Goal: Task Accomplishment & Management: Manage account settings

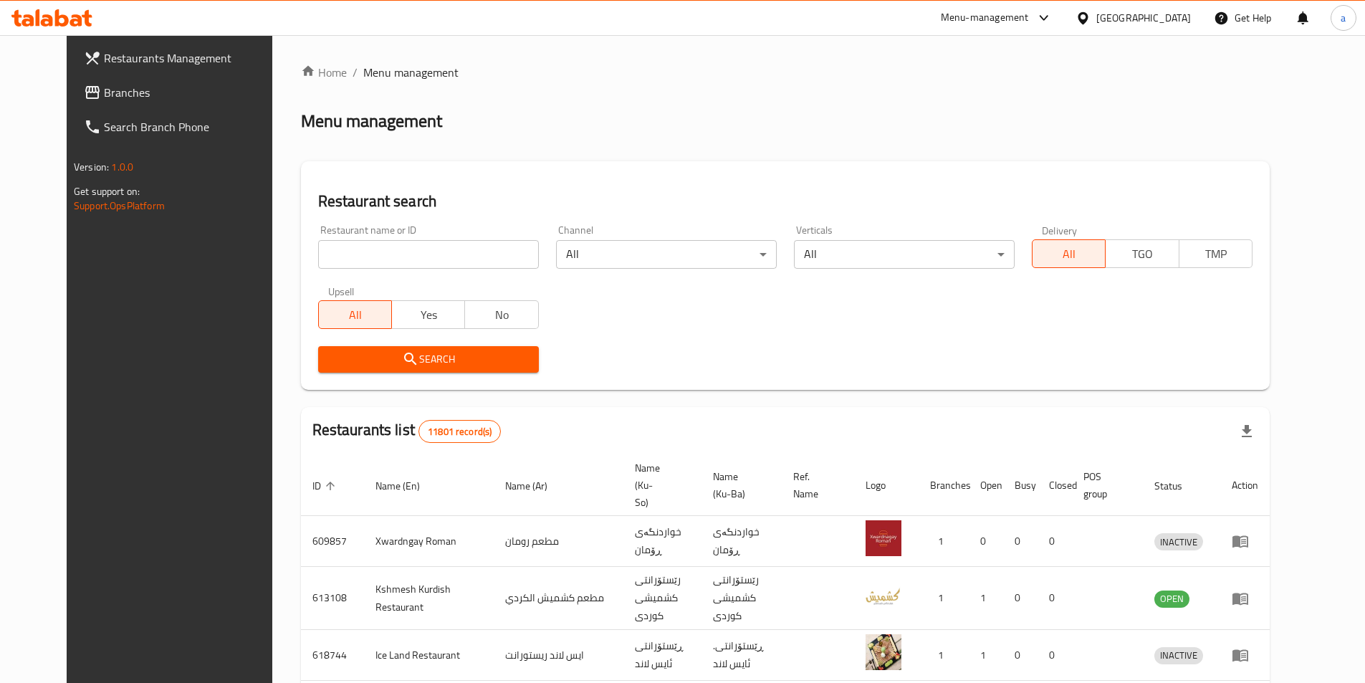
click at [107, 99] on span "Branches" at bounding box center [193, 92] width 179 height 17
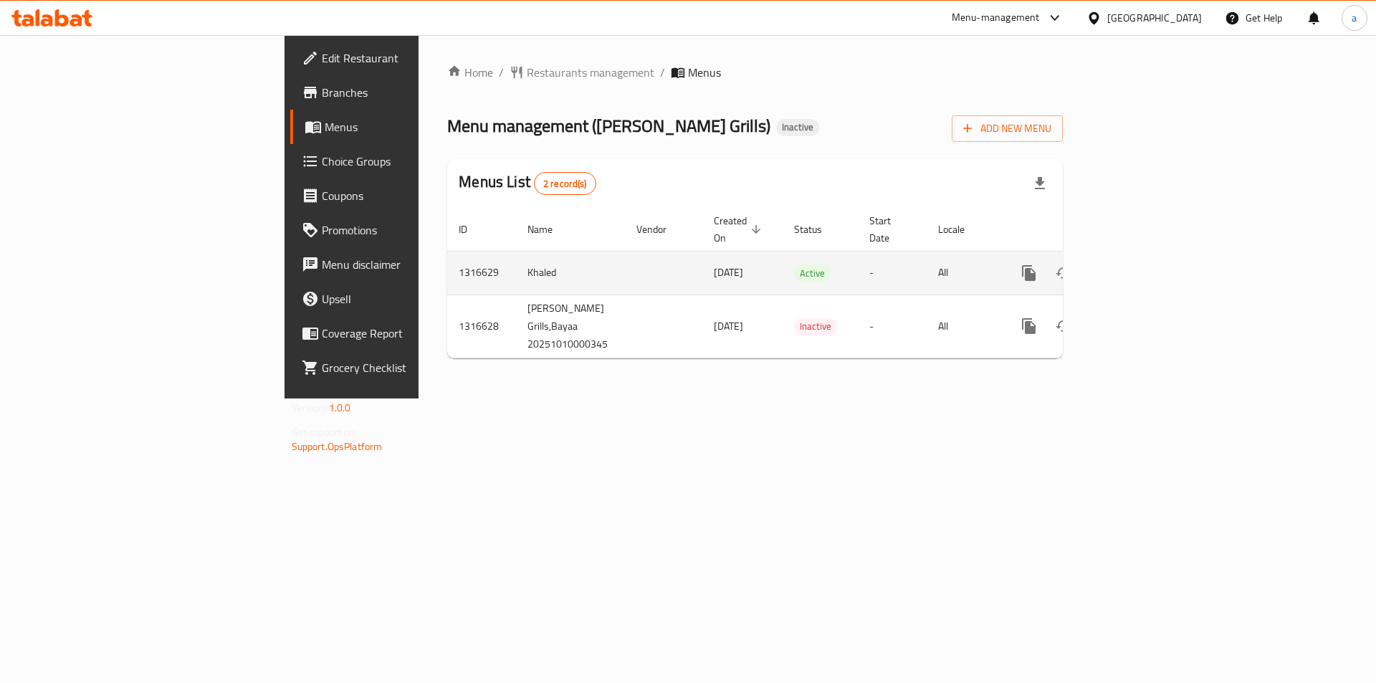
click at [1141, 264] on icon "enhanced table" at bounding box center [1131, 272] width 17 height 17
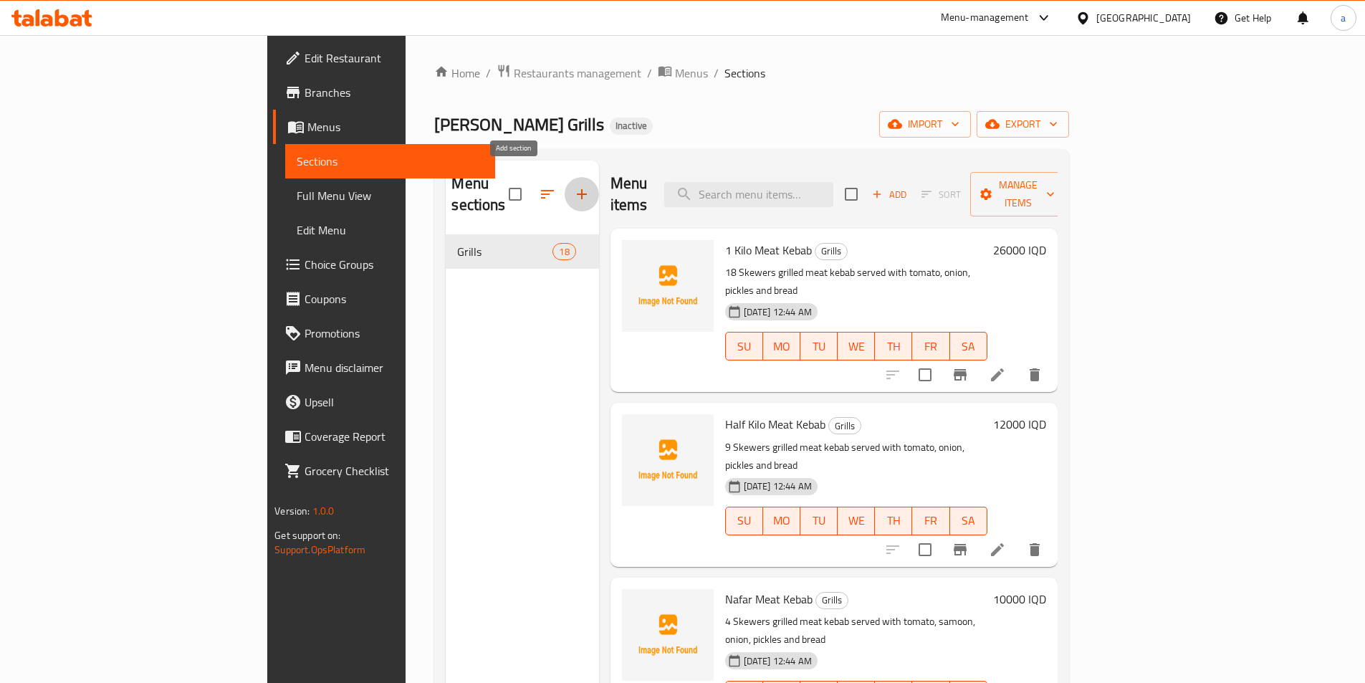
click at [573, 188] on icon "button" at bounding box center [581, 194] width 17 height 17
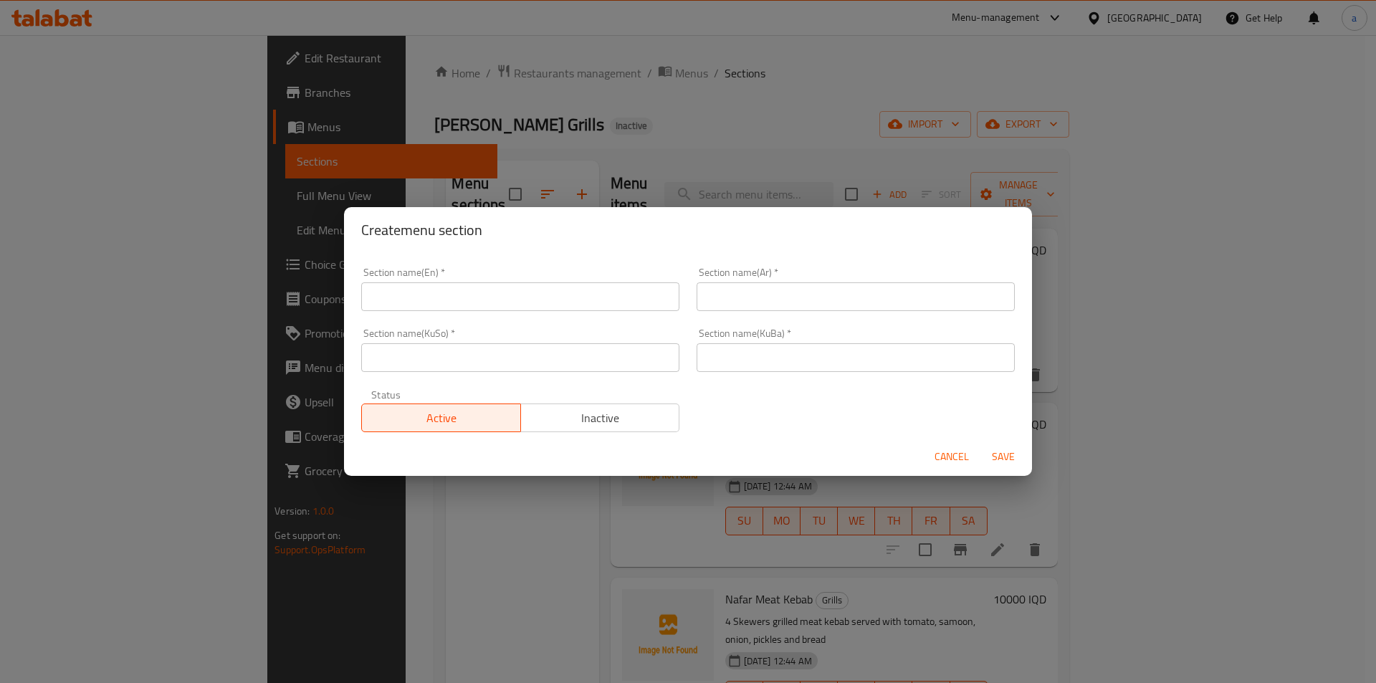
drag, startPoint x: 949, startPoint y: 461, endPoint x: 954, endPoint y: 406, distance: 56.1
click at [948, 461] on span "Cancel" at bounding box center [951, 457] width 34 height 18
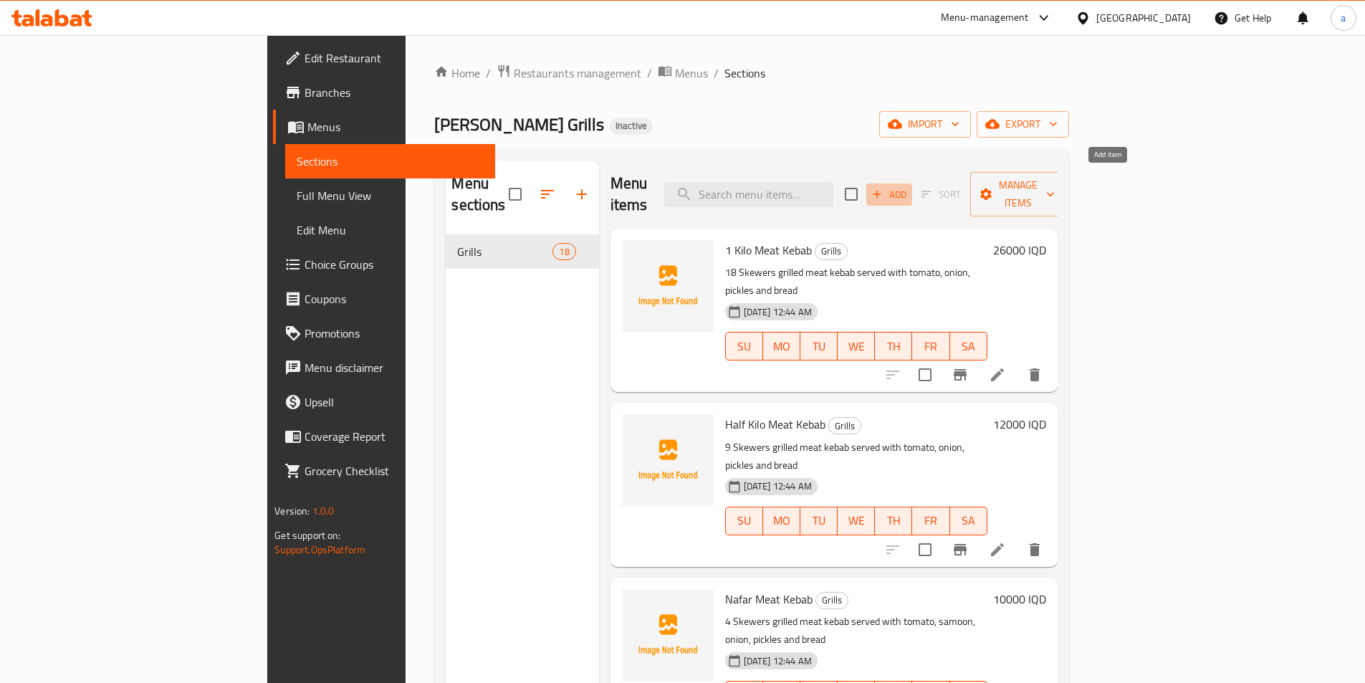
click at [908, 189] on span "Add" at bounding box center [889, 194] width 39 height 16
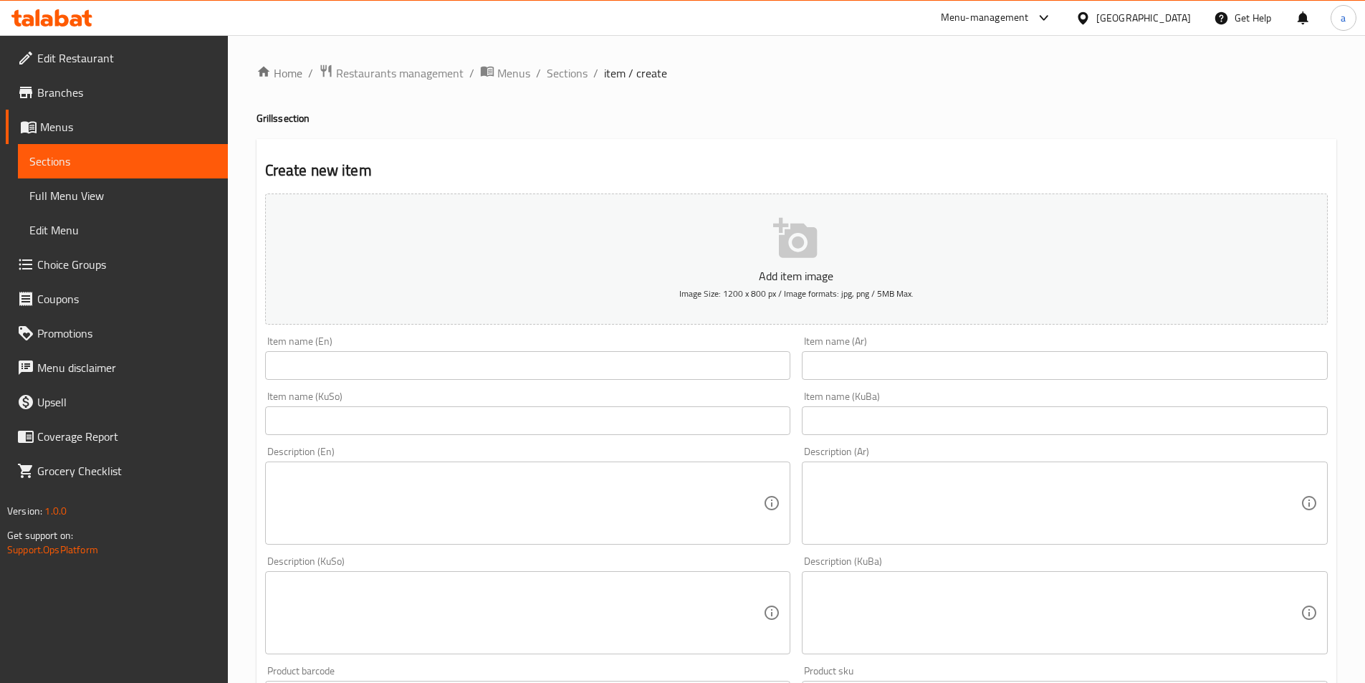
click at [892, 414] on input "text" at bounding box center [1065, 420] width 526 height 29
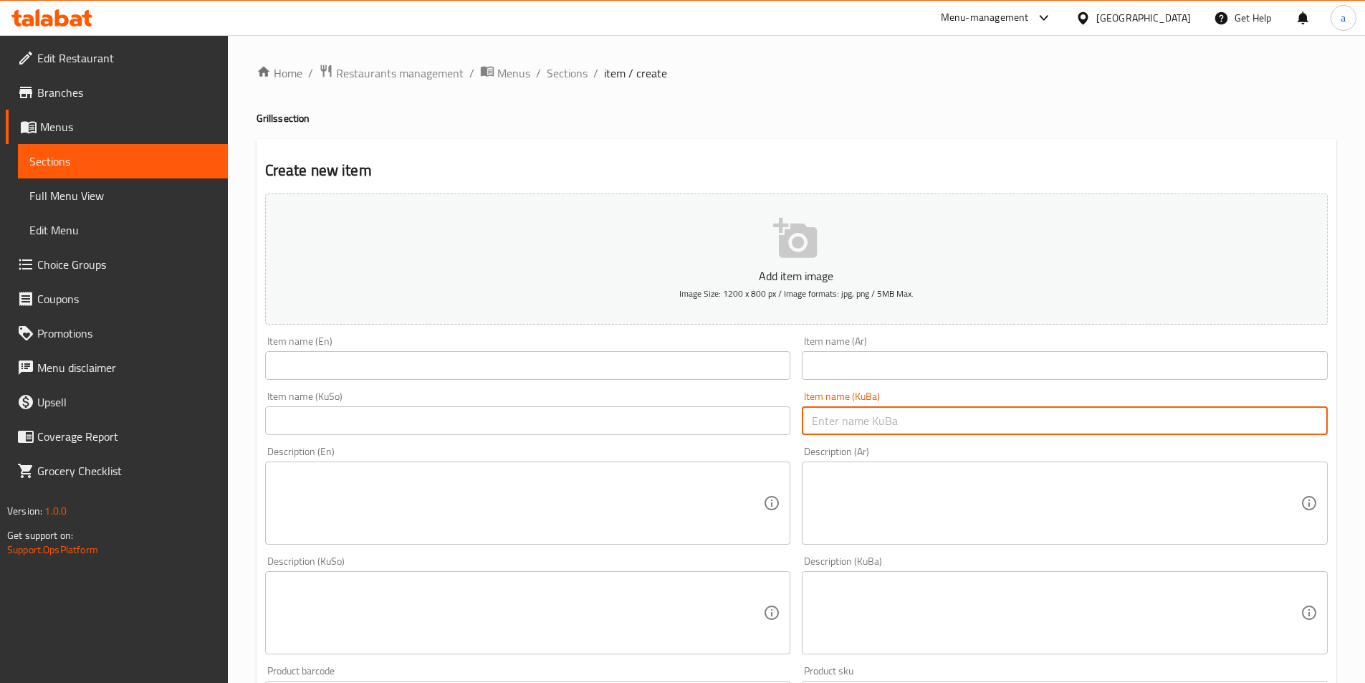
paste input "Nafar Chicken Kebab"
type input "Nafar Chicken Kebab"
click at [679, 373] on input "text" at bounding box center [528, 365] width 526 height 29
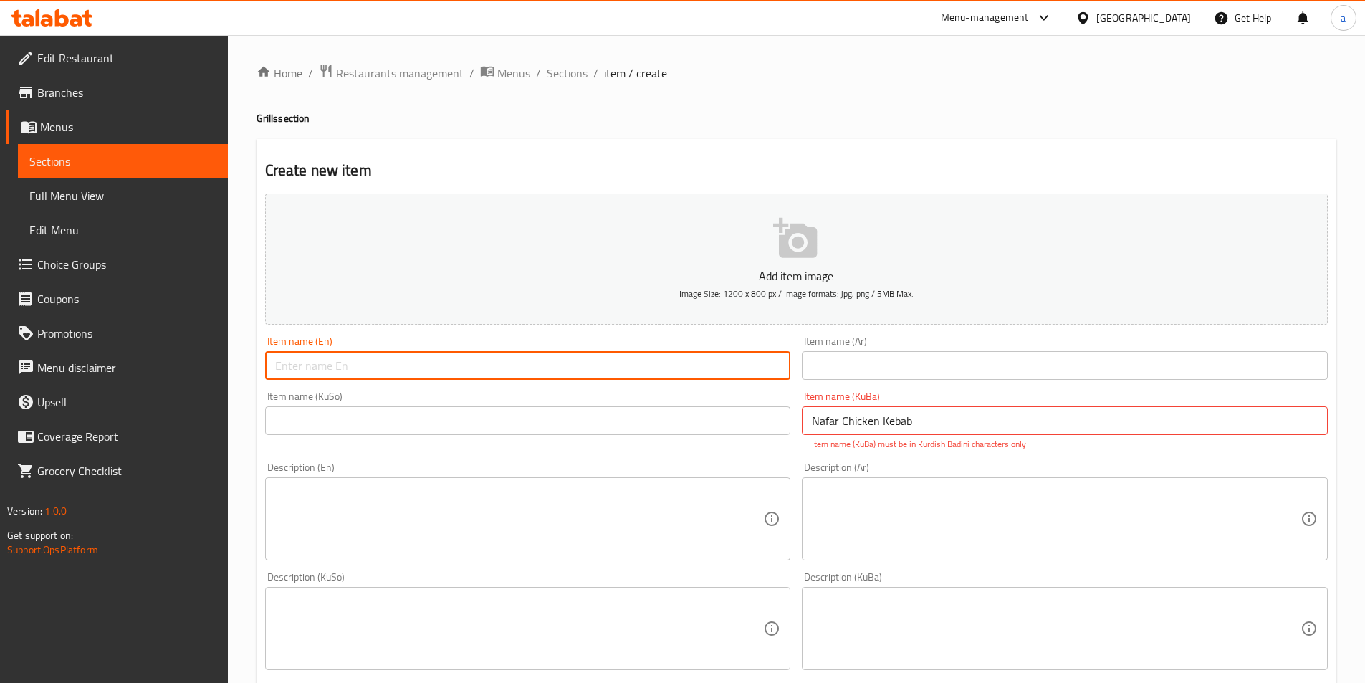
paste input "Nafar Chicken Kebab"
type input "Nafar Chicken Kebab"
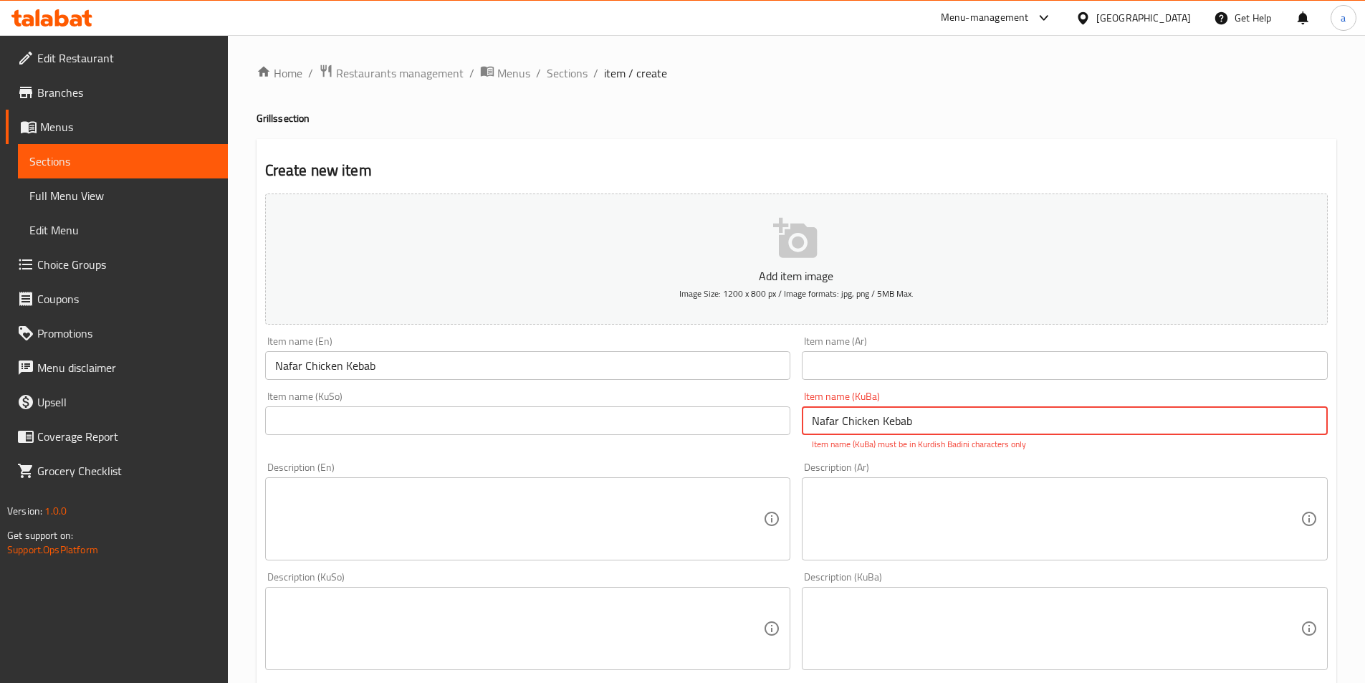
drag, startPoint x: 919, startPoint y: 418, endPoint x: 737, endPoint y: 459, distance: 185.7
click at [737, 459] on div "Add item image Image Size: 1200 x 800 px / Image formats: jpg, png / 5MB Max. I…" at bounding box center [796, 587] width 1074 height 798
paste input "نەفەرێک کەبابی مریشک"
type input "نەفەرێک کەبابی مریشک"
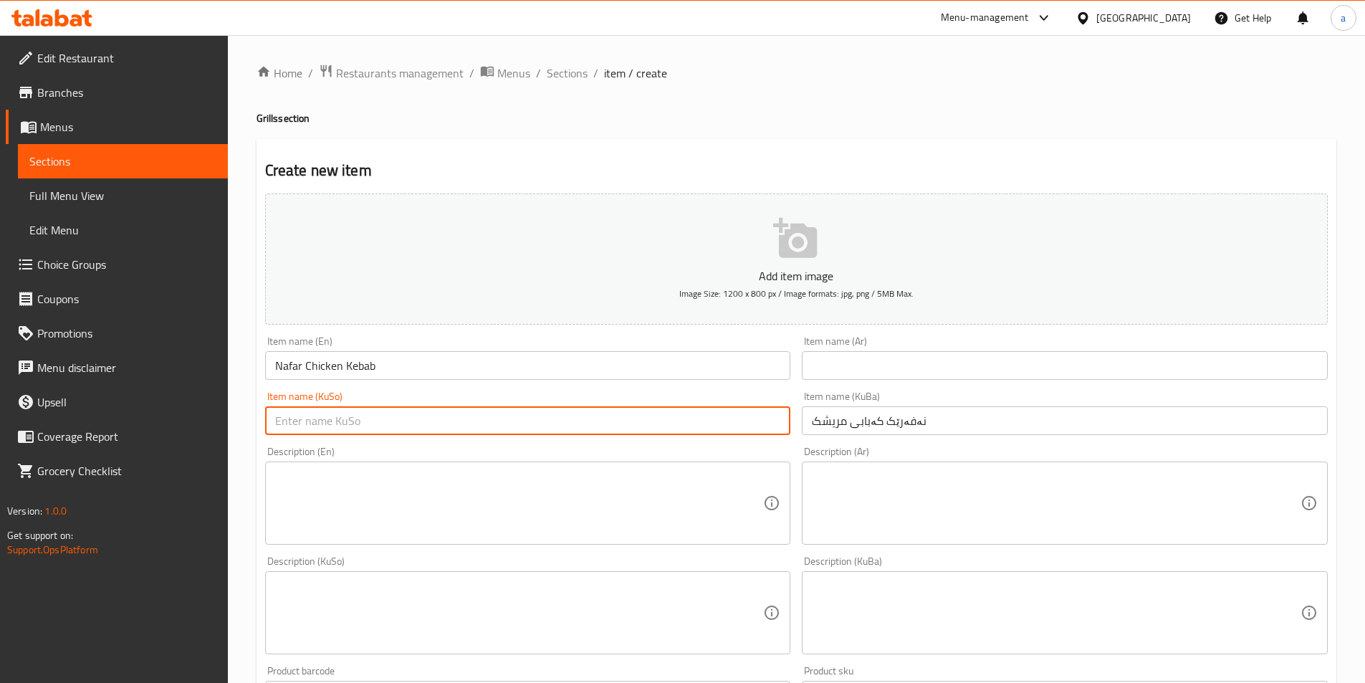
click at [709, 423] on input "text" at bounding box center [528, 420] width 526 height 29
paste input "نەفەرێک کەبابی مریشک"
type input "نەفەرێک کەبابی مریشک"
click at [956, 373] on input "text" at bounding box center [1065, 365] width 526 height 29
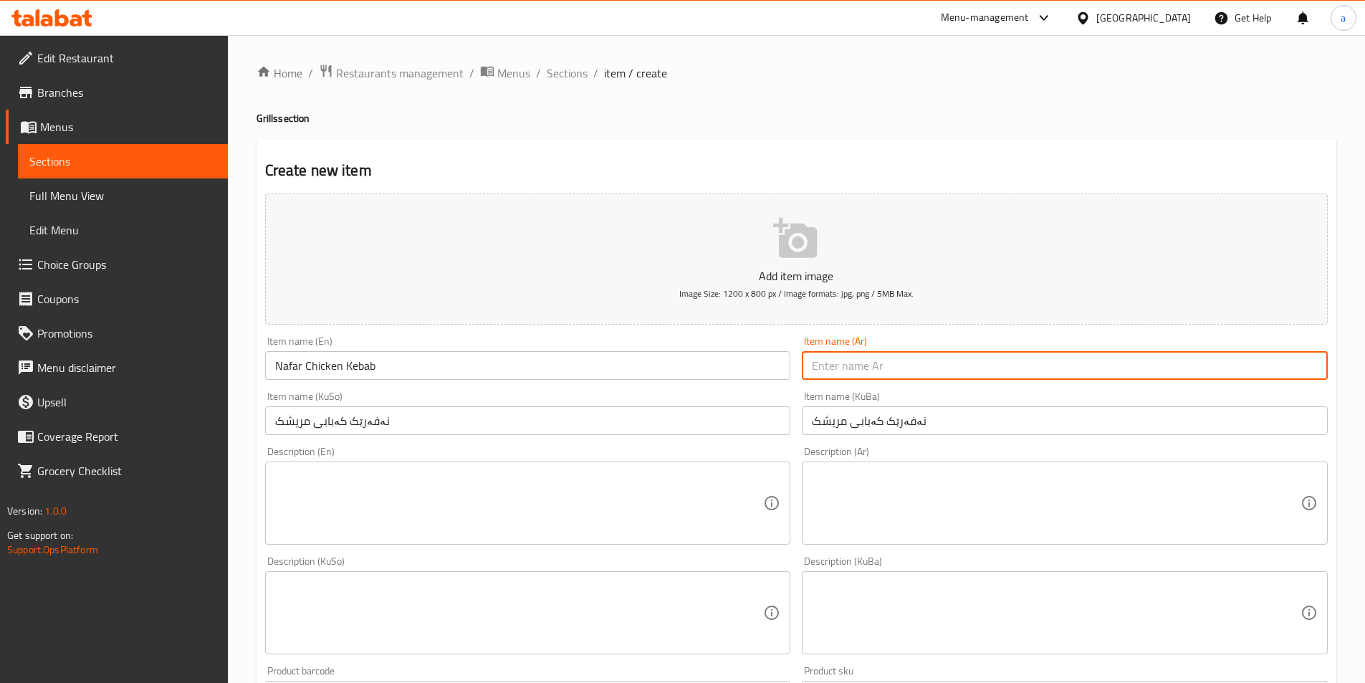
click at [956, 368] on input "text" at bounding box center [1065, 365] width 526 height 29
paste input "نفر كباب دجاج"
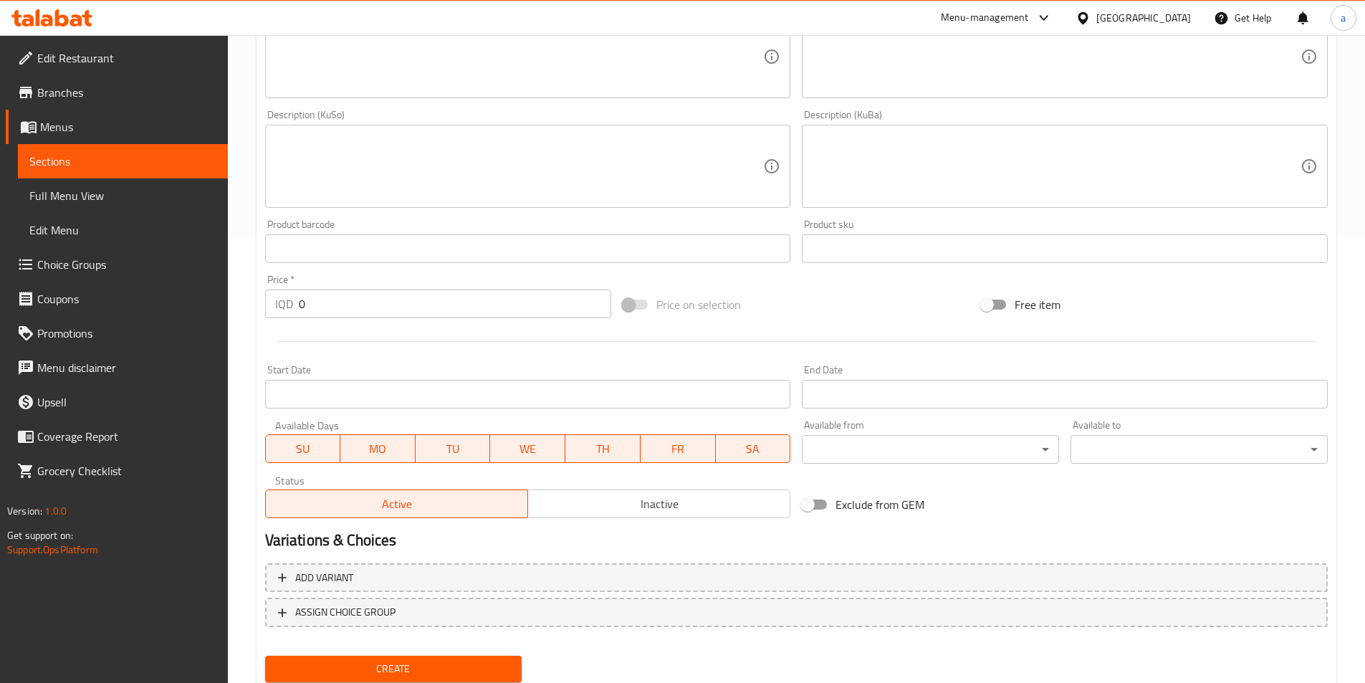
scroll to position [494, 0]
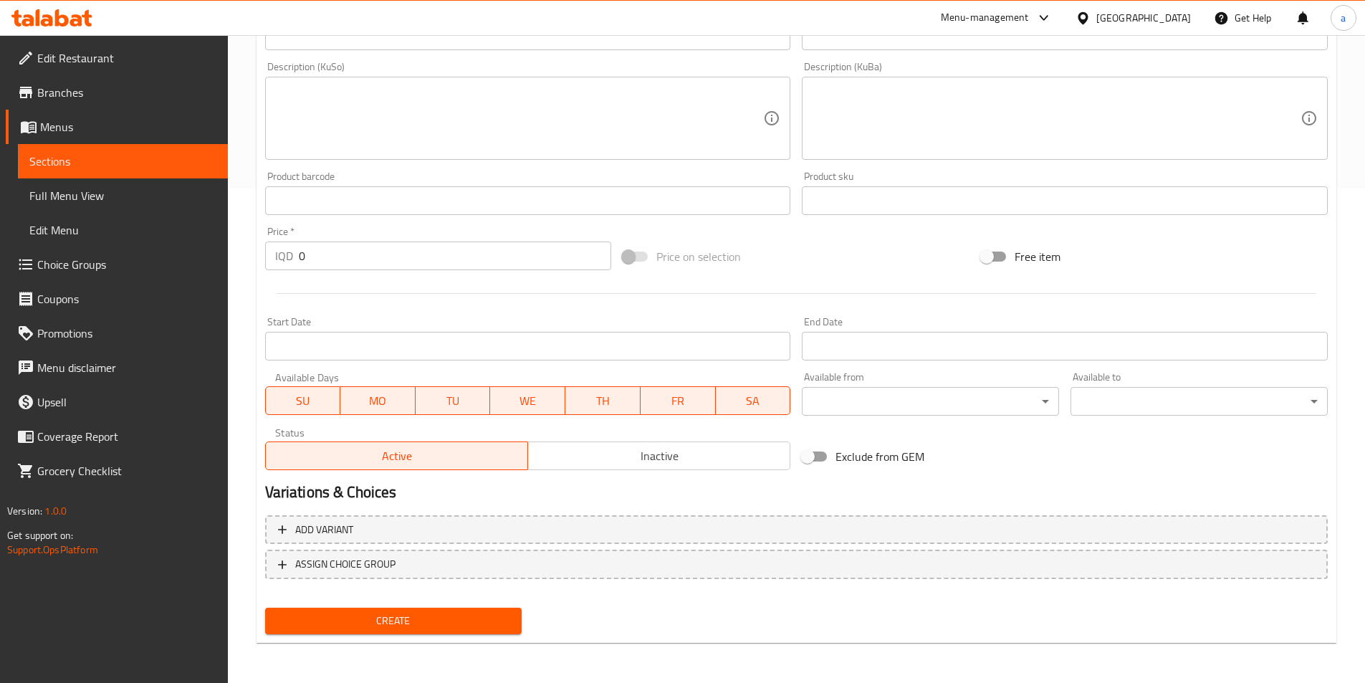
type input "نفر كباب دجاج"
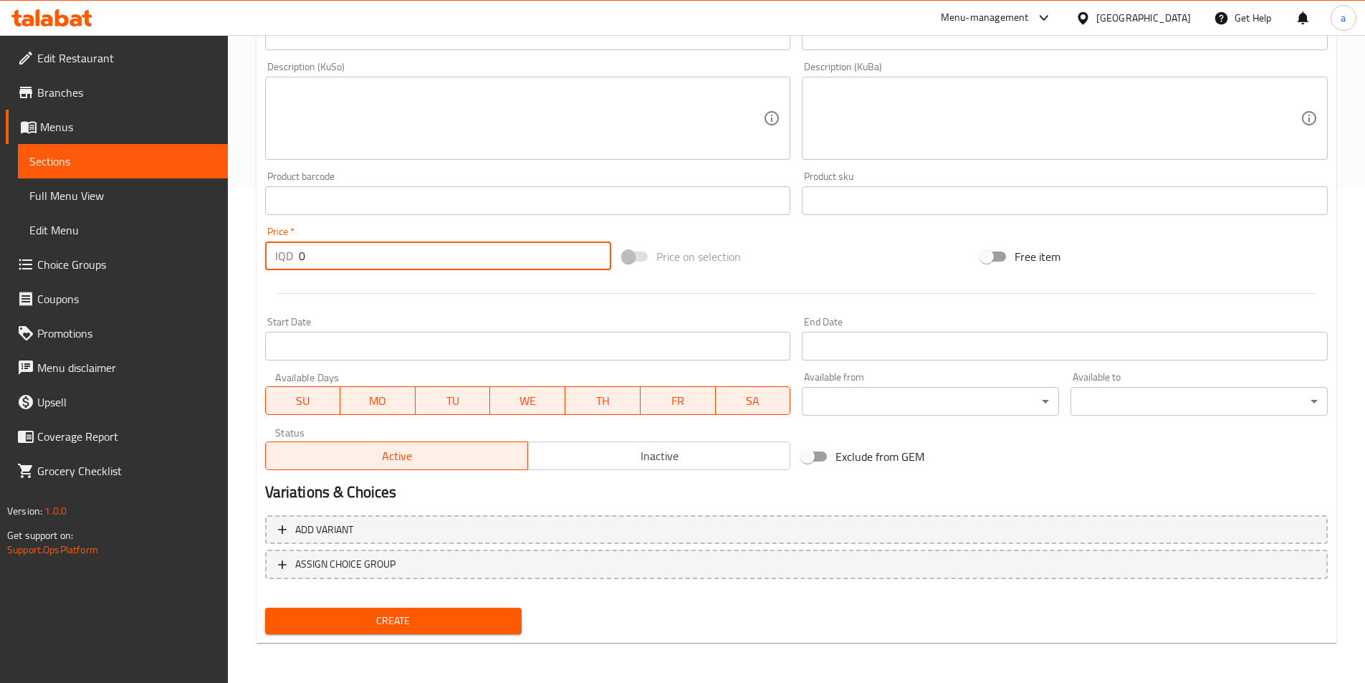
drag, startPoint x: 306, startPoint y: 256, endPoint x: 218, endPoint y: 272, distance: 89.4
click at [218, 272] on div "Edit Restaurant Branches Menus Sections Full Menu View Edit Menu Choice Groups …" at bounding box center [682, 112] width 1365 height 1142
paste input "800"
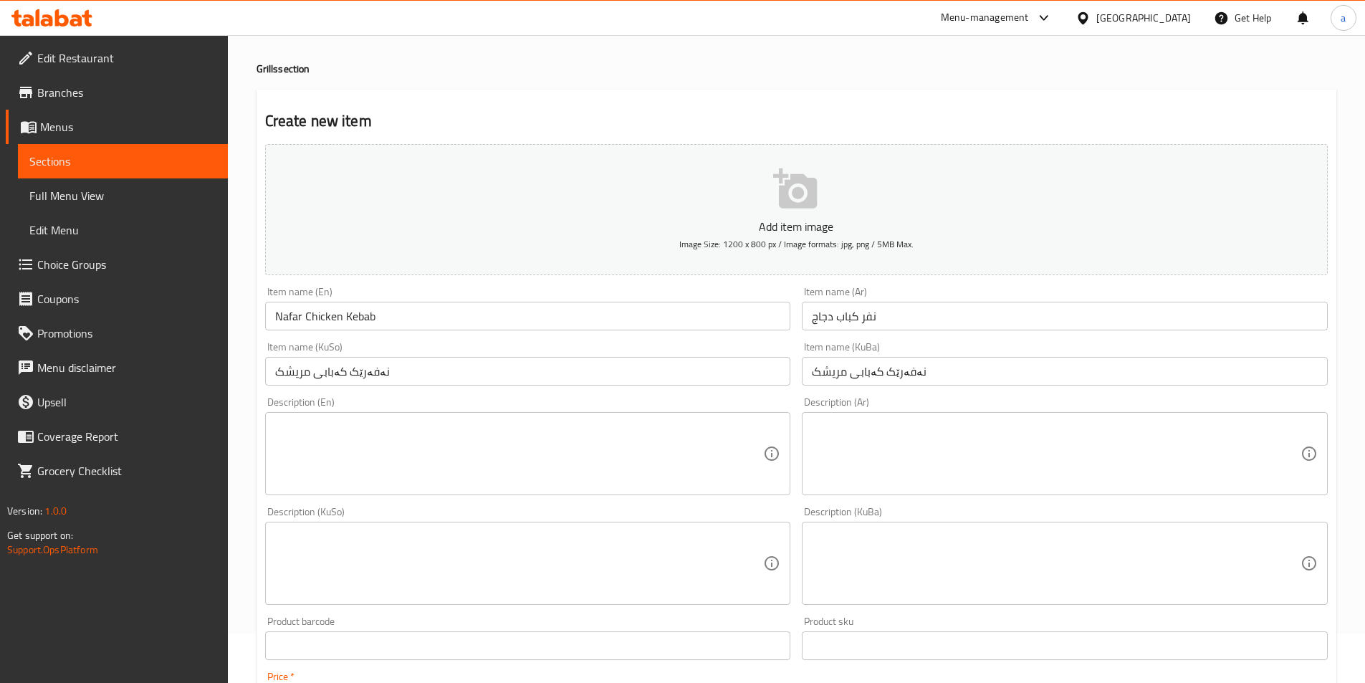
scroll to position [0, 0]
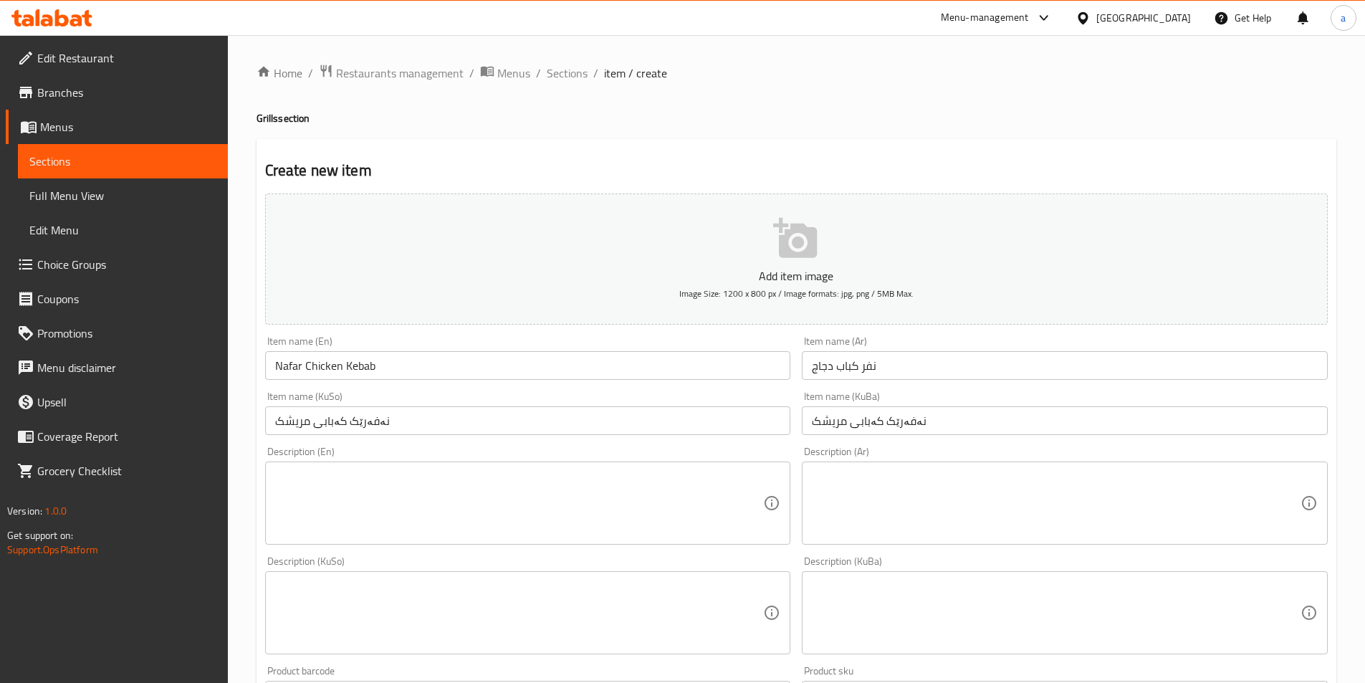
type input "8000"
click at [677, 512] on textarea at bounding box center [519, 503] width 489 height 68
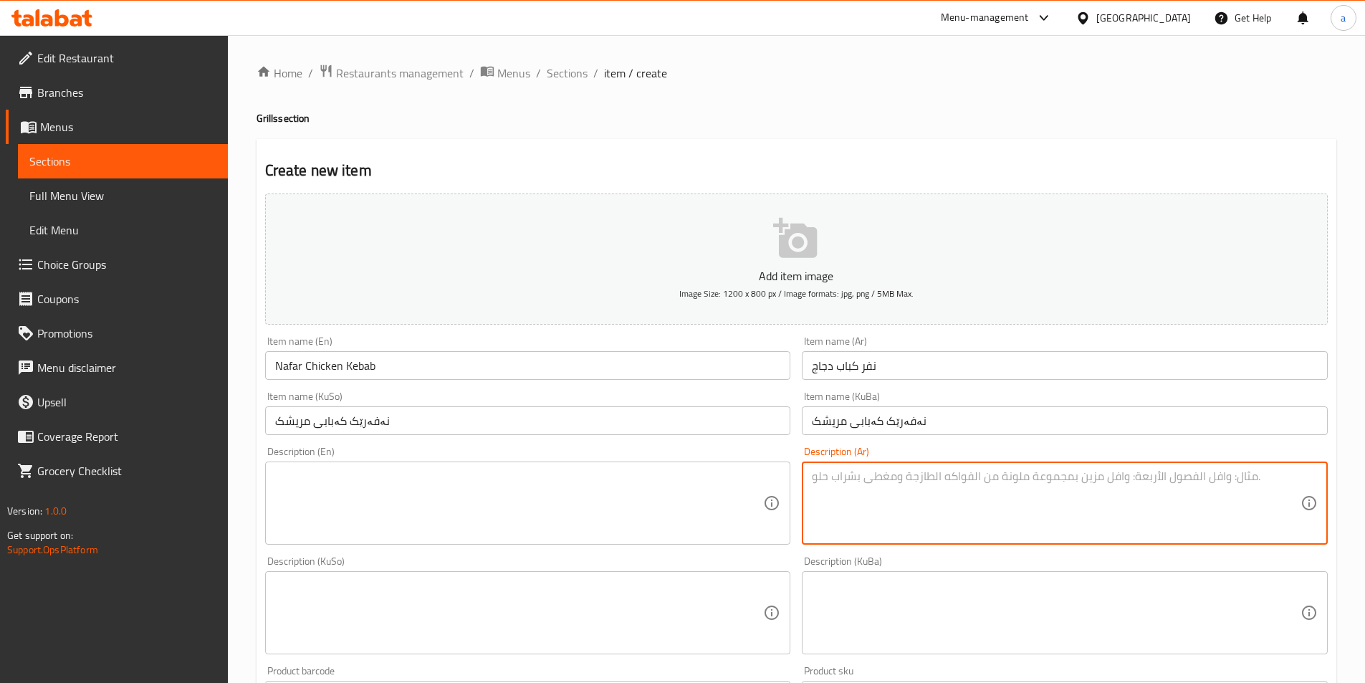
click at [967, 518] on textarea at bounding box center [1056, 503] width 489 height 68
paste textarea "4 سيخ كباب دجاج مشوي يقدم مع طماطم، بصل، مخلل وخبز"
type textarea "4 سيخ كباب دجاج مشوي يقدم مع طماطم، بصل، مخلل وخبز"
click at [738, 483] on textarea at bounding box center [519, 503] width 489 height 68
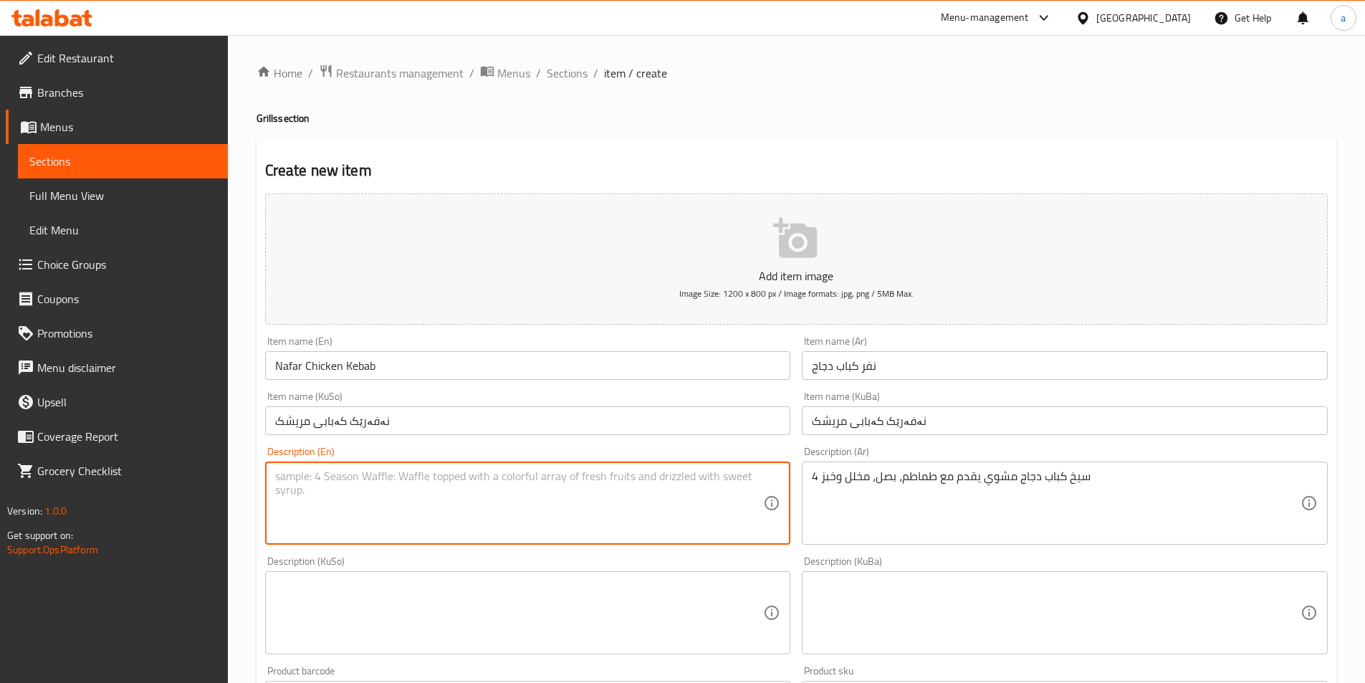
paste textarea "4 Skewers grilled chicken kebab served with tomato, onion, pickles and bread"
drag, startPoint x: 745, startPoint y: 486, endPoint x: 115, endPoint y: 486, distance: 629.8
click at [115, 486] on div "Edit Restaurant Branches Menus Sections Full Menu View Edit Menu Choice Groups …" at bounding box center [682, 606] width 1365 height 1142
type textarea "4 Skewers grilled chicken kebab served with tomato, onion, pickles and bread"
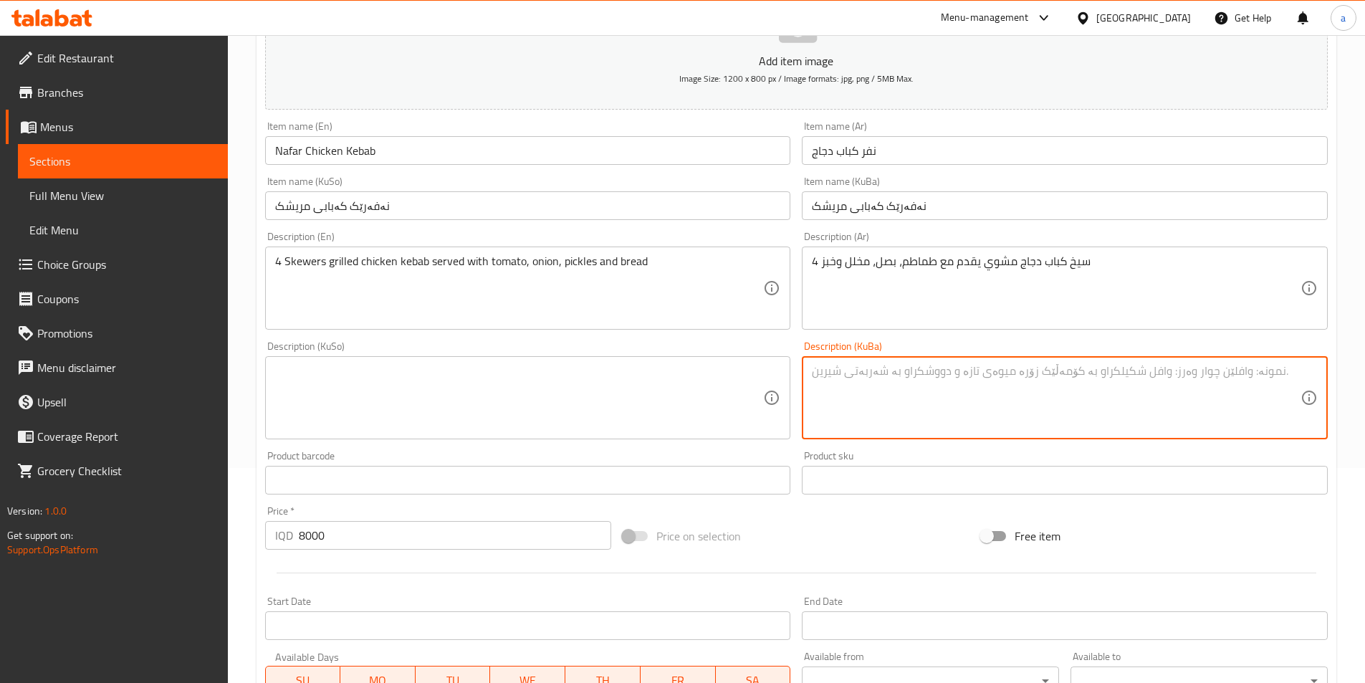
click at [913, 390] on textarea at bounding box center [1056, 398] width 489 height 68
paste textarea "4 شیش کەبابی مریشکی برژاو پێشکەش دەکرێت لەگەڵ تەماتە، پیاز، تورشی و نان"
type textarea "4 شیش کەبابی مریشکی برژاو پێشکەش دەکرێت لەگەڵ تەماتە، پیاز، تورشی و نان"
click at [547, 405] on textarea at bounding box center [519, 398] width 489 height 68
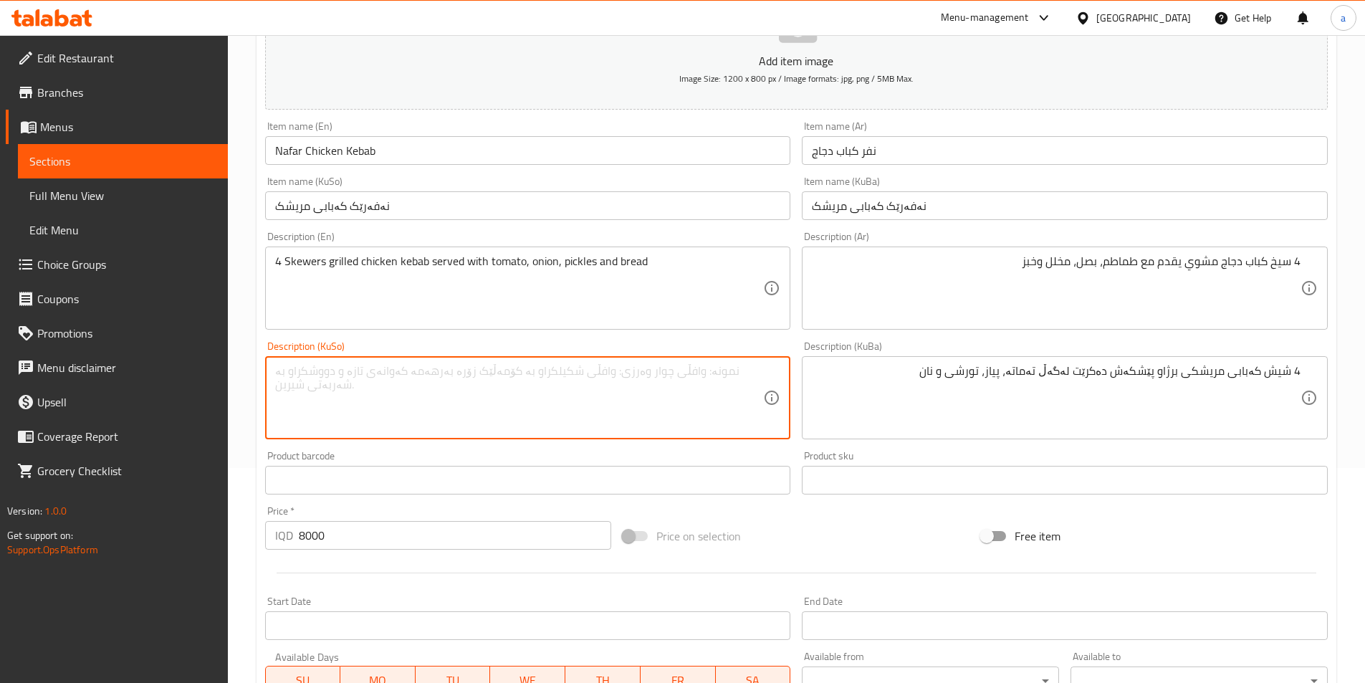
paste textarea "4 شیش کەبابی مریشکی برژاو پێشکەش دەکرێت لەگەڵ تەماتە، پیاز، تورشی و نان"
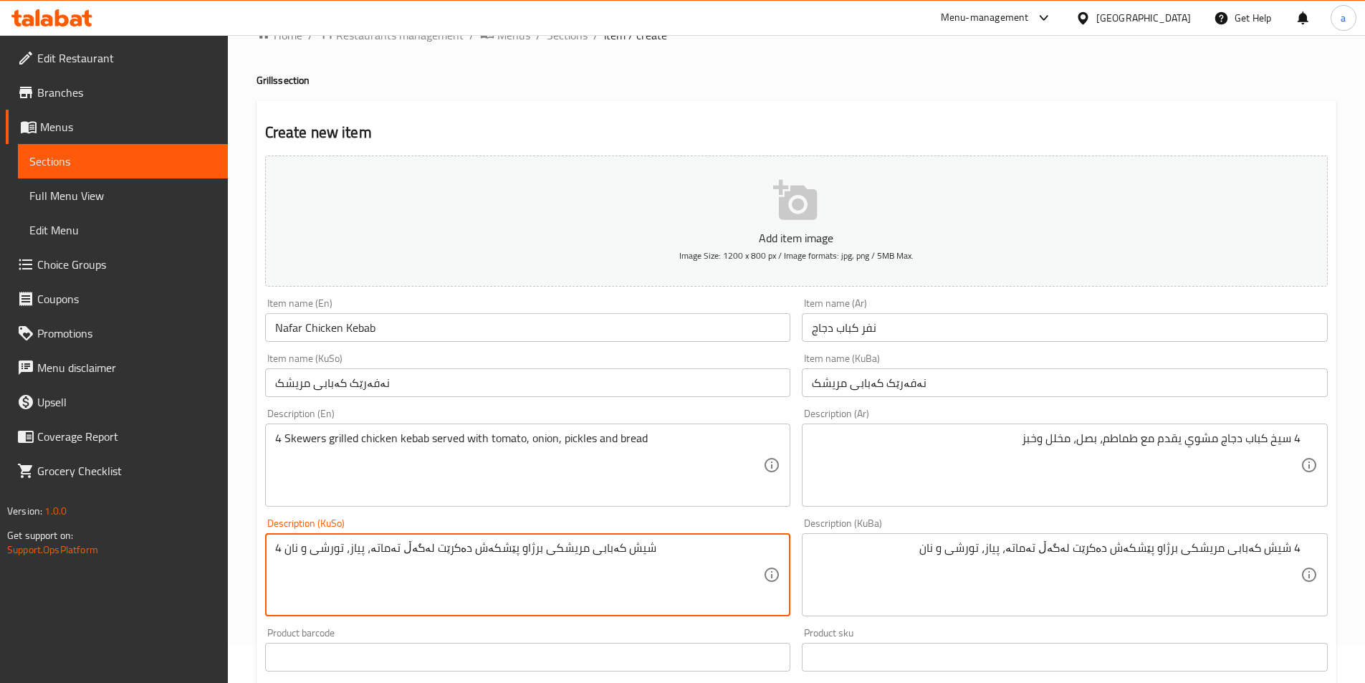
scroll to position [0, 0]
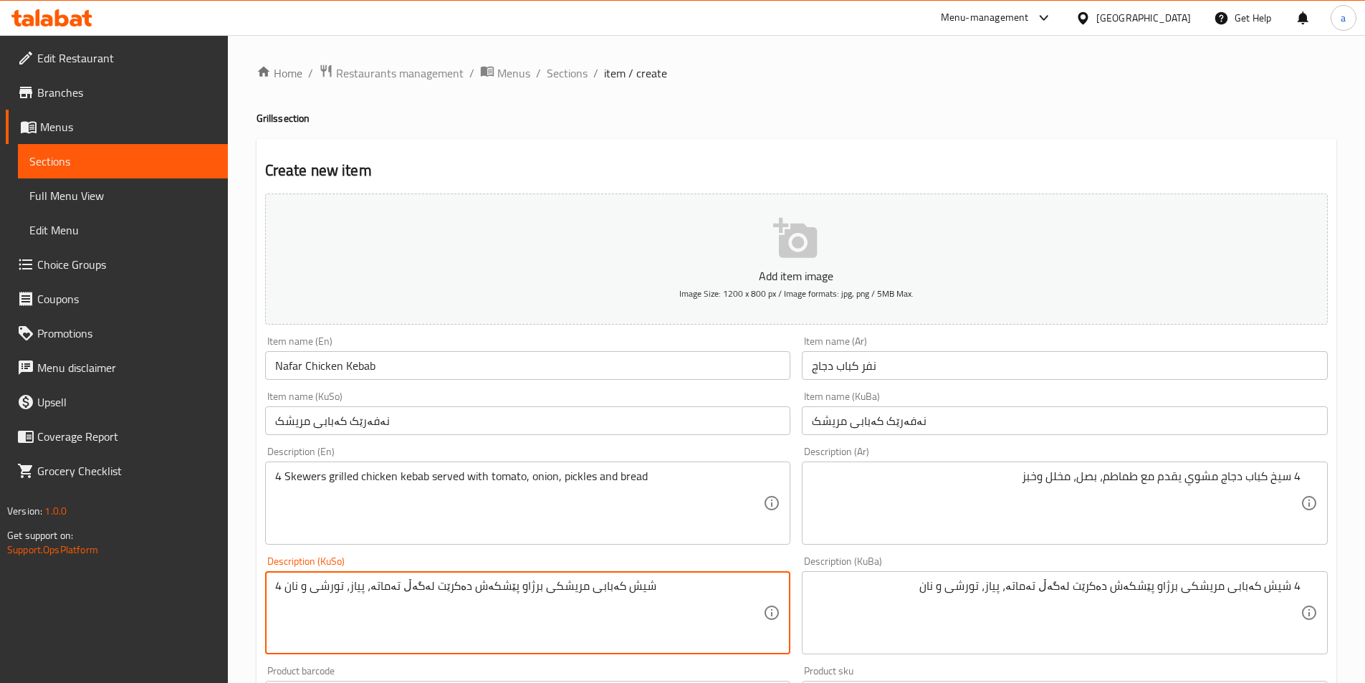
type textarea "4 شیش کەبابی مریشکی برژاو پێشکەش دەکرێت لەگەڵ تەماتە، پیاز، تورشی و نان"
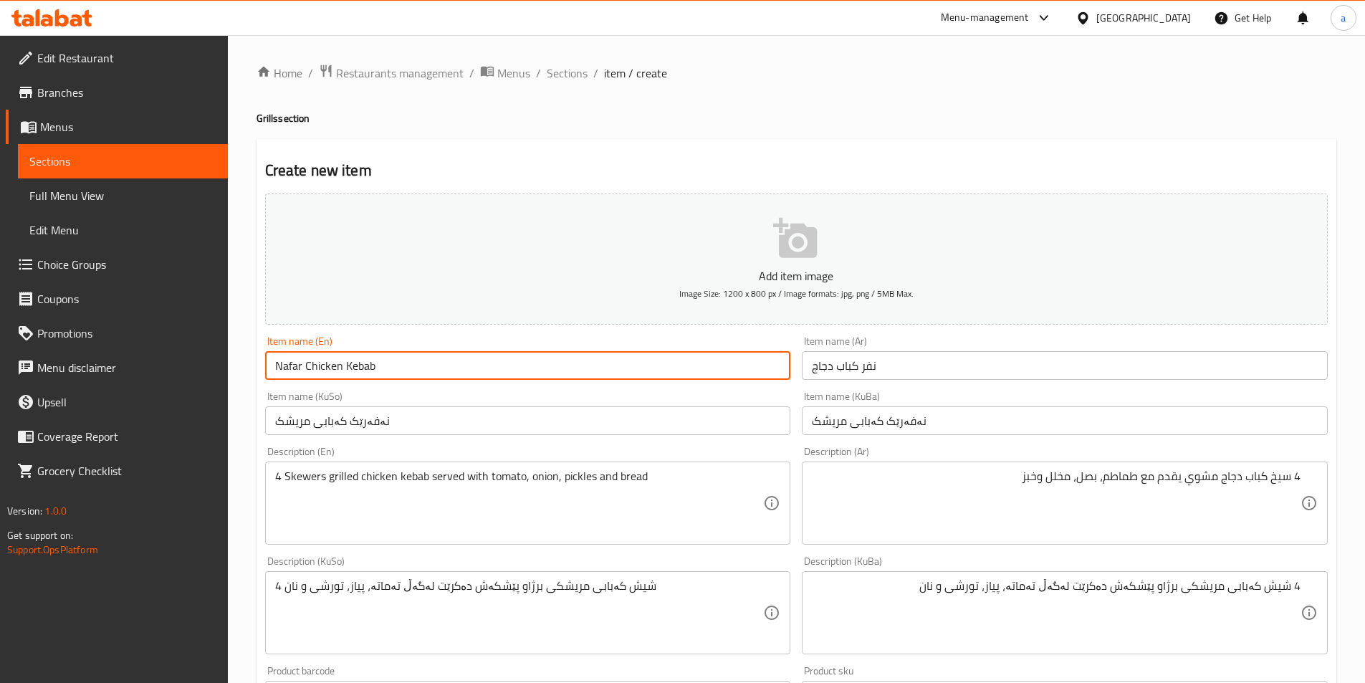
drag, startPoint x: 452, startPoint y: 363, endPoint x: 254, endPoint y: 373, distance: 198.0
click at [254, 373] on div "Home / Restaurants management / Menus / Sections / item / create Grills section…" at bounding box center [796, 606] width 1137 height 1142
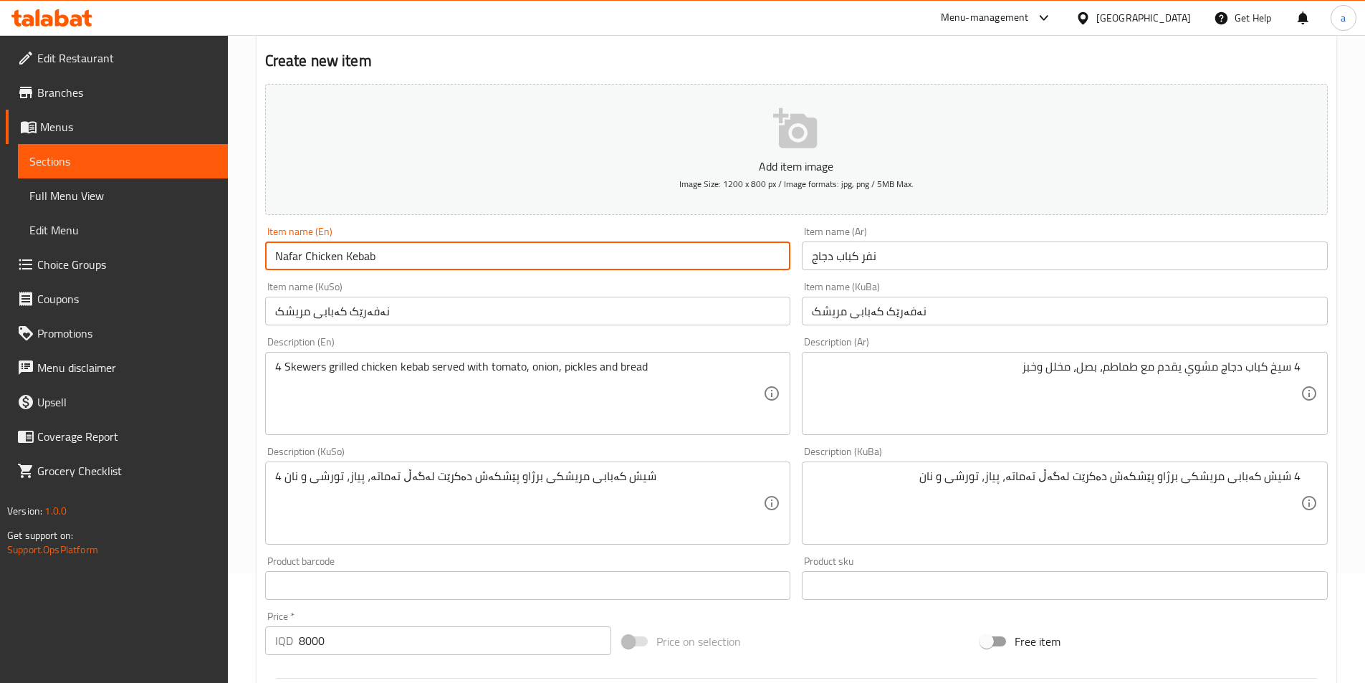
scroll to position [494, 0]
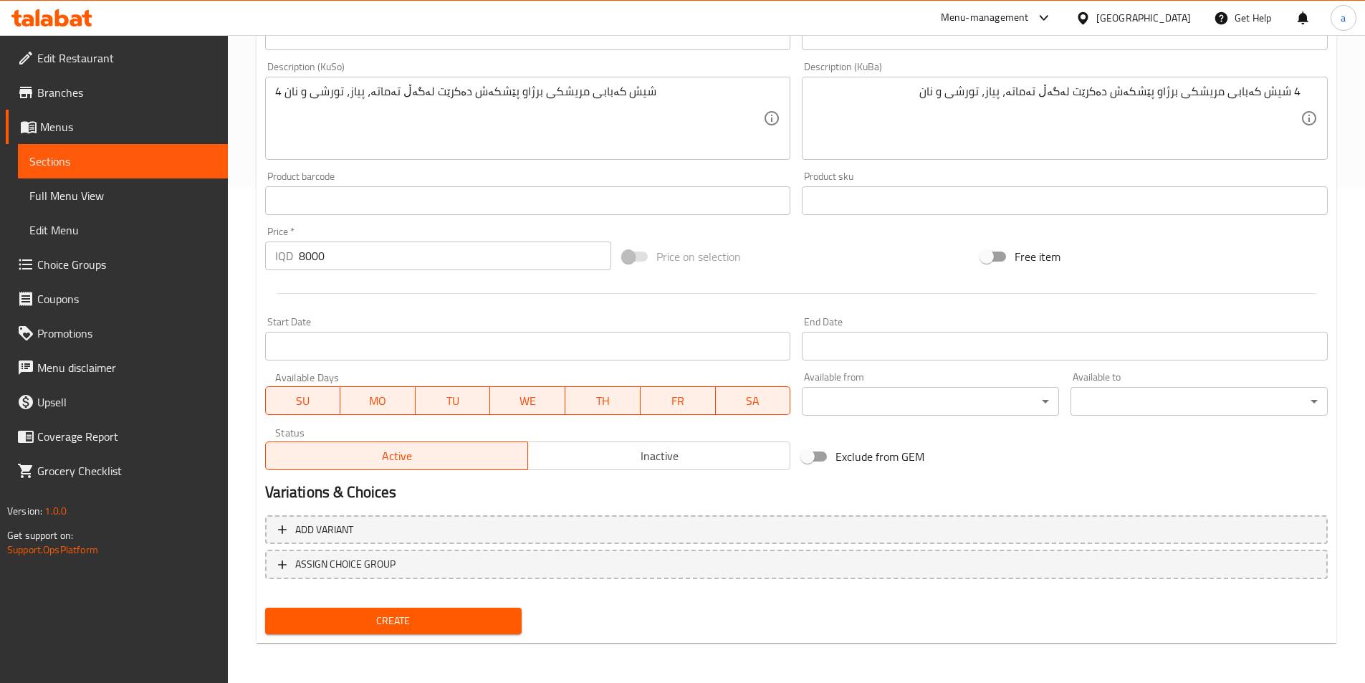
click at [406, 619] on span "Create" at bounding box center [394, 621] width 234 height 18
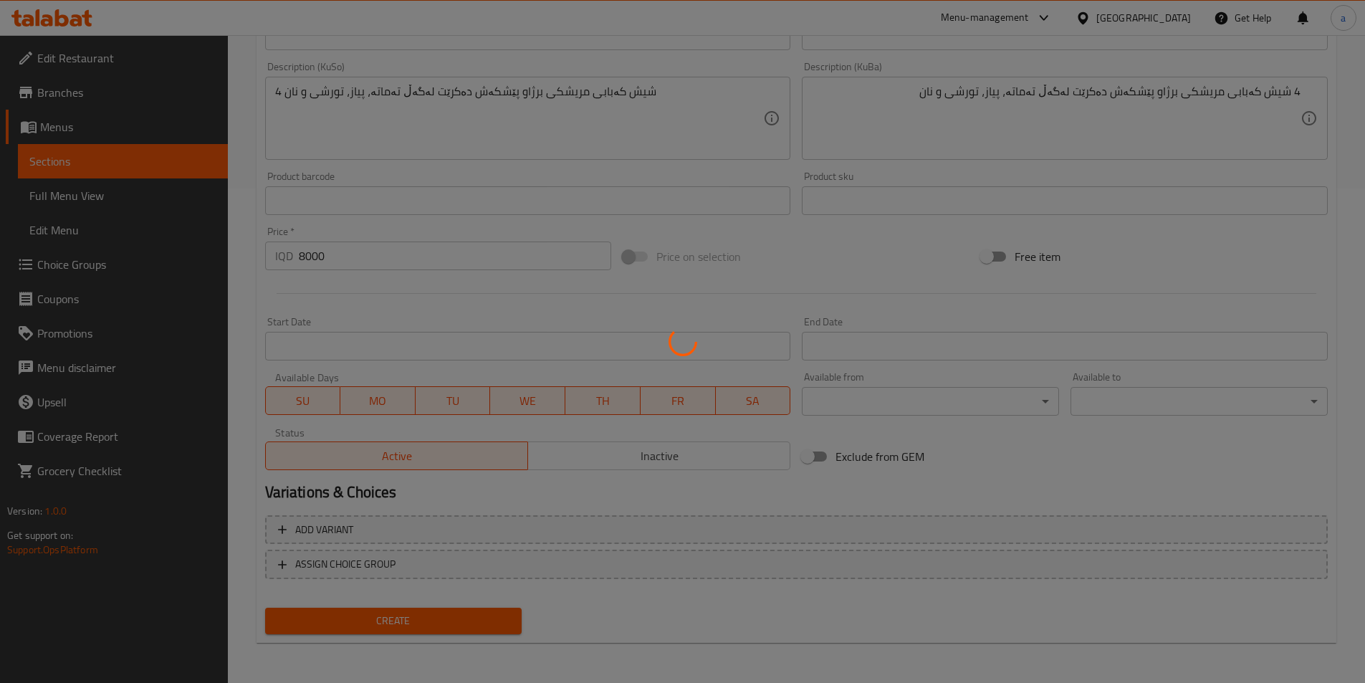
type input "0"
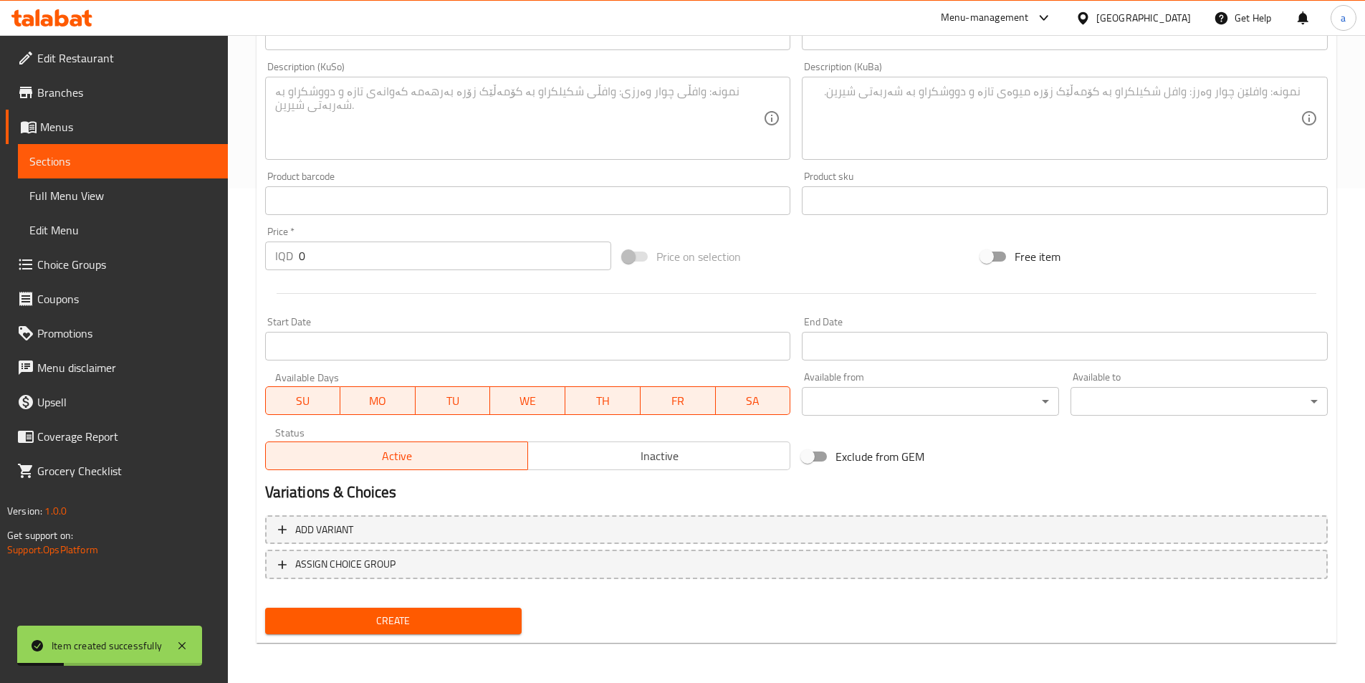
click at [88, 166] on span "Sections" at bounding box center [122, 161] width 187 height 17
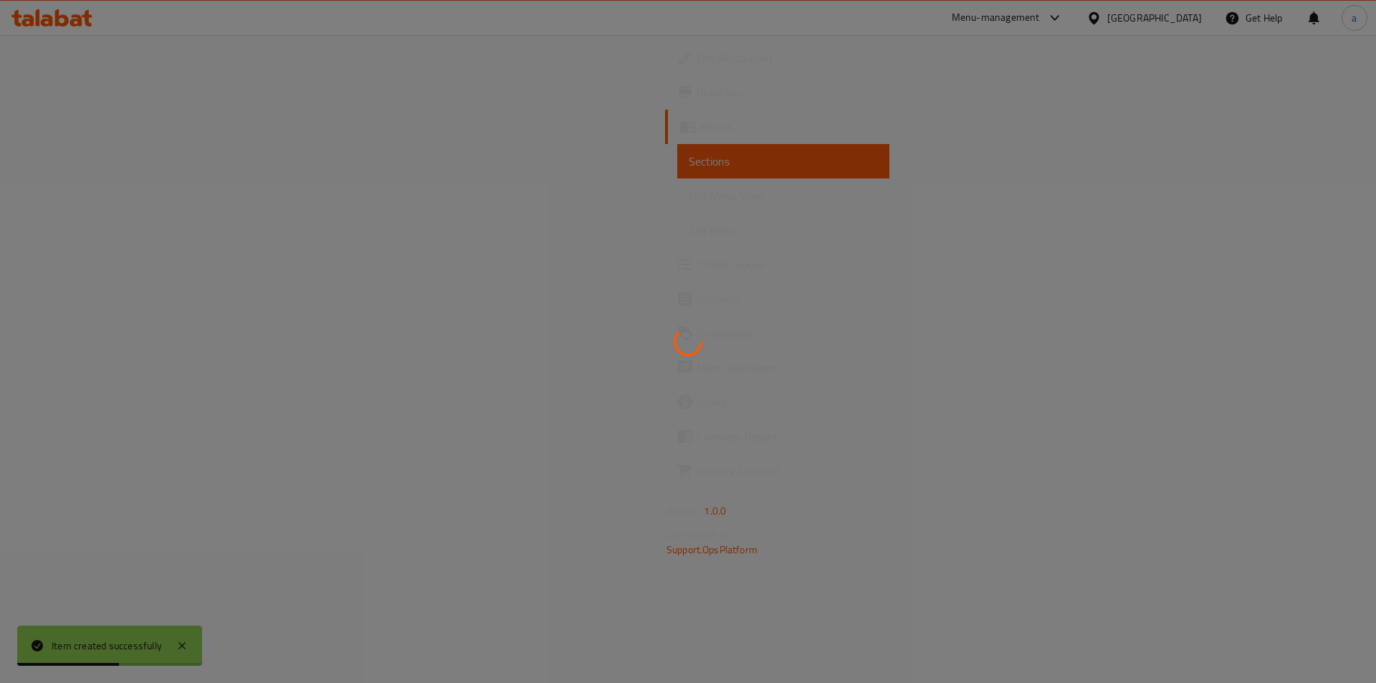
click at [86, 186] on div at bounding box center [688, 341] width 1376 height 683
click at [86, 203] on div at bounding box center [688, 341] width 1376 height 683
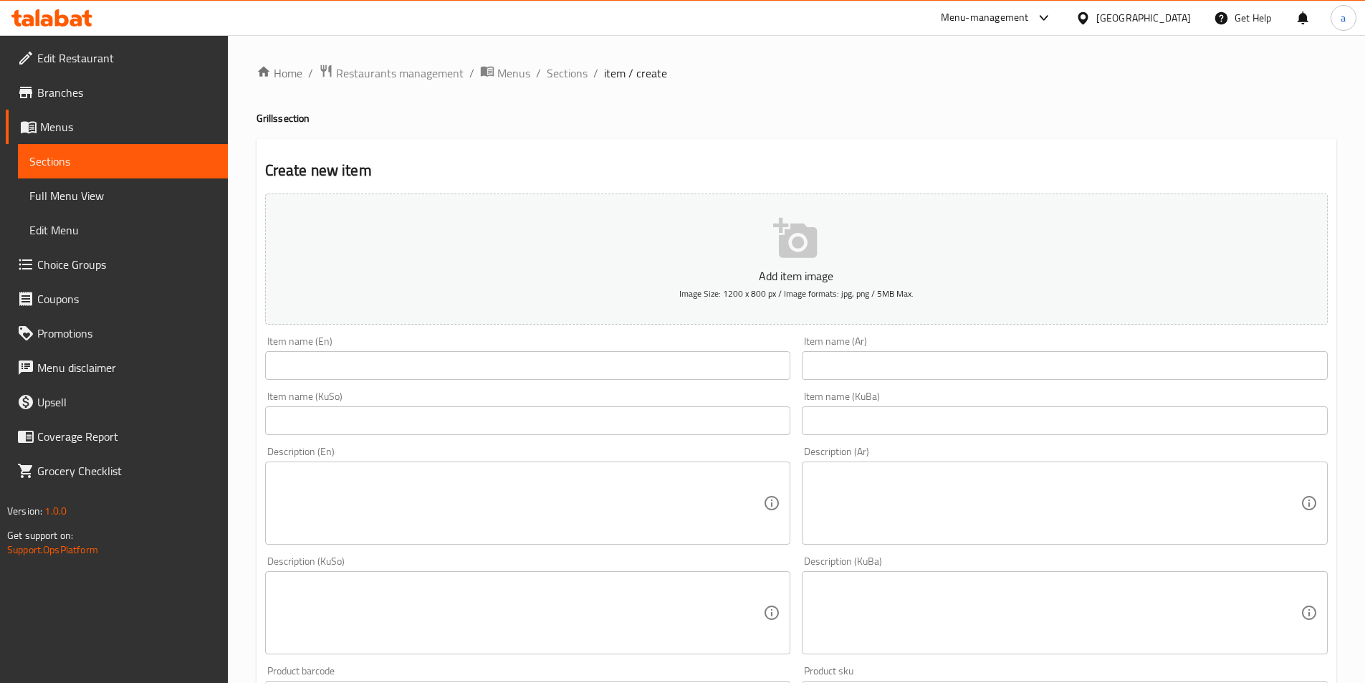
click at [77, 166] on span "Sections" at bounding box center [122, 161] width 187 height 17
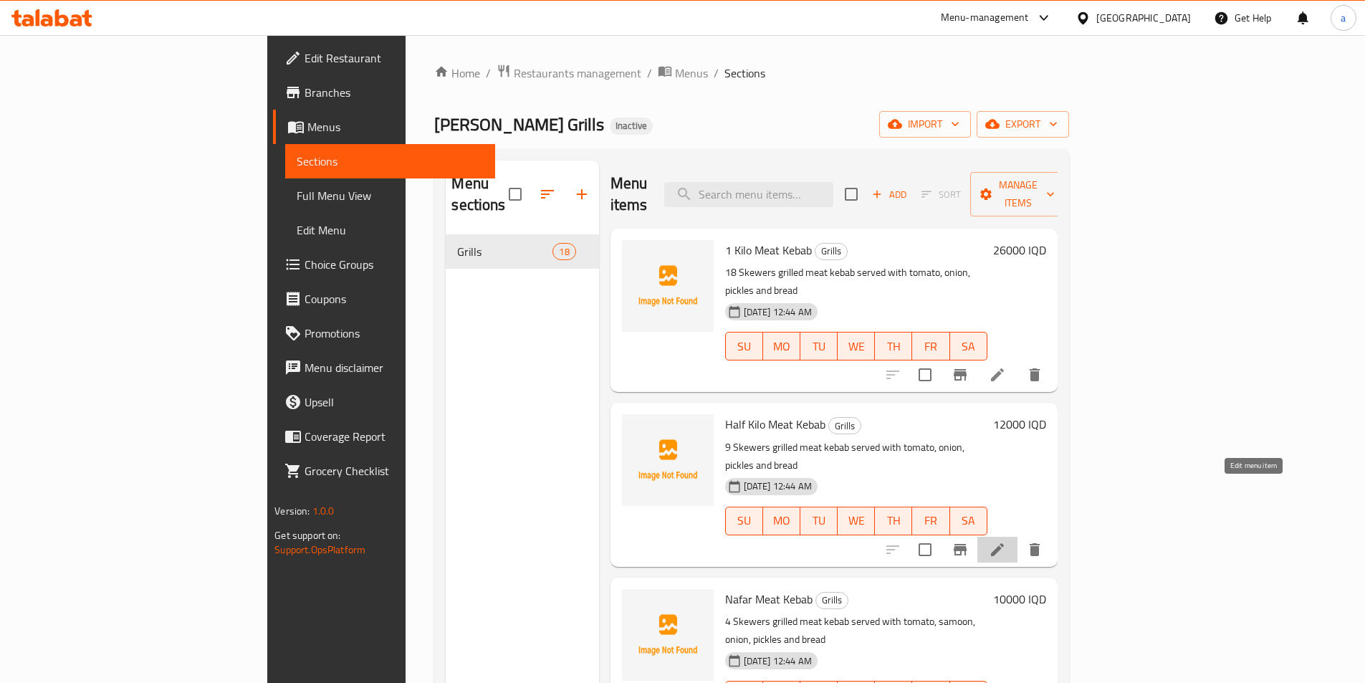
click at [1004, 543] on icon at bounding box center [997, 549] width 13 height 13
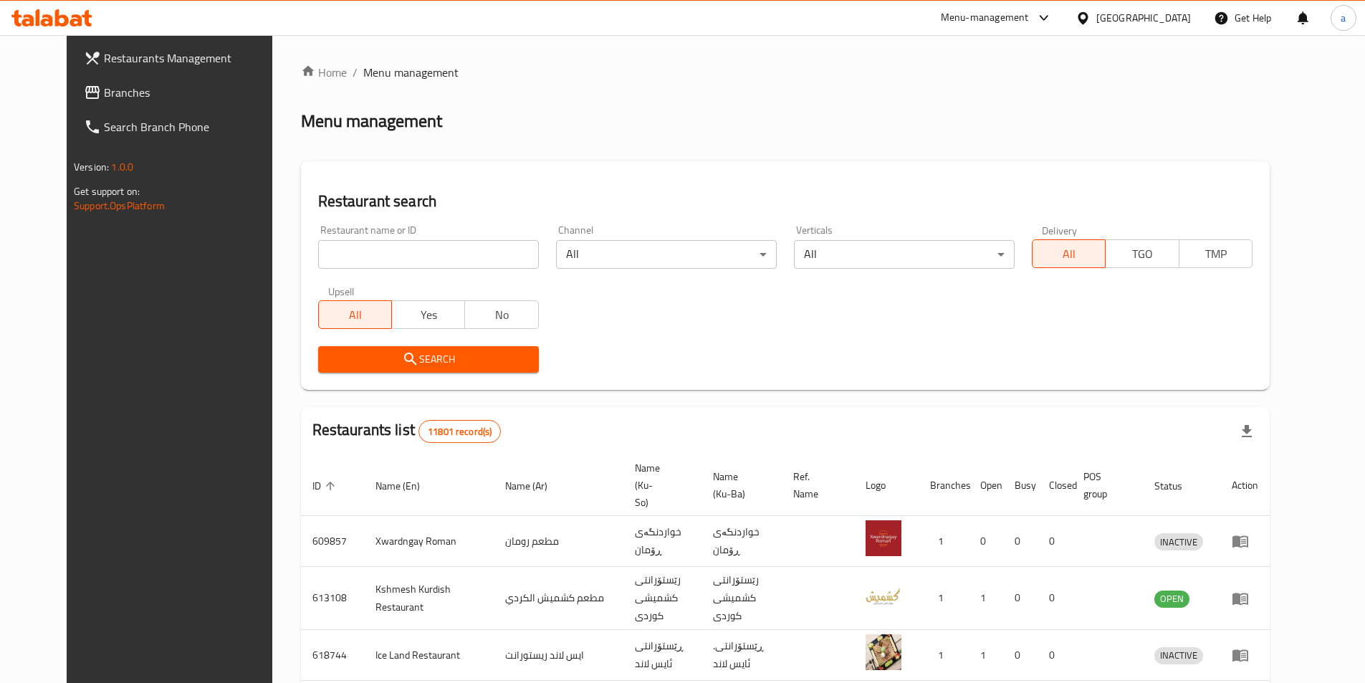
click at [474, 256] on input "search" at bounding box center [428, 254] width 221 height 29
paste input "780231"
type input "780231"
click at [499, 382] on div "Restaurant search Restaurant name or ID 780231 Restaurant name or ID Channel Al…" at bounding box center [785, 275] width 969 height 229
click at [494, 372] on button "Search" at bounding box center [428, 359] width 221 height 27
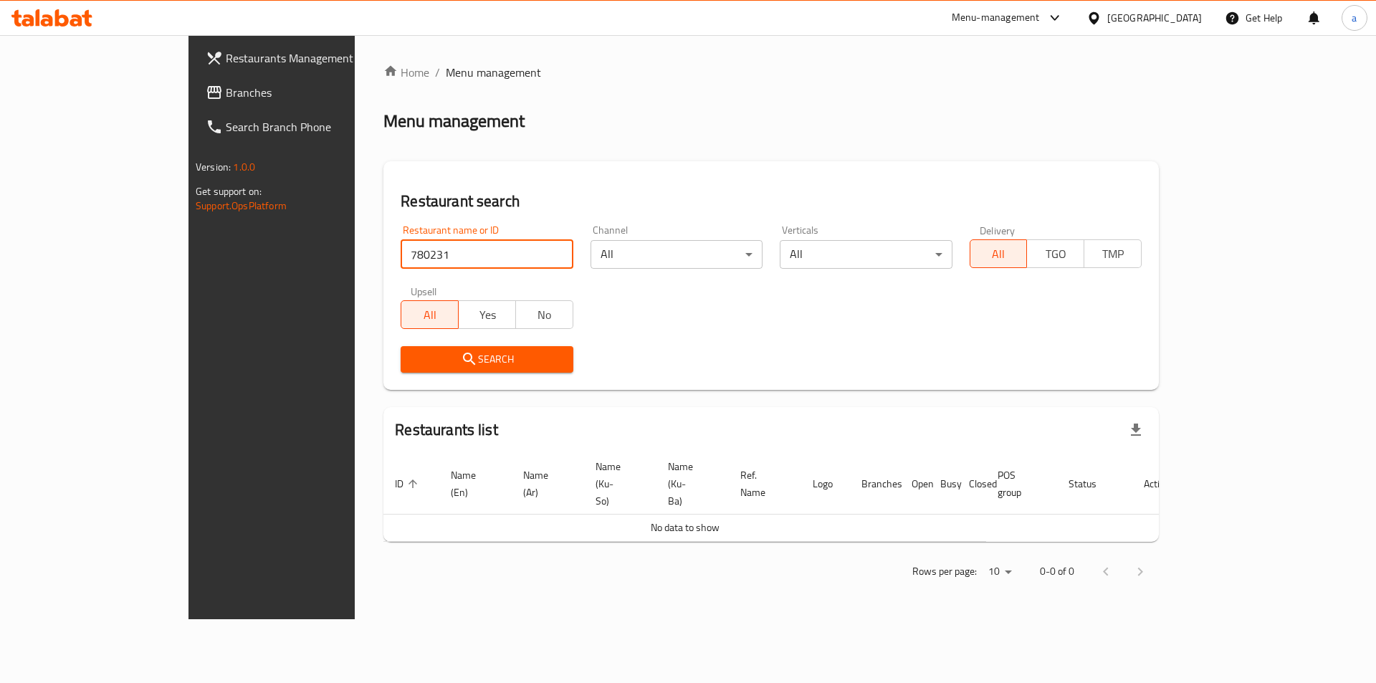
click at [401, 260] on input "780231" at bounding box center [487, 254] width 172 height 29
drag, startPoint x: 377, startPoint y: 262, endPoint x: 269, endPoint y: 258, distance: 108.3
click at [355, 264] on div "Home / Menu management Menu management Restaurant search Restaurant name or ID …" at bounding box center [771, 327] width 833 height 584
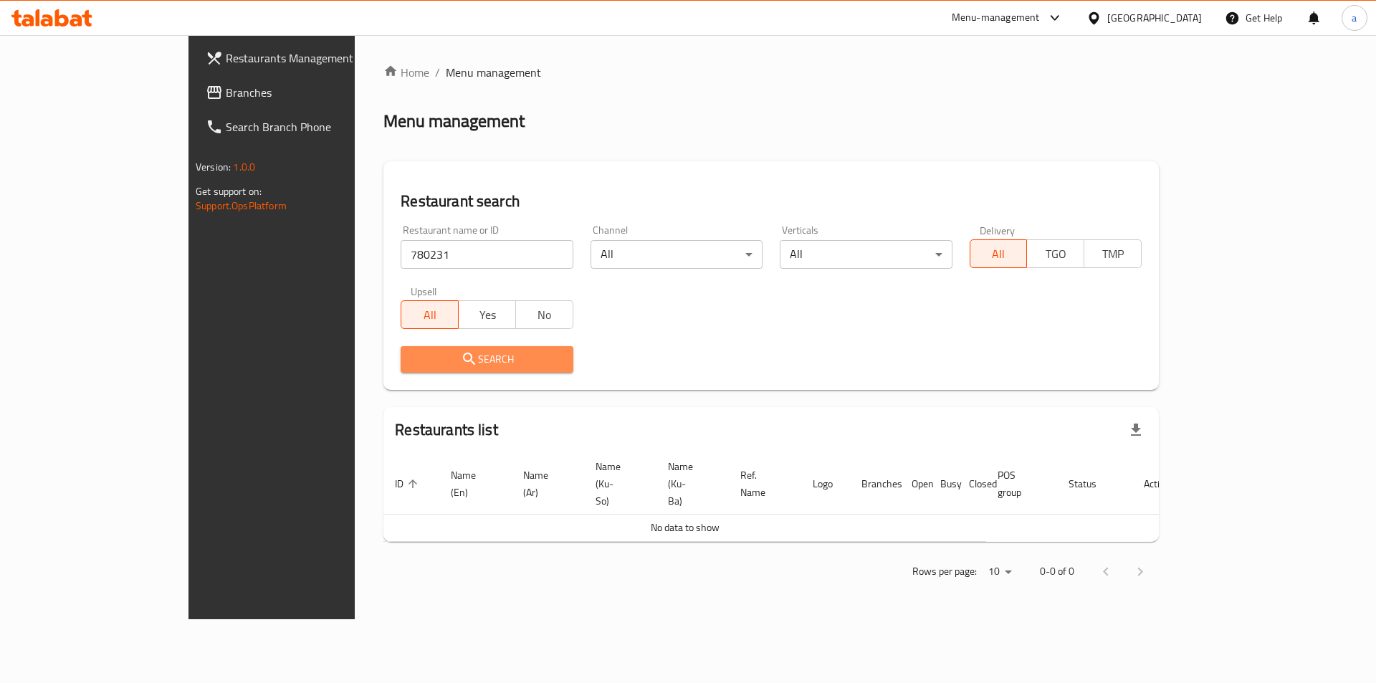
click at [412, 362] on span "Search" at bounding box center [486, 359] width 149 height 18
click at [194, 82] on link "Branches" at bounding box center [306, 92] width 224 height 34
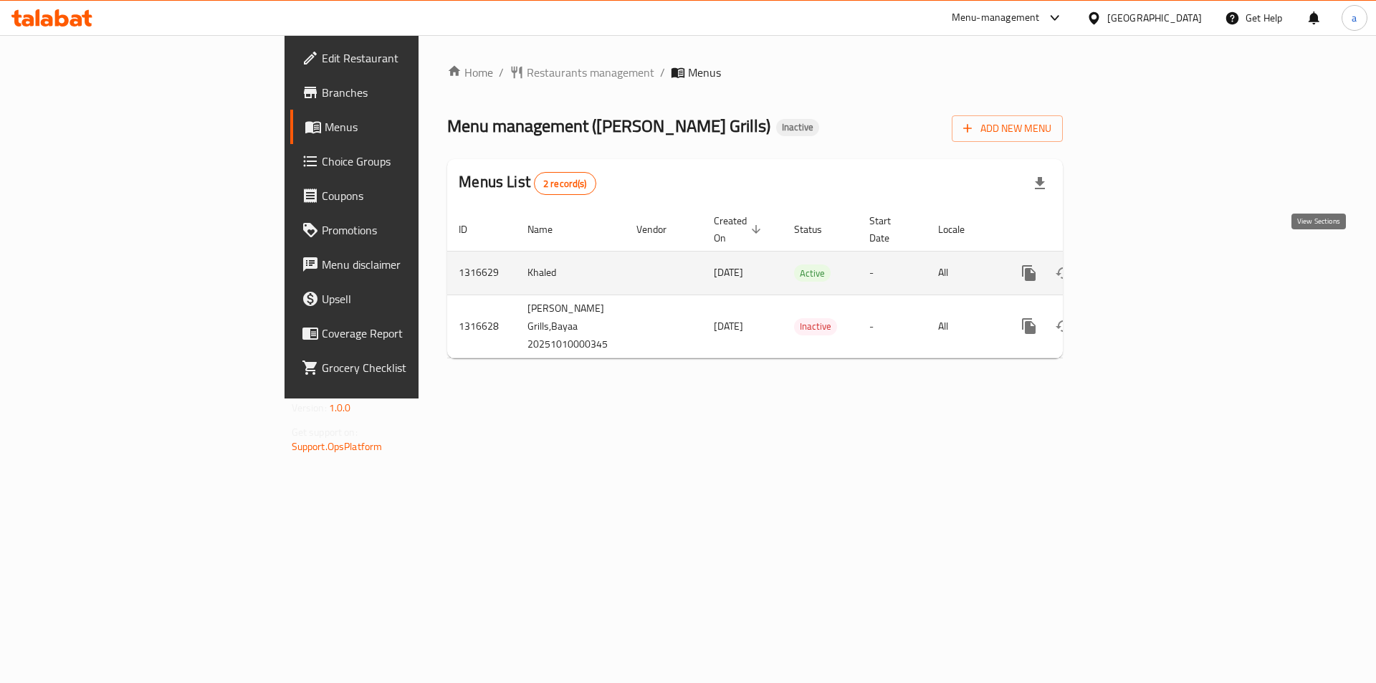
click at [1149, 256] on link "enhanced table" at bounding box center [1132, 273] width 34 height 34
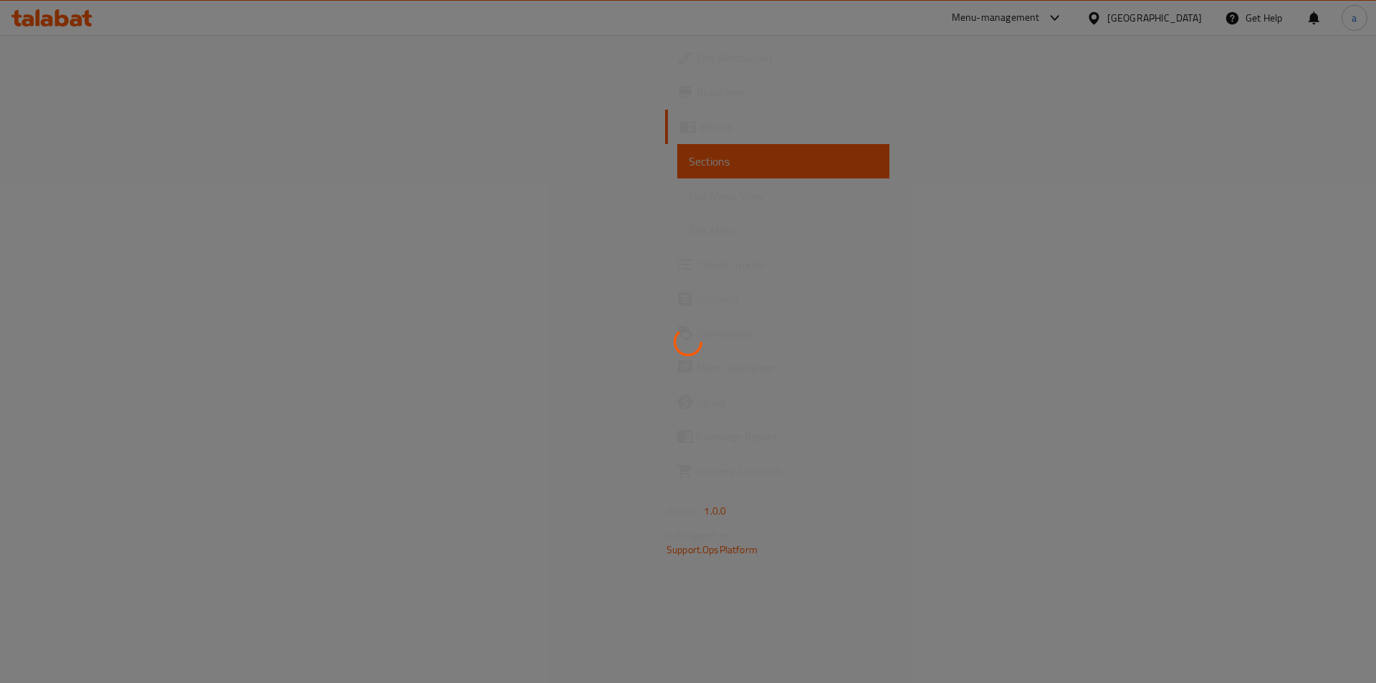
click at [136, 198] on div at bounding box center [688, 341] width 1376 height 683
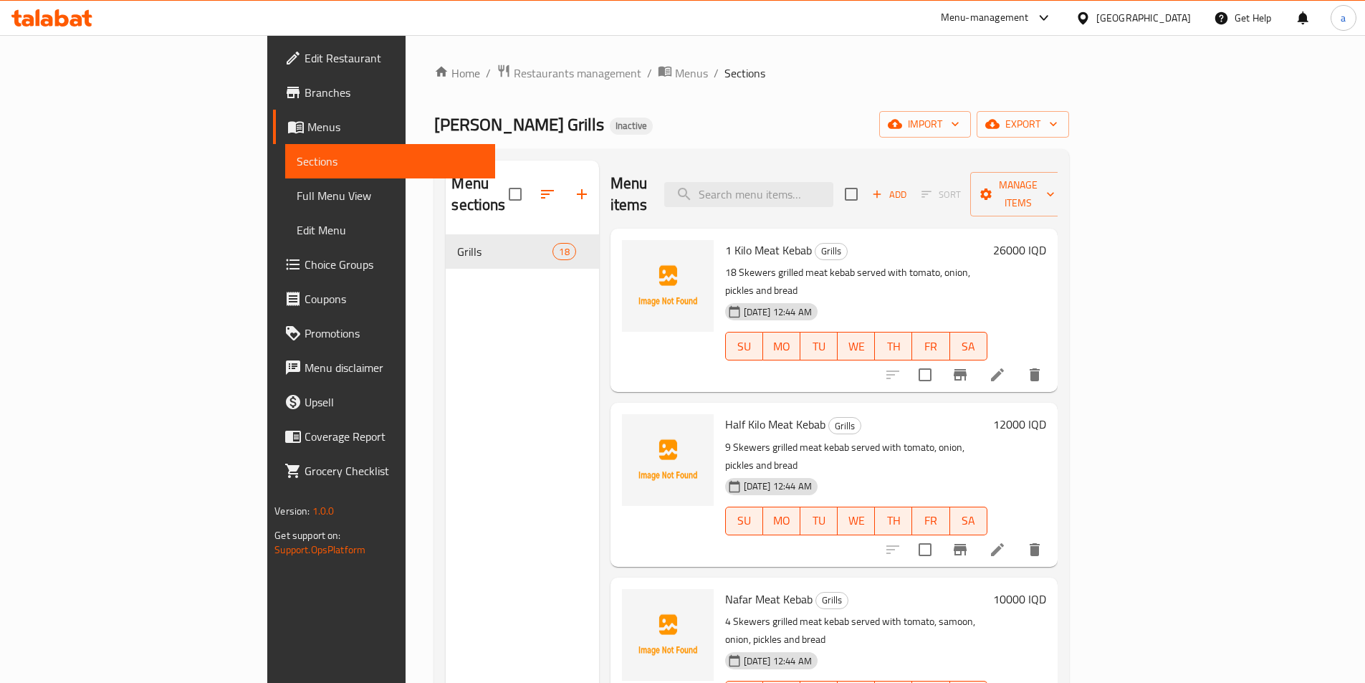
click at [297, 198] on span "Full Menu View" at bounding box center [390, 195] width 187 height 17
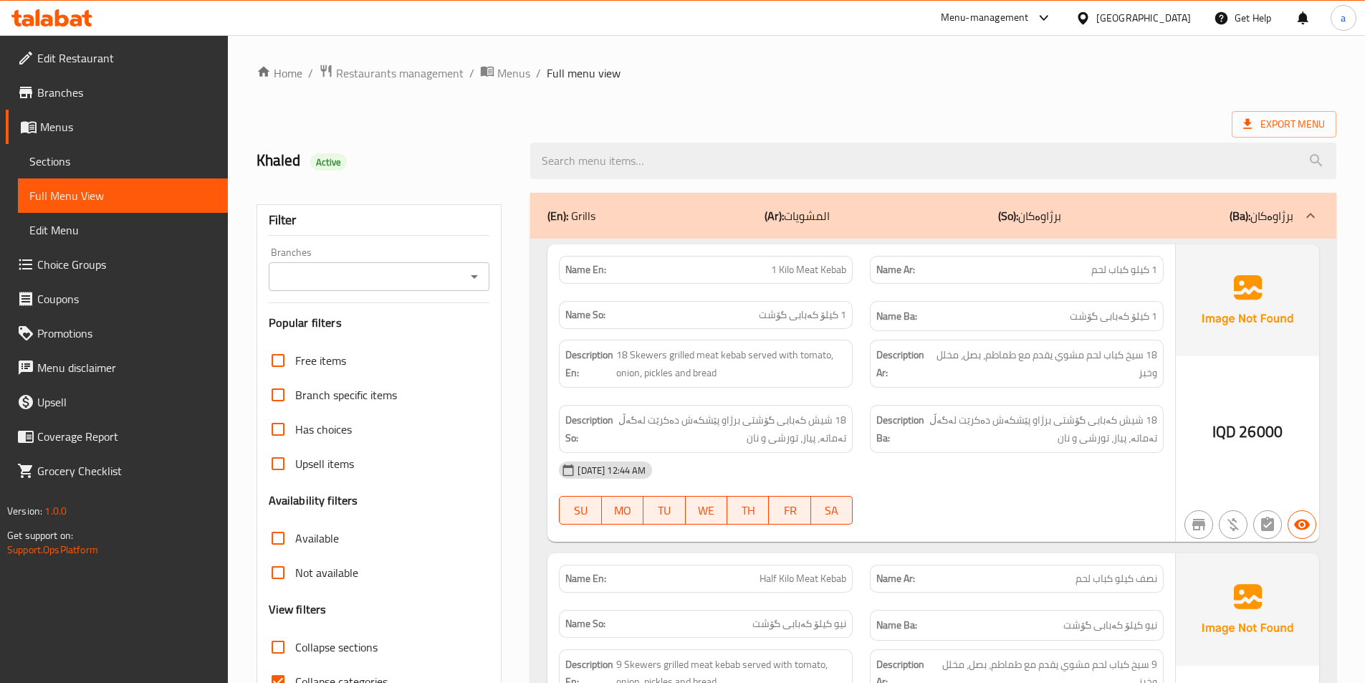
click at [474, 280] on icon "Open" at bounding box center [474, 276] width 17 height 17
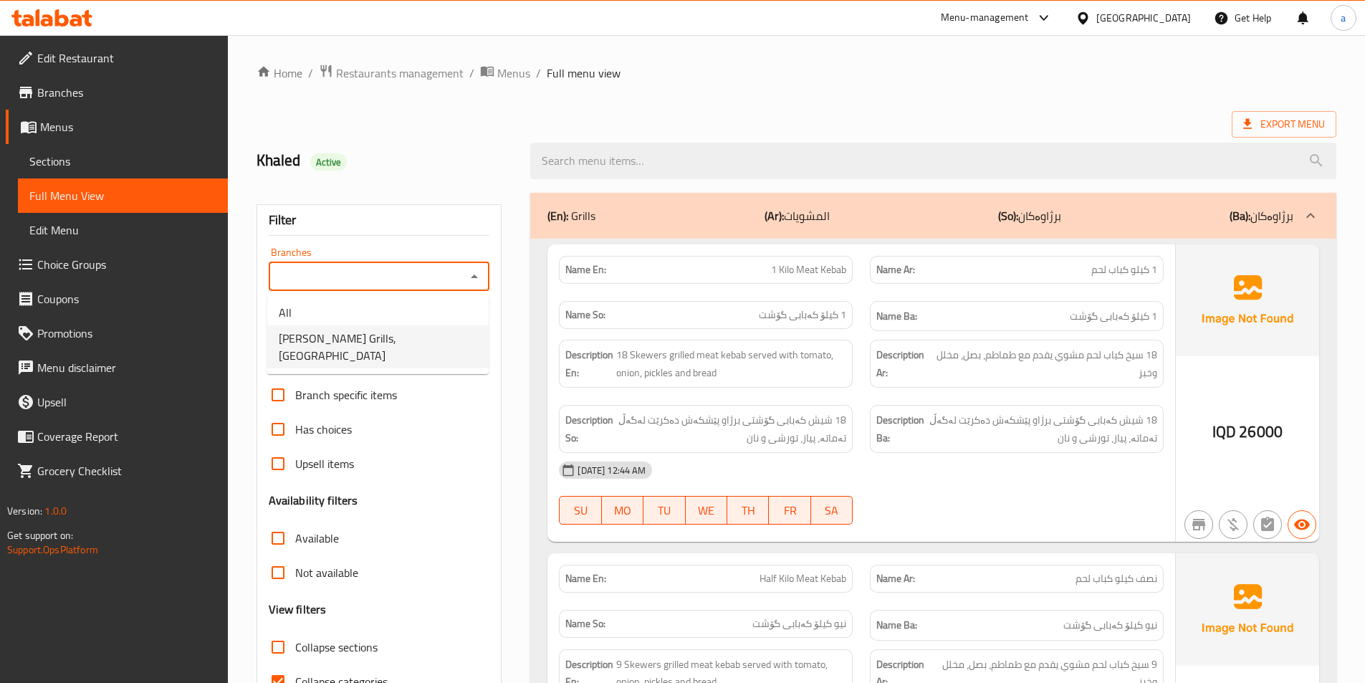
click at [456, 333] on li "Ali AlAmeri Grills, Bayaa" at bounding box center [377, 346] width 221 height 43
type input "Ali AlAmeri Grills, Bayaa"
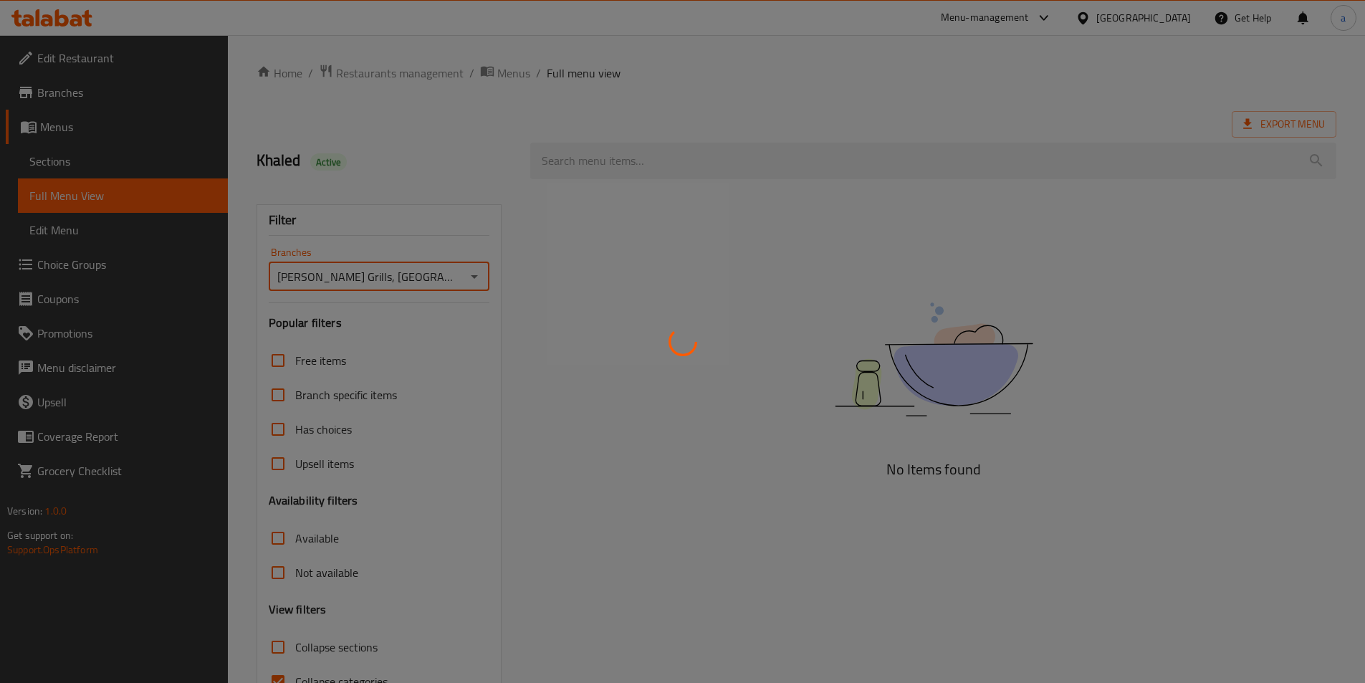
scroll to position [80, 0]
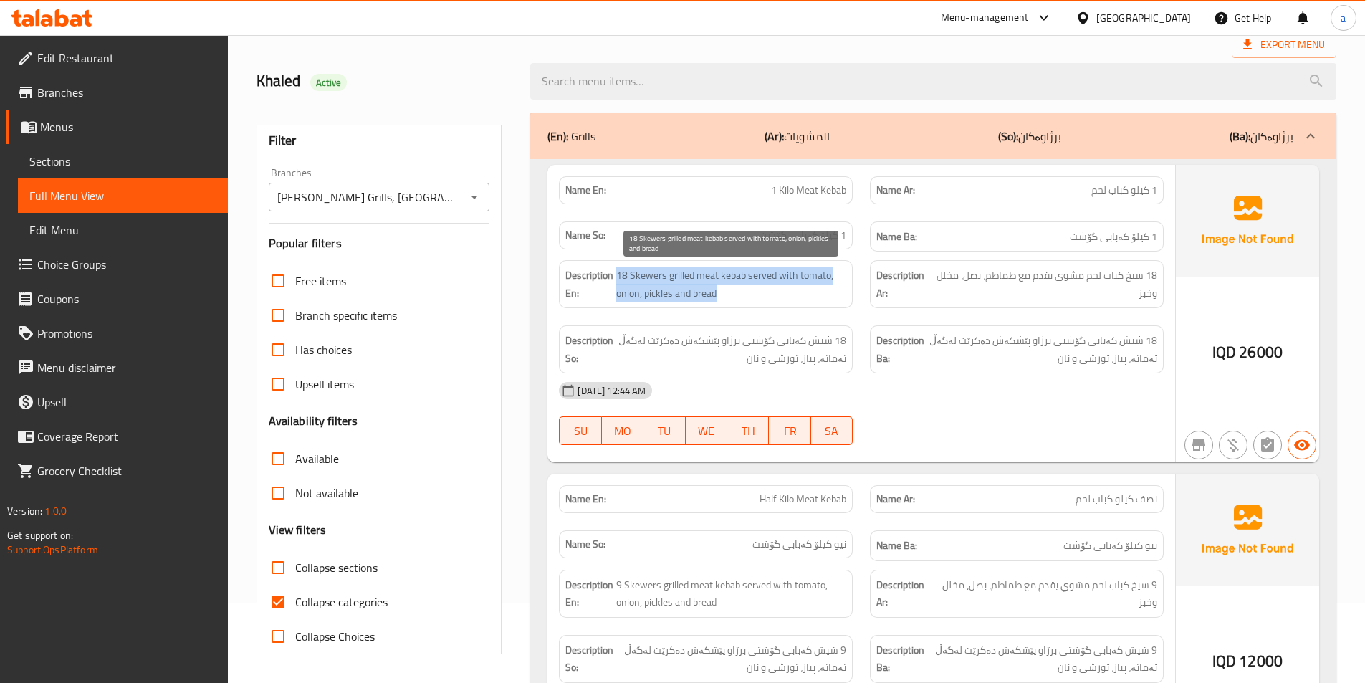
drag, startPoint x: 759, startPoint y: 289, endPoint x: 616, endPoint y: 279, distance: 142.9
click at [616, 279] on span "18 Skewers grilled meat kebab served with tomato, onion, pickles and bread" at bounding box center [731, 284] width 230 height 35
copy span "18 Skewers grilled meat kebab served with tomato, onion, pickles and bread"
click at [644, 292] on span "18 Skewers grilled meat kebab served with tomato, onion, pickles and bread" at bounding box center [731, 284] width 230 height 35
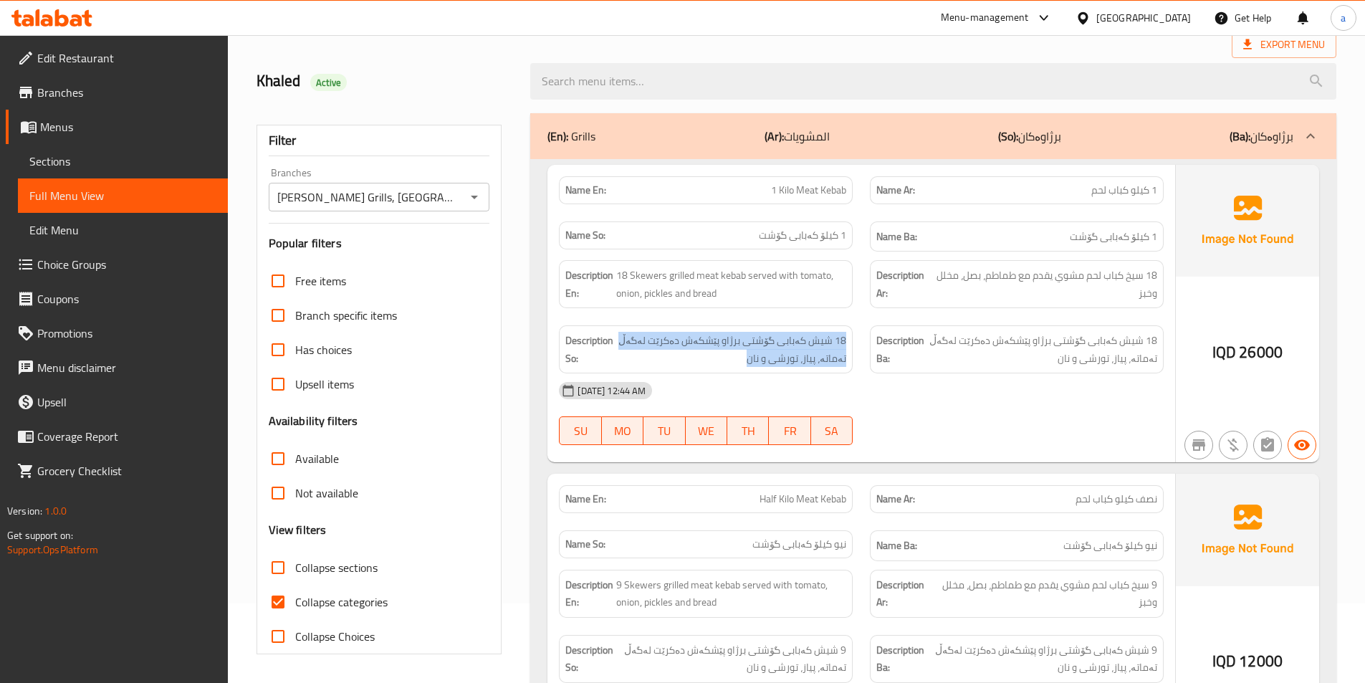
drag, startPoint x: 730, startPoint y: 359, endPoint x: 858, endPoint y: 333, distance: 130.8
click at [858, 333] on div "Description So: 18 شیش کەبابی گۆشتی برژاو پێشکەش دەکرێت لەگەڵ تەماتە، پیاز، تور…" at bounding box center [705, 349] width 311 height 65
copy span "18 شیش کەبابی گۆشتی برژاو پێشکەش دەکرێت لەگەڵ تەماتە، پیاز، تورشی و نان"
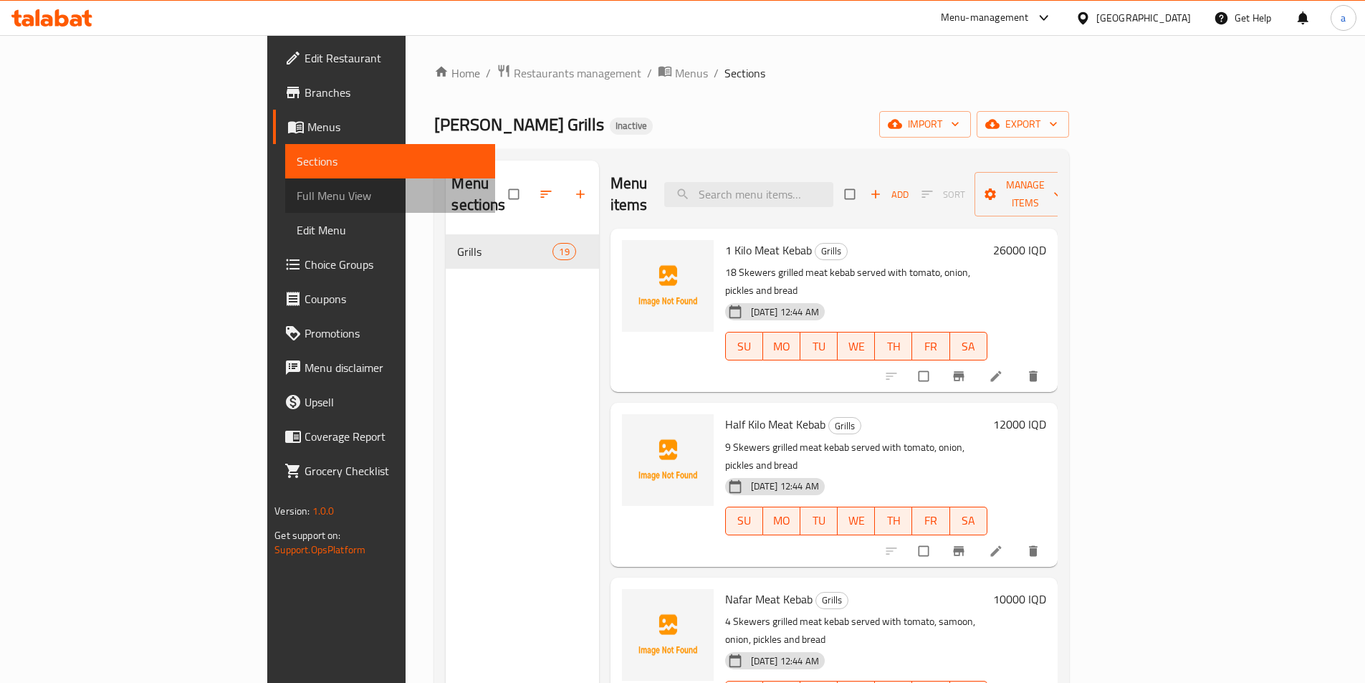
click at [297, 202] on span "Full Menu View" at bounding box center [390, 195] width 187 height 17
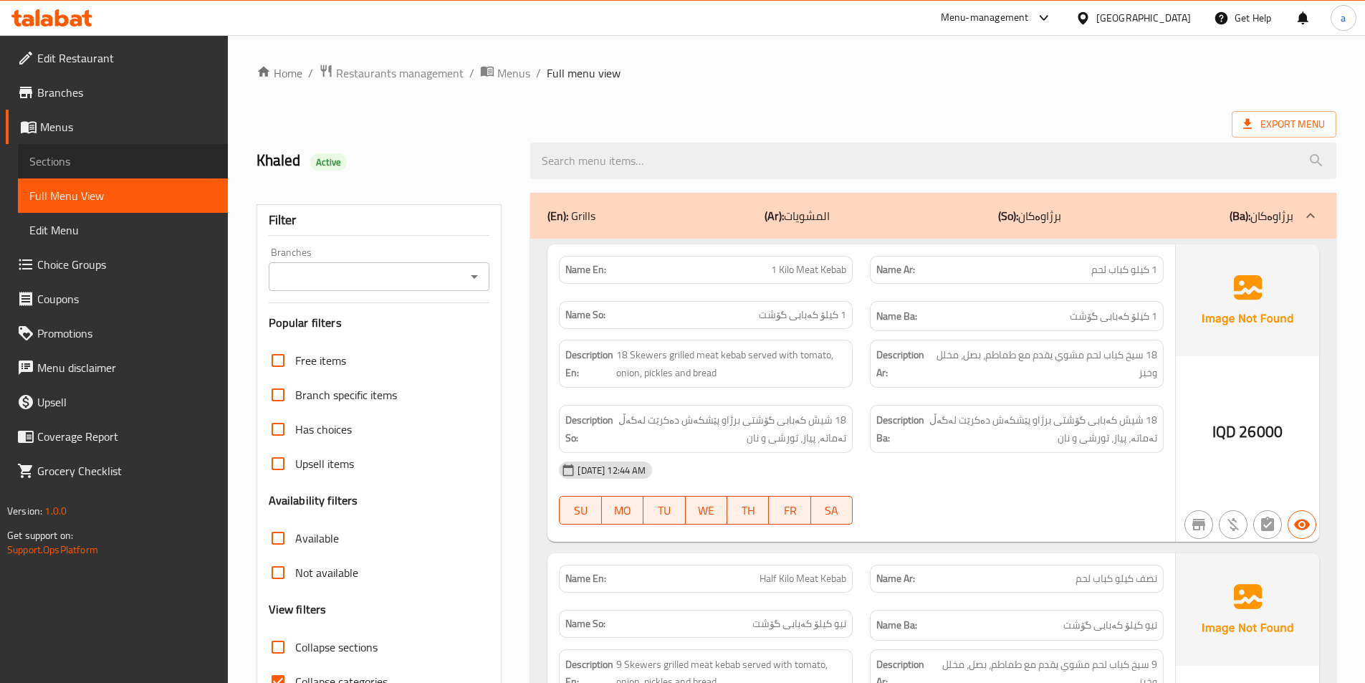
click at [71, 164] on span "Sections" at bounding box center [122, 161] width 187 height 17
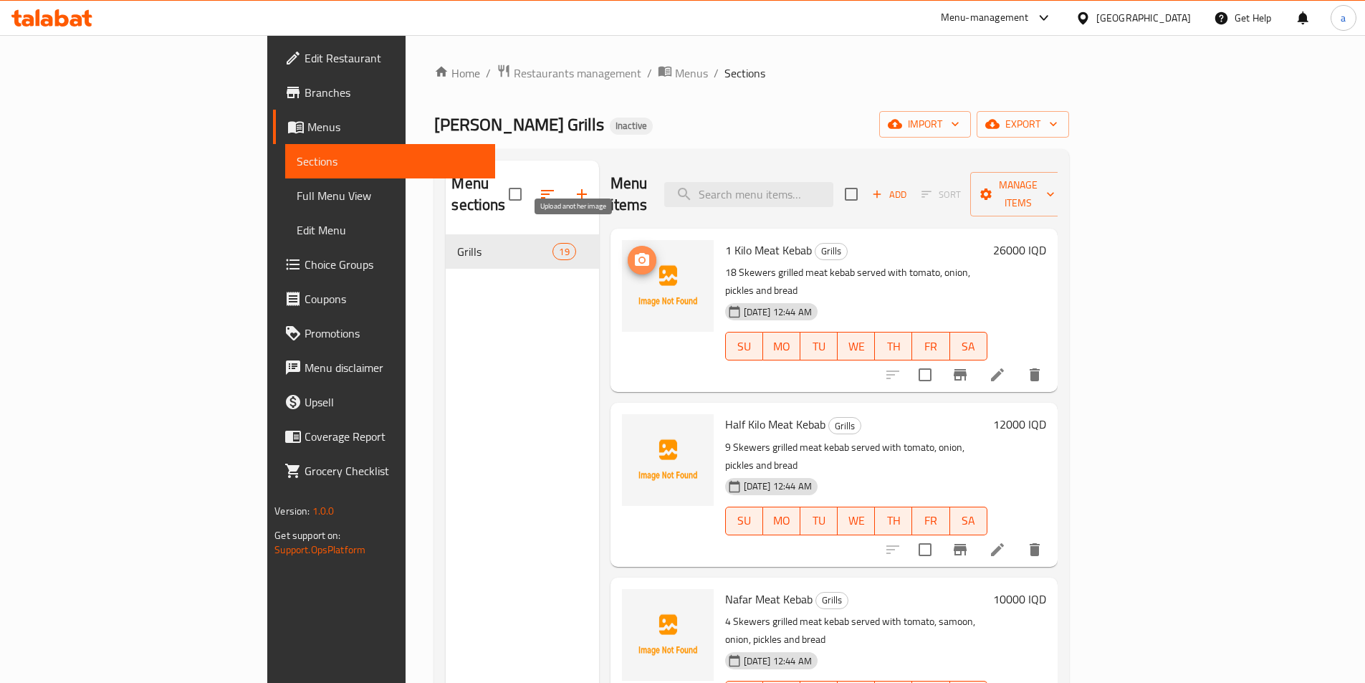
click at [635, 253] on icon "upload picture" at bounding box center [642, 259] width 14 height 13
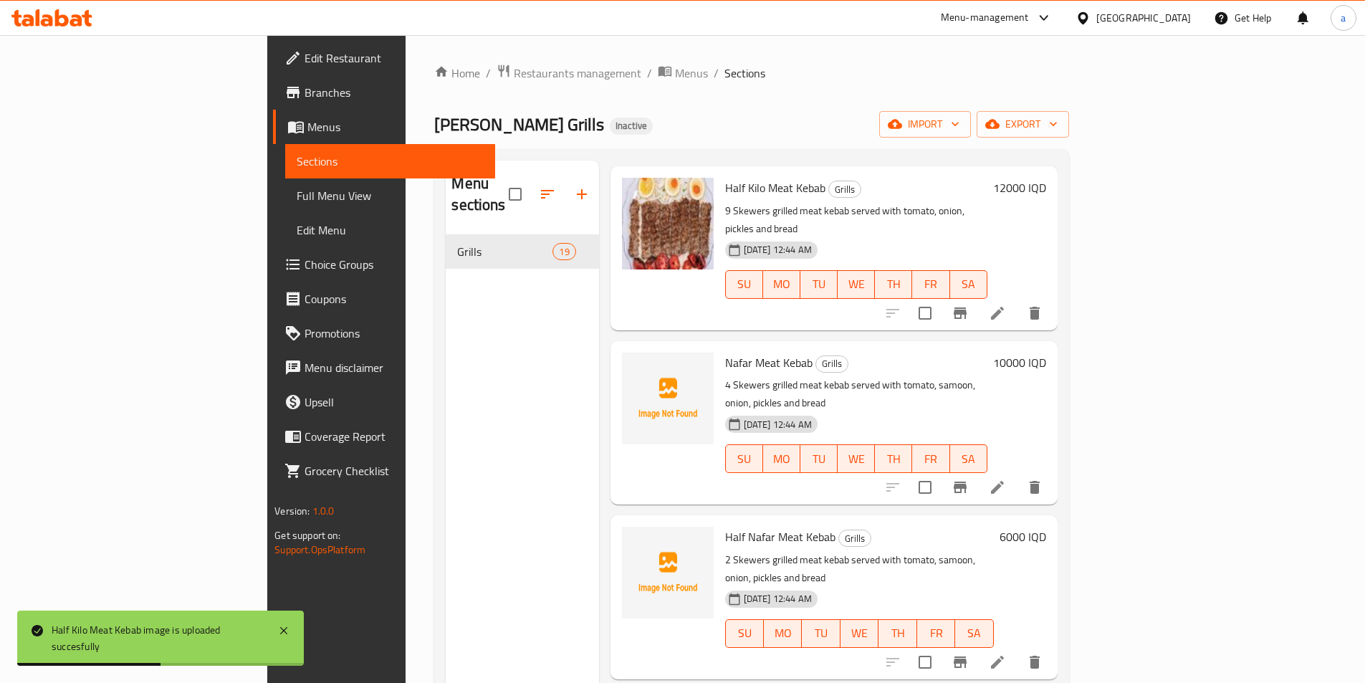
scroll to position [215, 0]
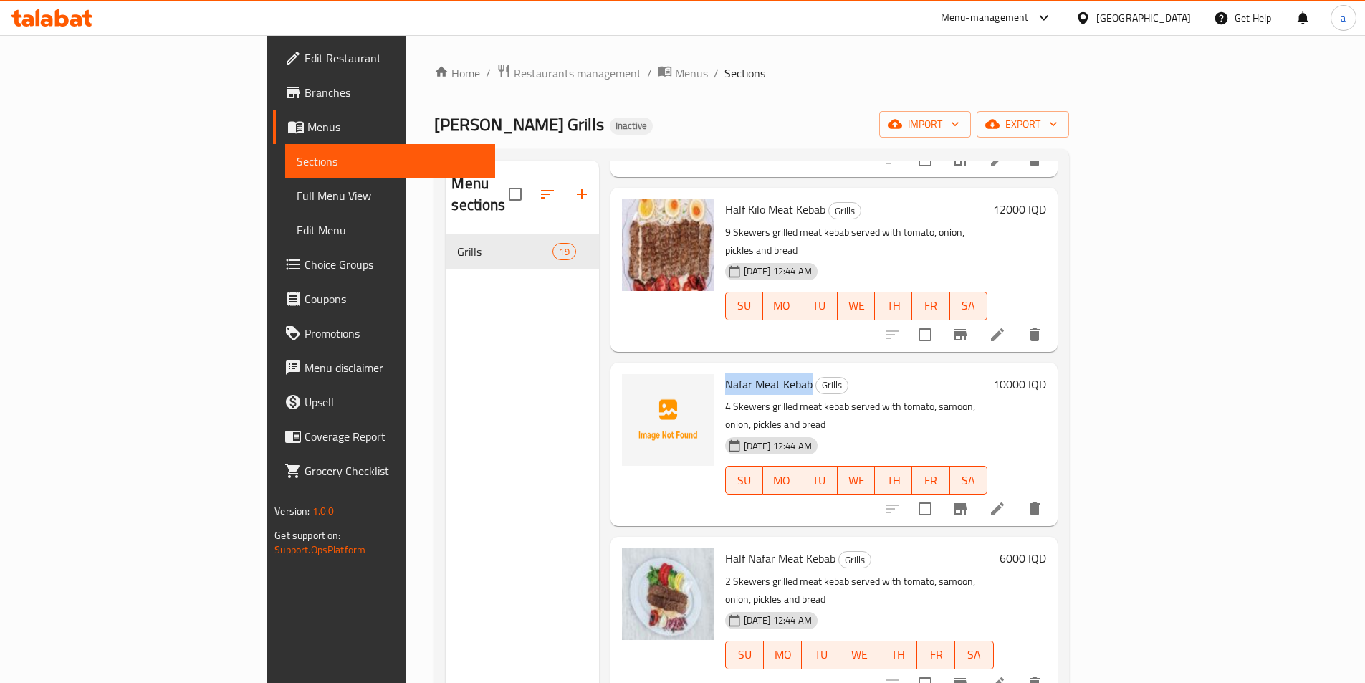
drag, startPoint x: 656, startPoint y: 323, endPoint x: 745, endPoint y: 323, distance: 88.8
click at [745, 368] on div "Nafar Meat Kebab Grills 4 Skewers grilled meat kebab served with tomato, samoon…" at bounding box center [856, 444] width 274 height 152
copy span "Nafar Meat Kebab"
drag, startPoint x: 585, startPoint y: 125, endPoint x: 576, endPoint y: 130, distance: 10.0
click at [585, 125] on div "Ali AlAmeri Grills Inactive import export" at bounding box center [751, 124] width 634 height 27
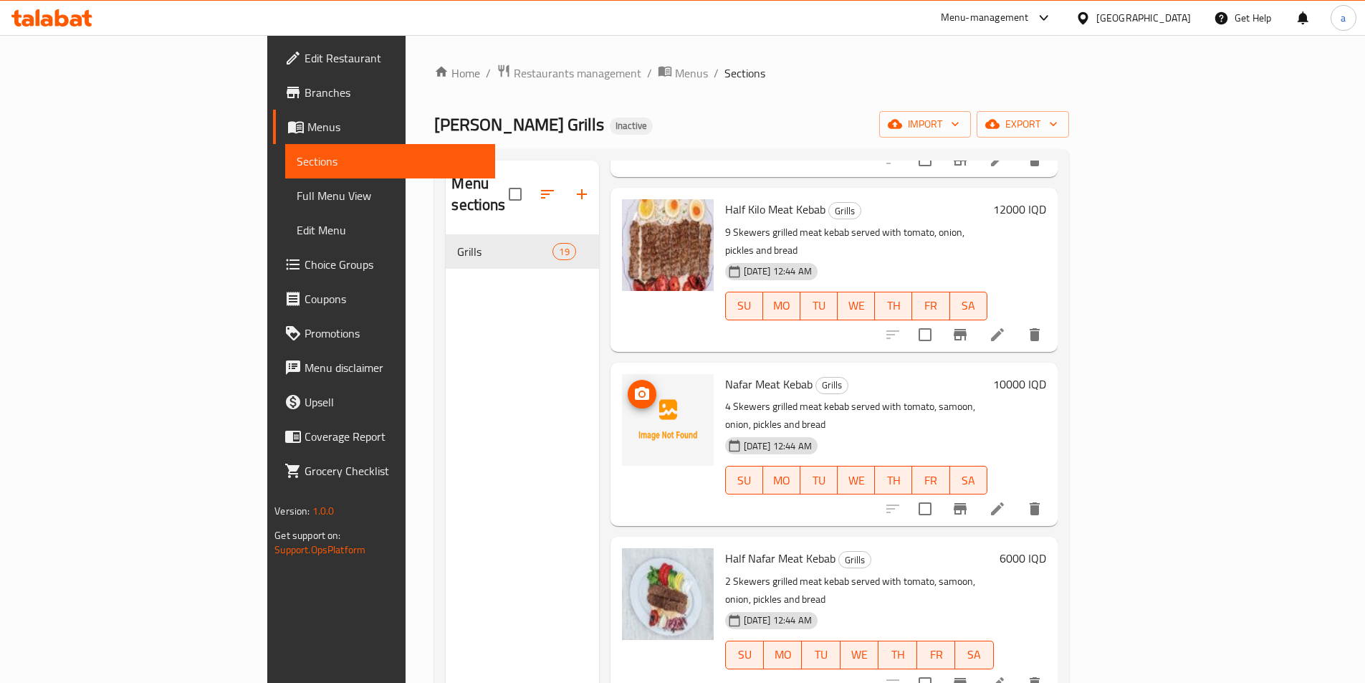
scroll to position [430, 0]
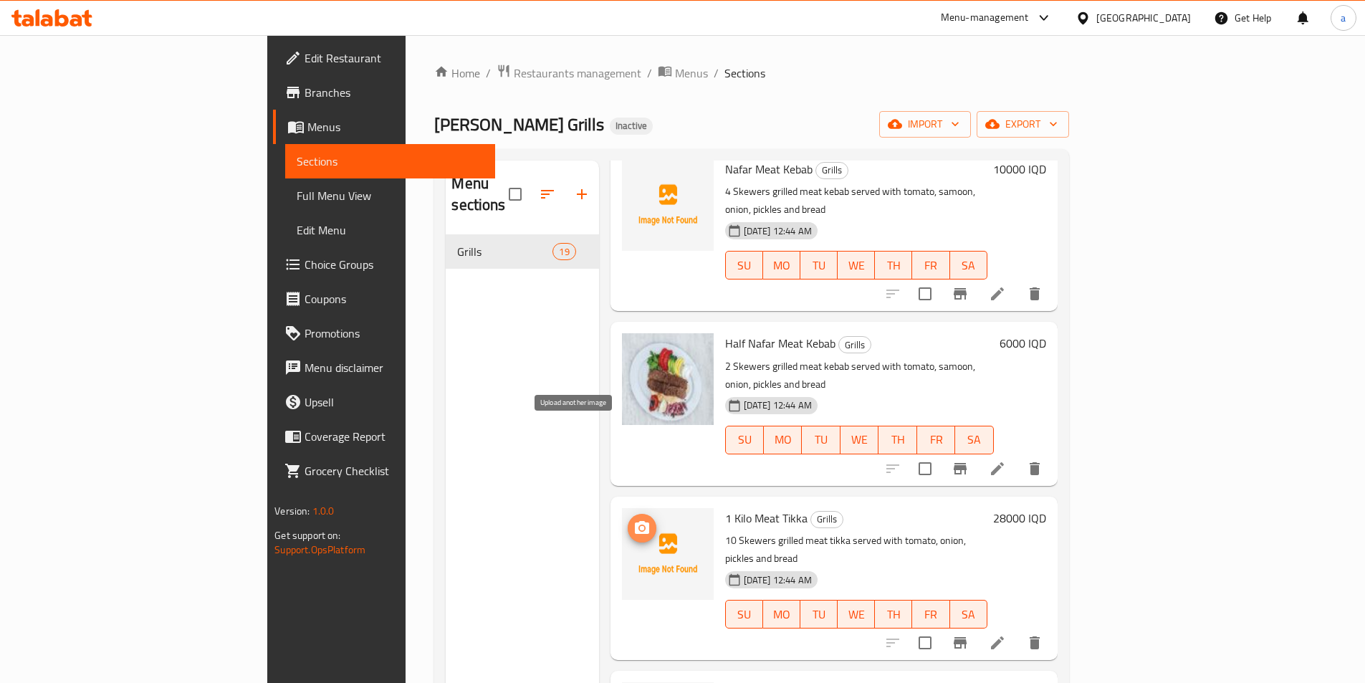
click at [628, 514] on button "upload picture" at bounding box center [642, 528] width 29 height 29
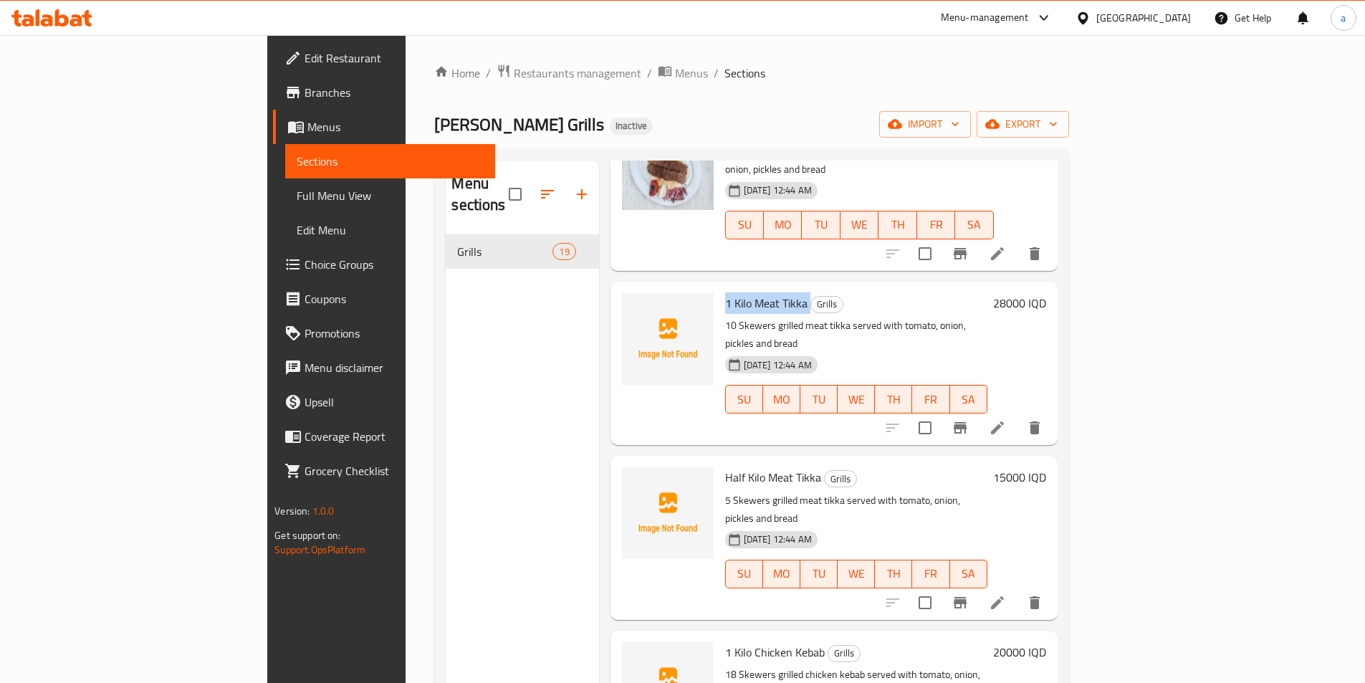
drag, startPoint x: 652, startPoint y: 205, endPoint x: 744, endPoint y: 202, distance: 91.8
click at [744, 287] on div "1 Kilo Meat Tikka Grills 10 Skewers grilled meat tikka served with tomato, onio…" at bounding box center [856, 363] width 274 height 152
copy h6 "1 Kilo Meat Tikka"
drag, startPoint x: 656, startPoint y: 360, endPoint x: 752, endPoint y: 365, distance: 96.2
click at [752, 461] on div "Half Kilo Meat Tikka Grills 5 Skewers grilled meat tikka served with tomato, on…" at bounding box center [856, 537] width 274 height 152
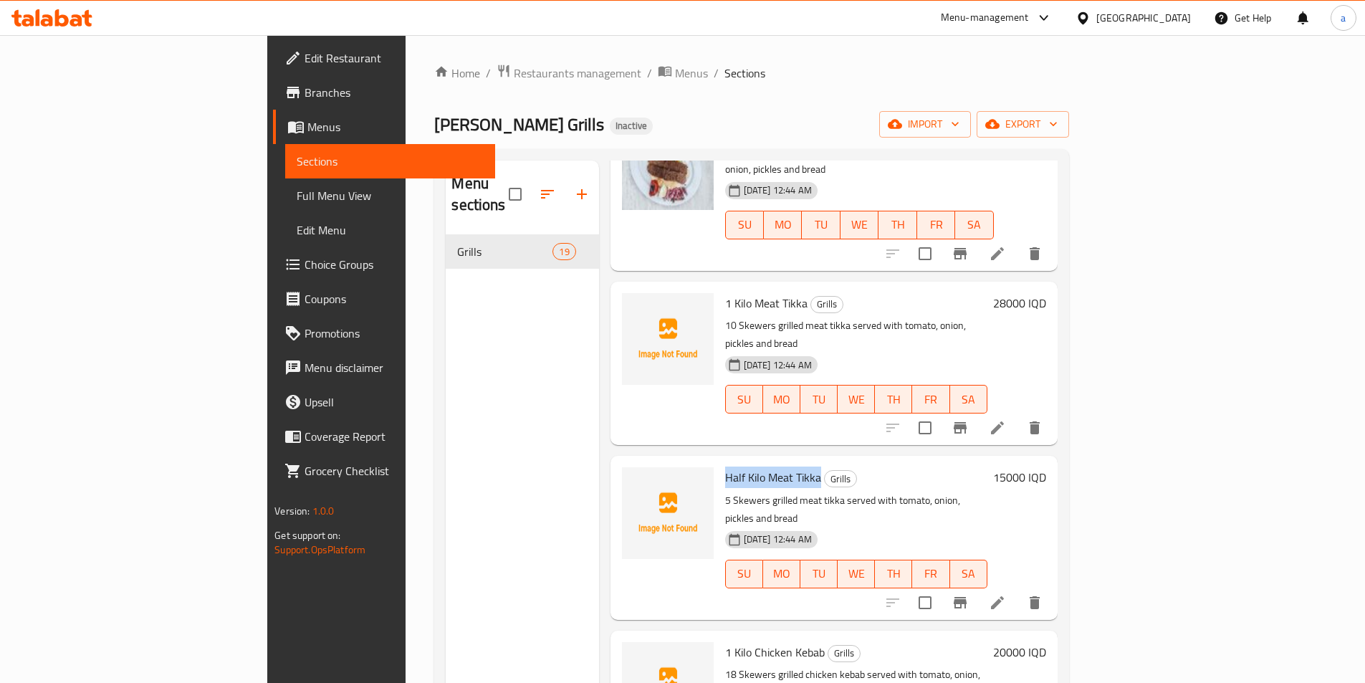
copy span "Half Kilo Meat Tikka"
click at [406, 363] on div "Home / Restaurants management / Menus / Sections [PERSON_NAME] Grills Inactive …" at bounding box center [751, 459] width 691 height 848
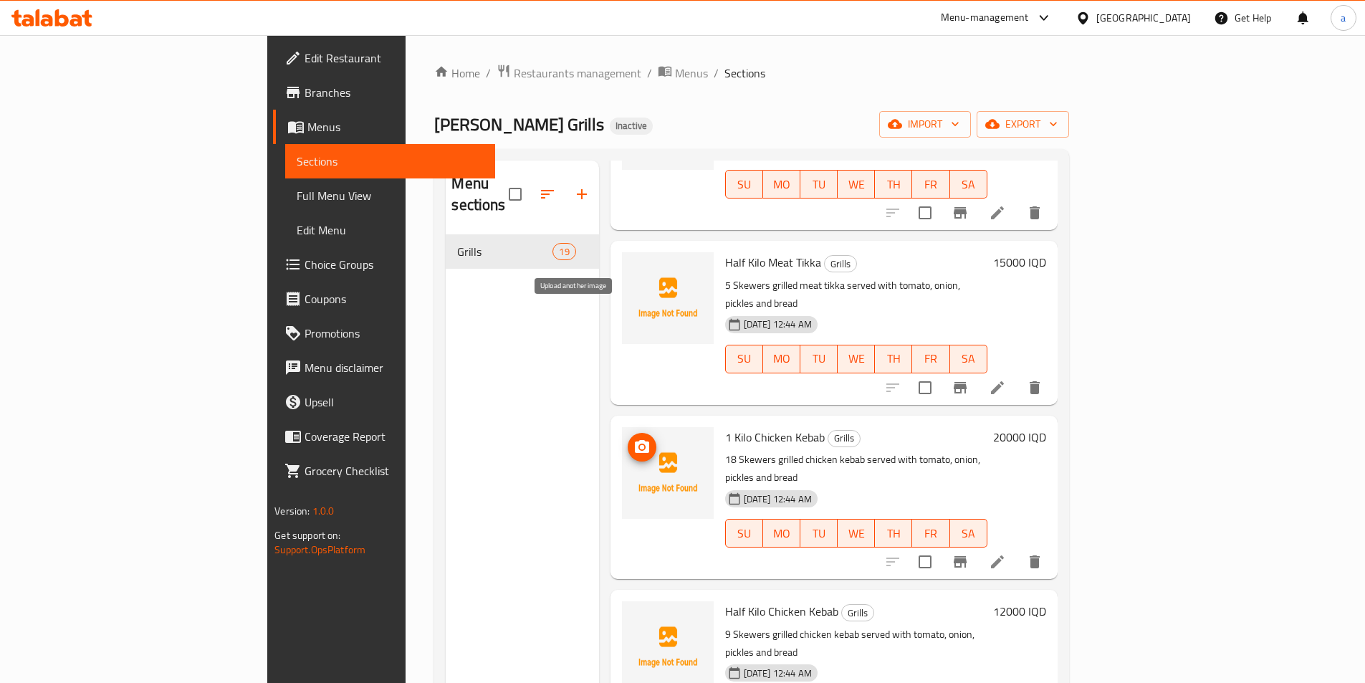
click at [633, 438] on icon "upload picture" at bounding box center [641, 446] width 17 height 17
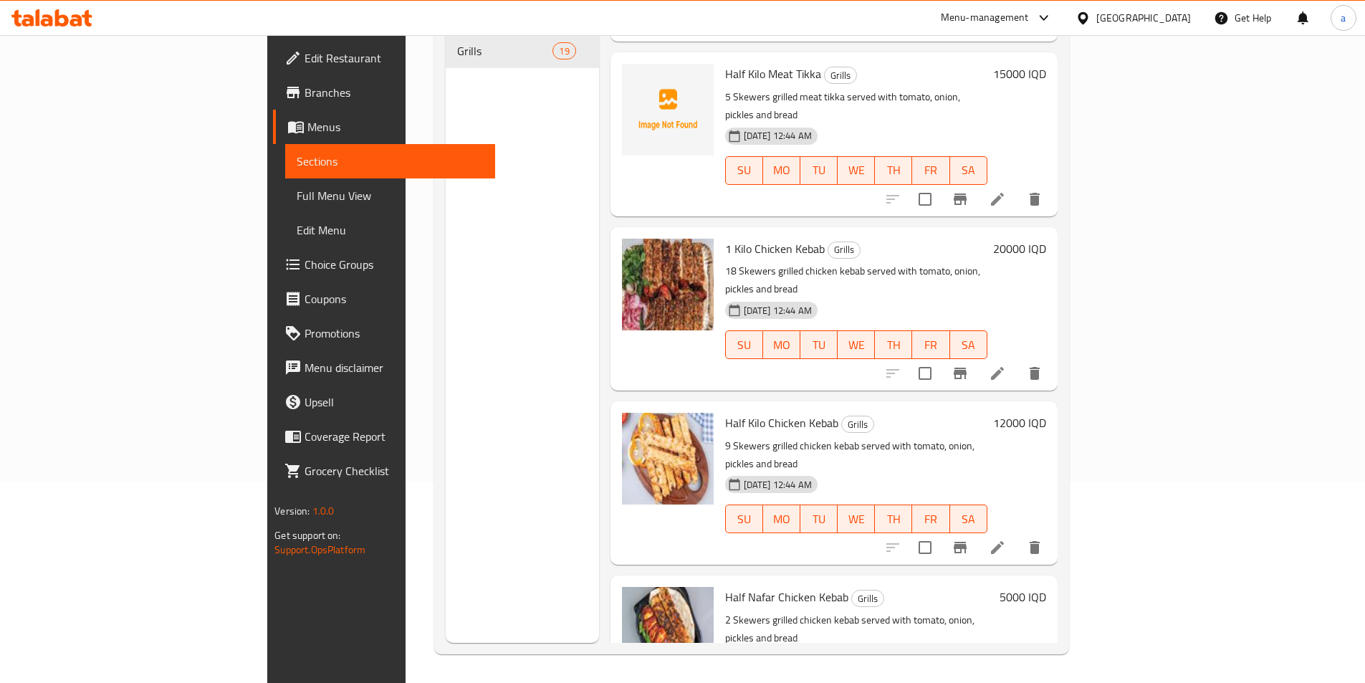
scroll to position [1037, 0]
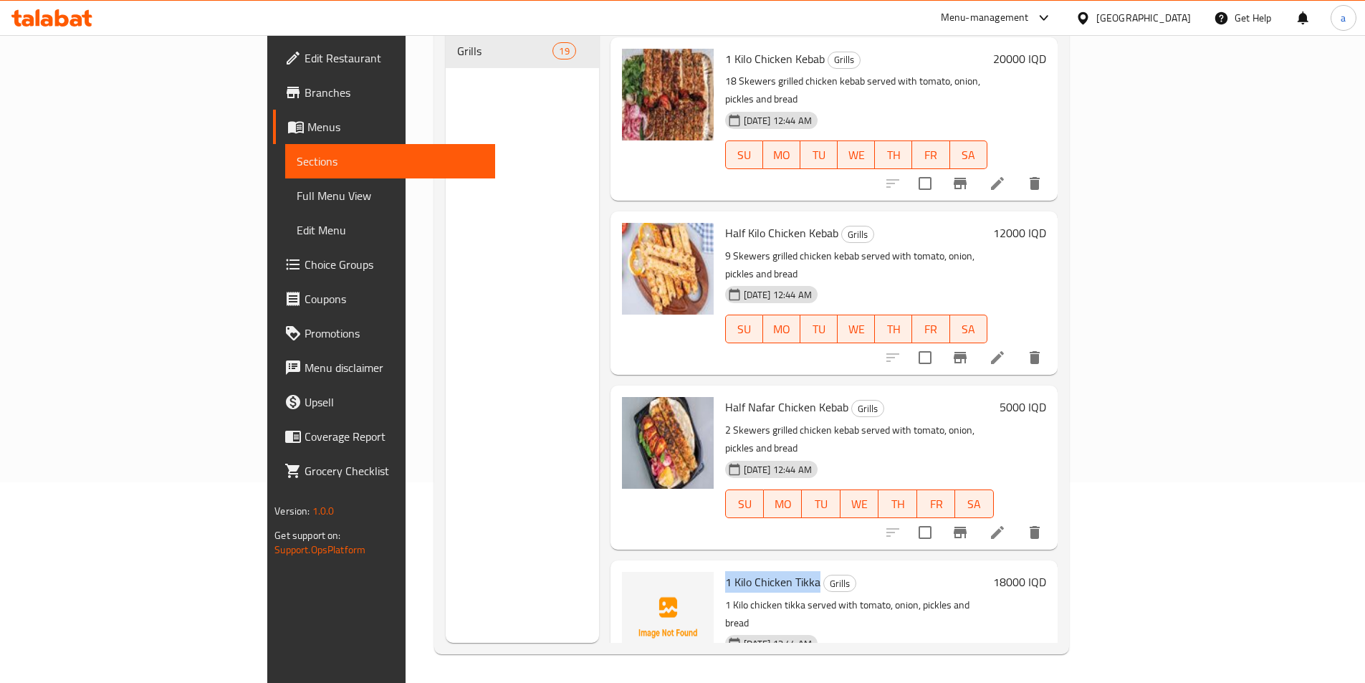
drag, startPoint x: 656, startPoint y: 395, endPoint x: 752, endPoint y: 395, distance: 96.0
click at [752, 566] on div "1 Kilo Chicken Tikka Grills 1 Kilo chicken tikka served with tomato, onion, pic…" at bounding box center [856, 642] width 274 height 152
copy span "1 Kilo Chicken Tikka"
click at [446, 134] on div "Menu sections Grills 19" at bounding box center [522, 301] width 153 height 683
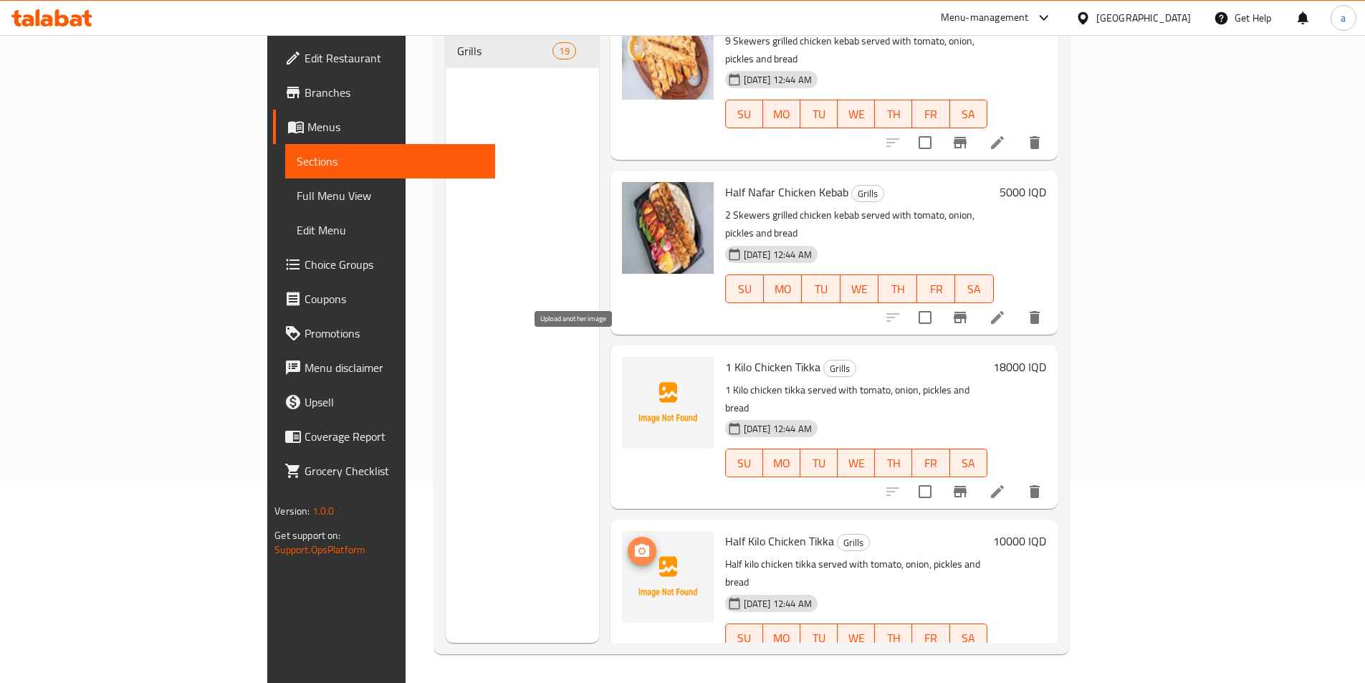
click at [640, 549] on circle "upload picture" at bounding box center [642, 551] width 4 height 4
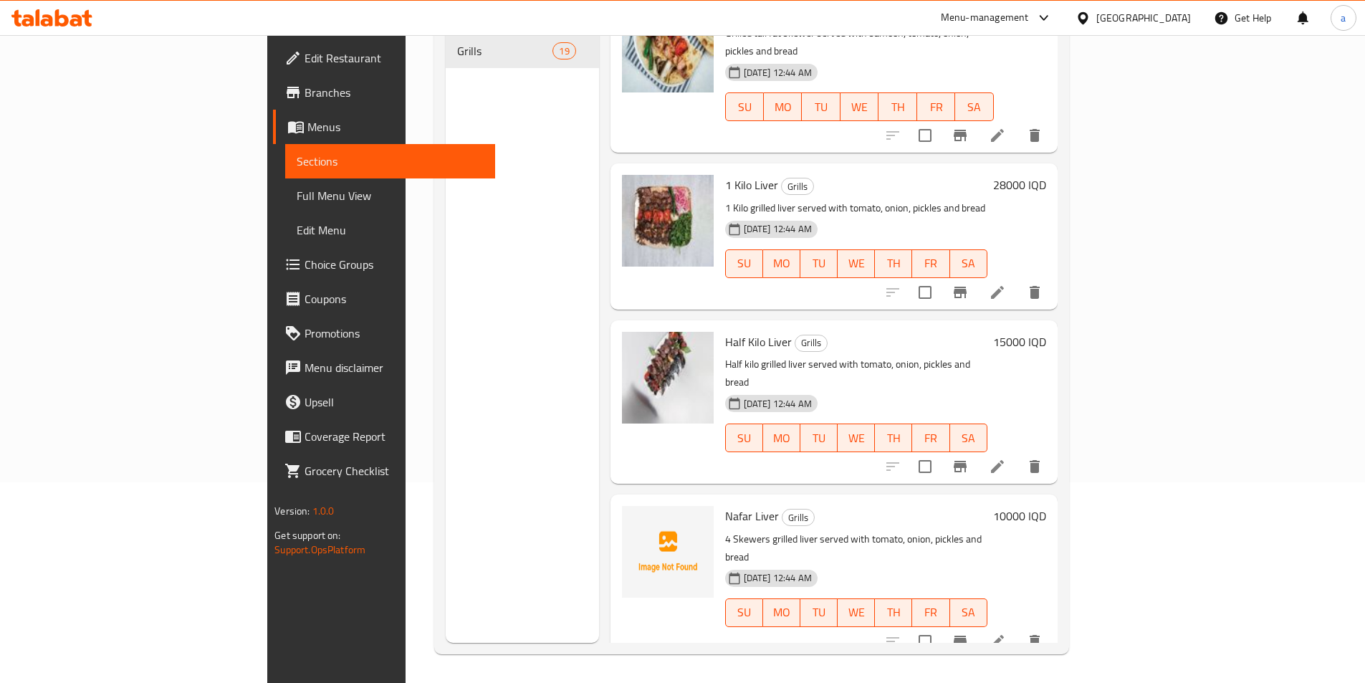
scroll to position [2327, 0]
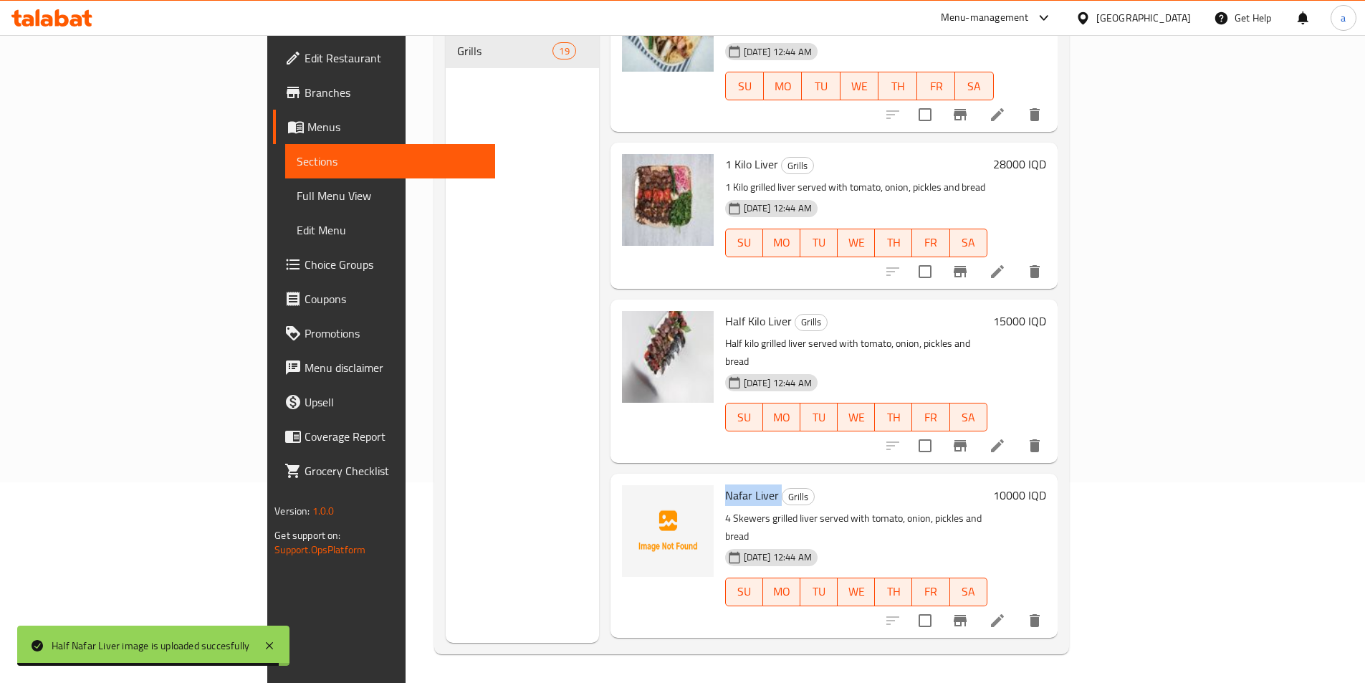
drag, startPoint x: 655, startPoint y: 200, endPoint x: 712, endPoint y: 206, distance: 57.7
click at [719, 479] on div "Nafar Liver Grills 4 Skewers grilled liver served with tomato, onion, pickles a…" at bounding box center [856, 555] width 274 height 152
copy h6 "Nafar Liver"
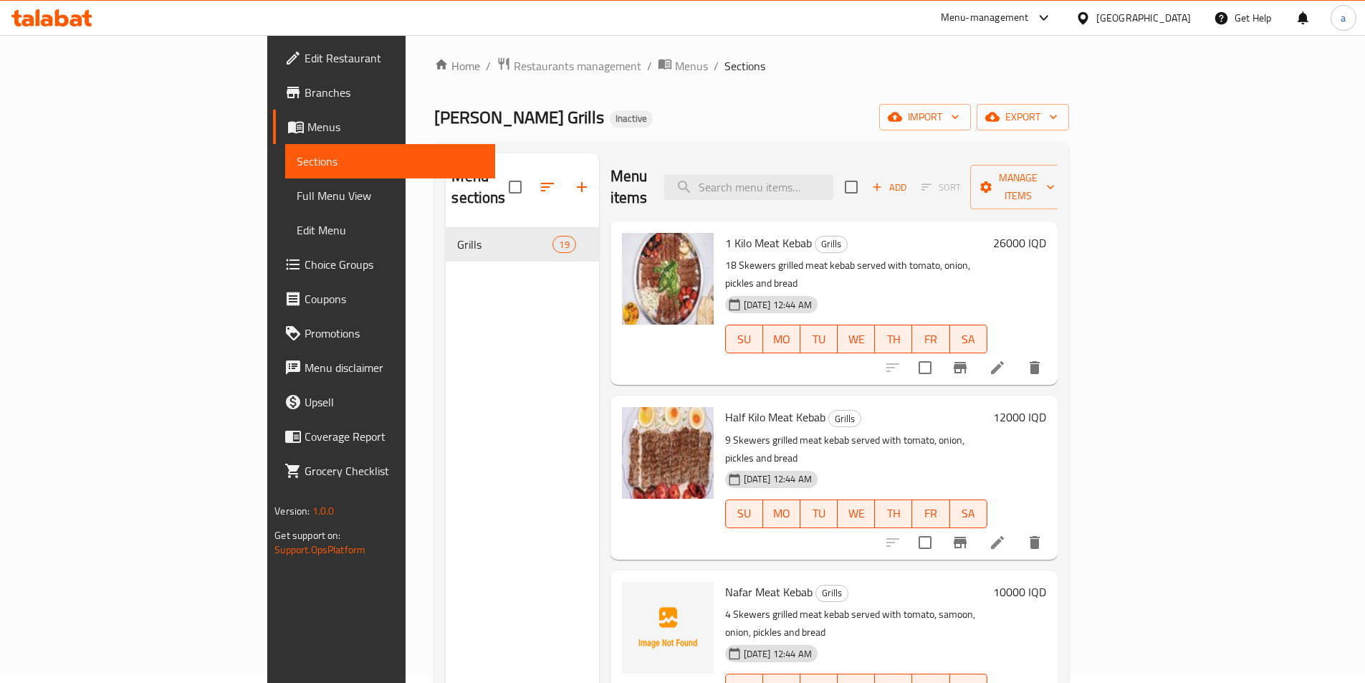
scroll to position [0, 0]
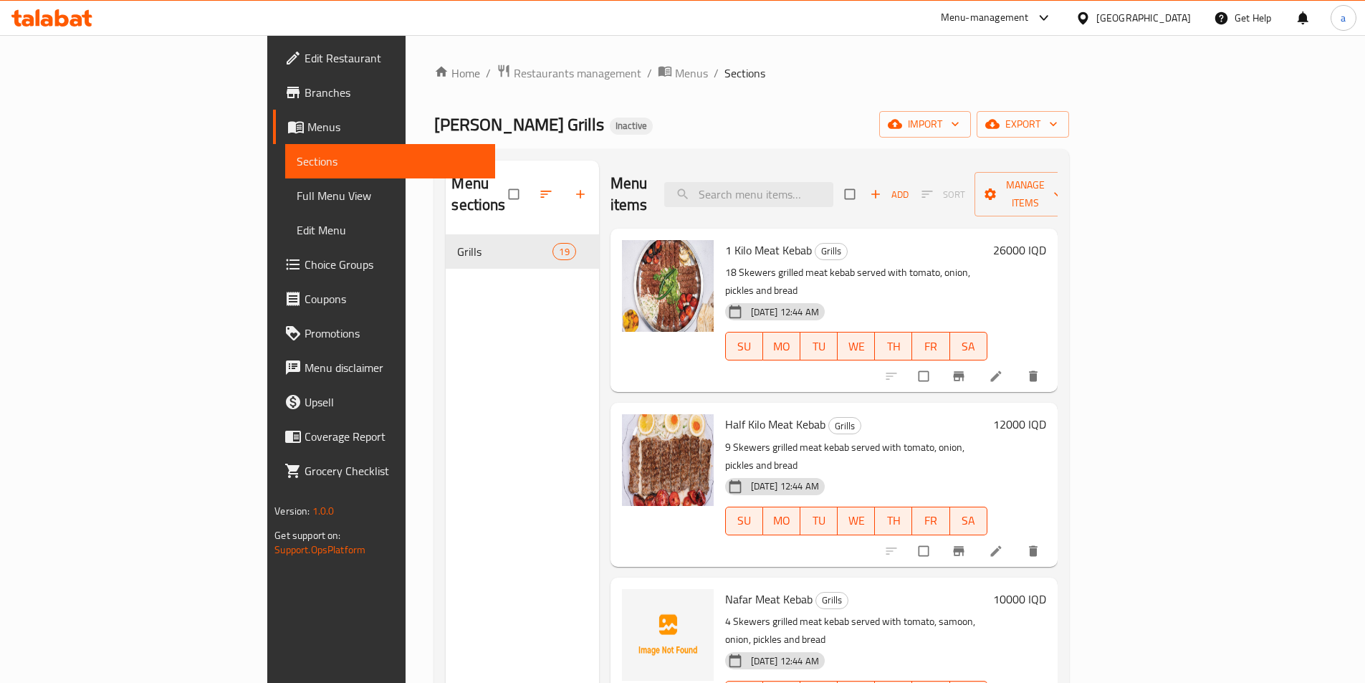
click at [582, 138] on div "Home / Restaurants management / Menus / Sections [PERSON_NAME] Grills Inactive …" at bounding box center [751, 459] width 634 height 791
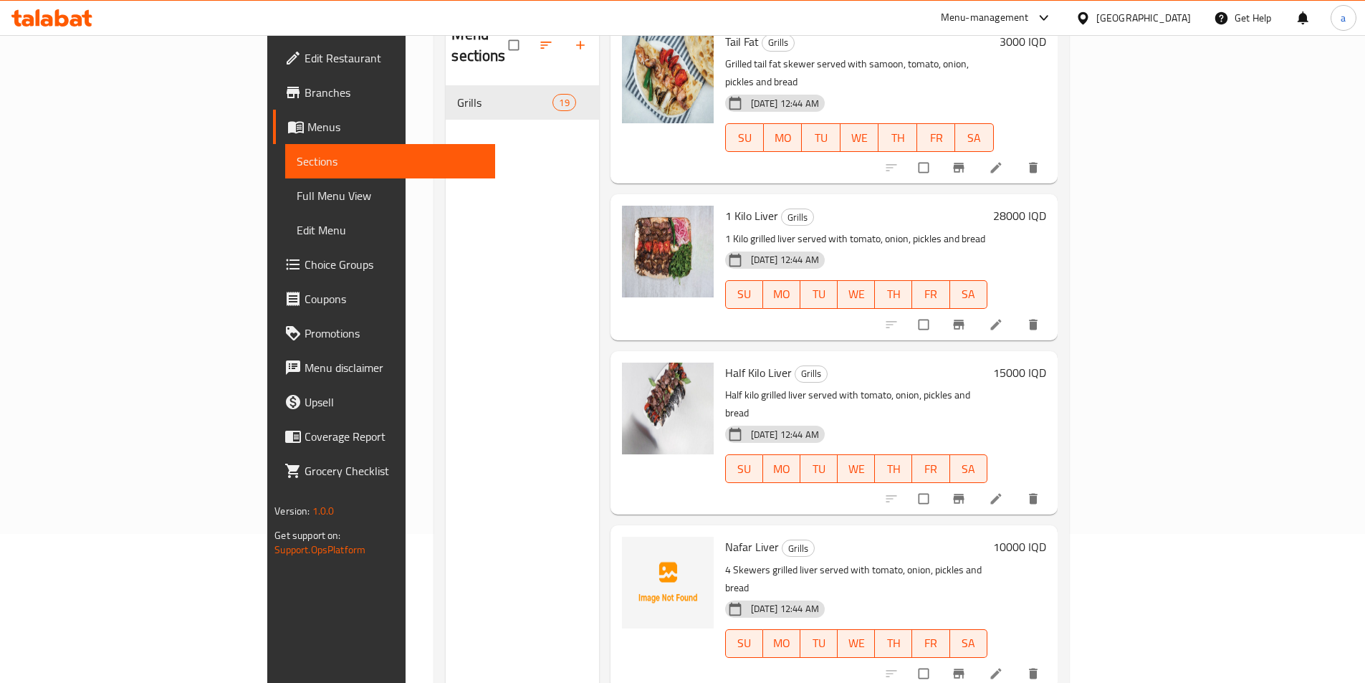
scroll to position [201, 0]
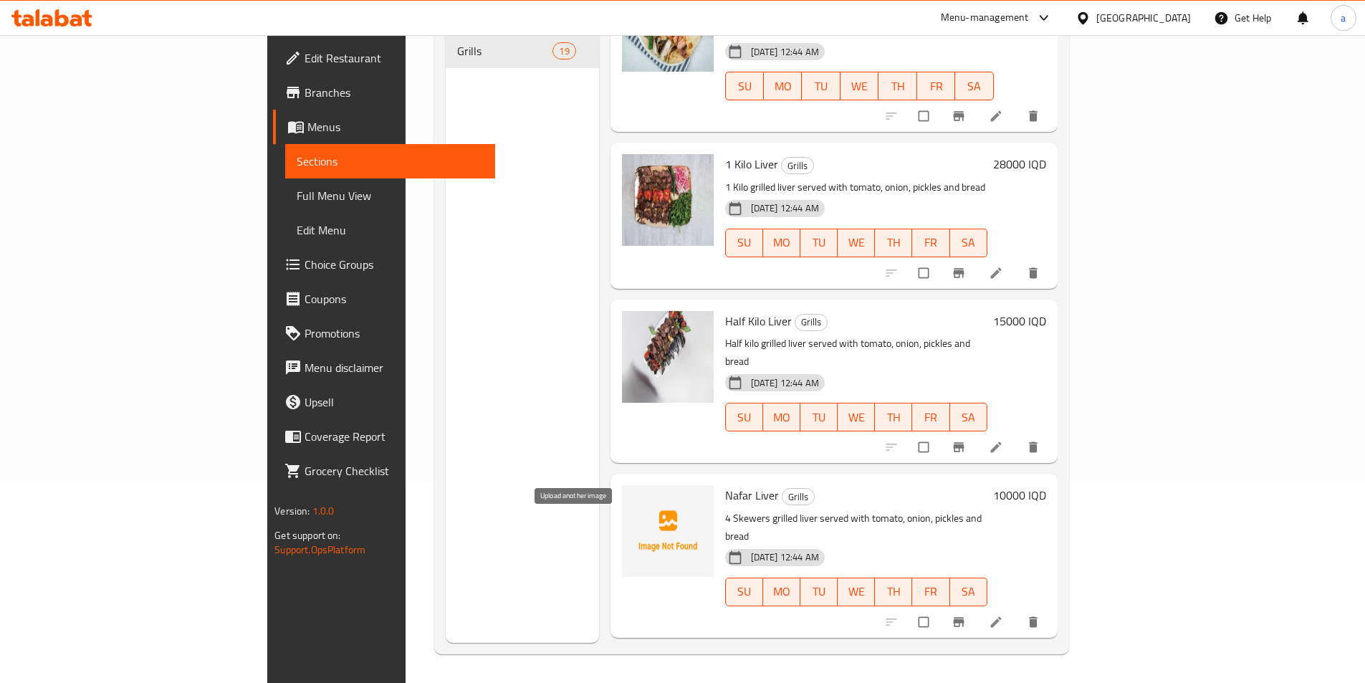
click at [297, 196] on span "Full Menu View" at bounding box center [390, 195] width 187 height 17
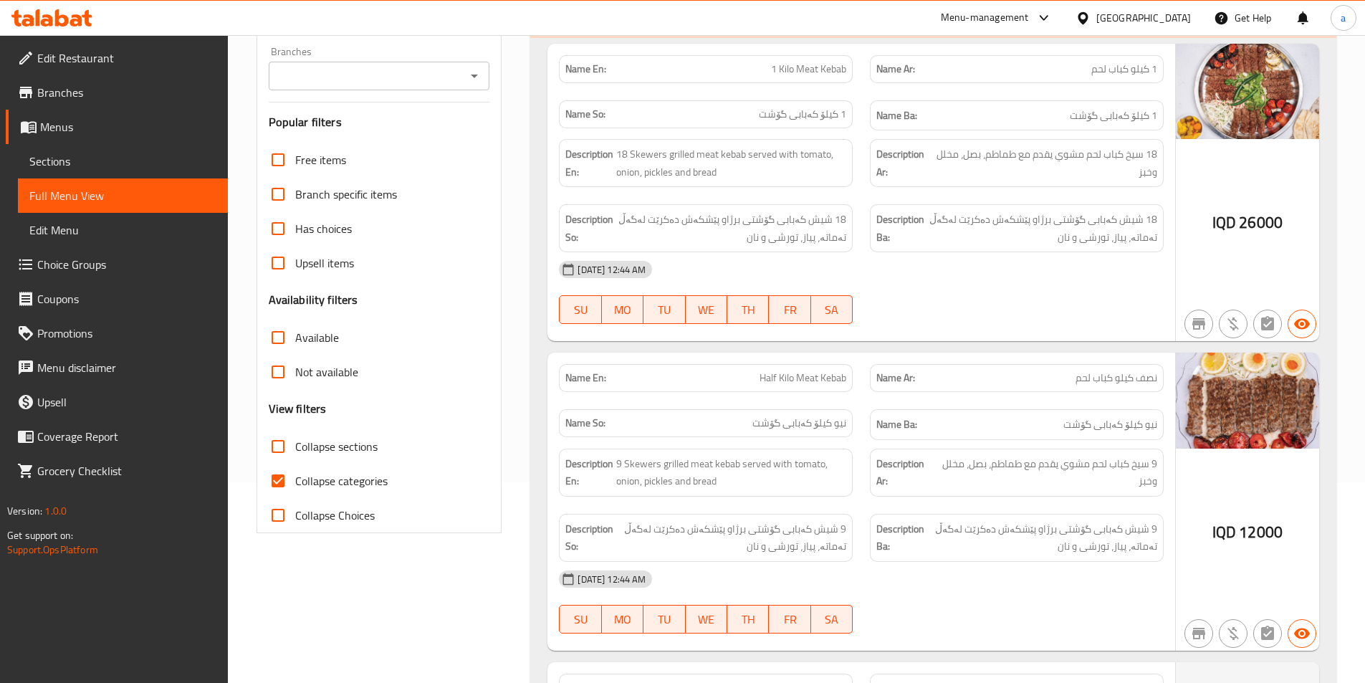
click at [133, 169] on span "Sections" at bounding box center [122, 161] width 187 height 17
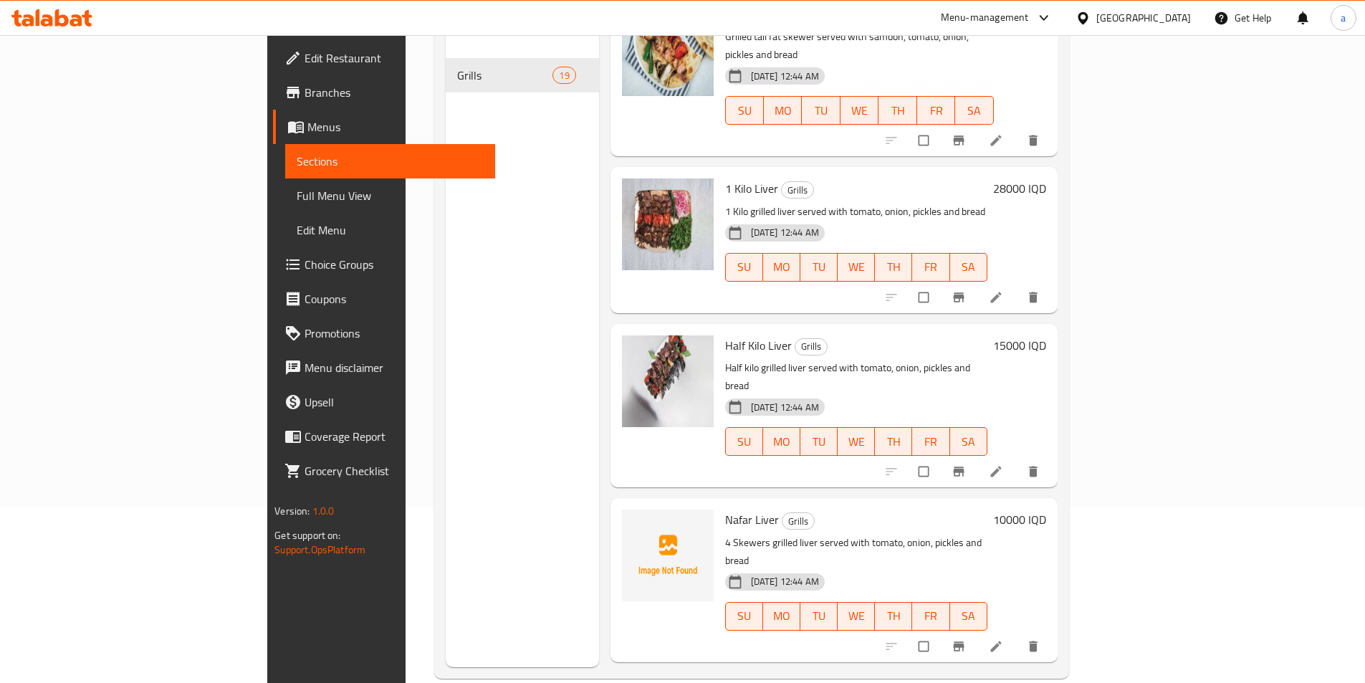
scroll to position [201, 0]
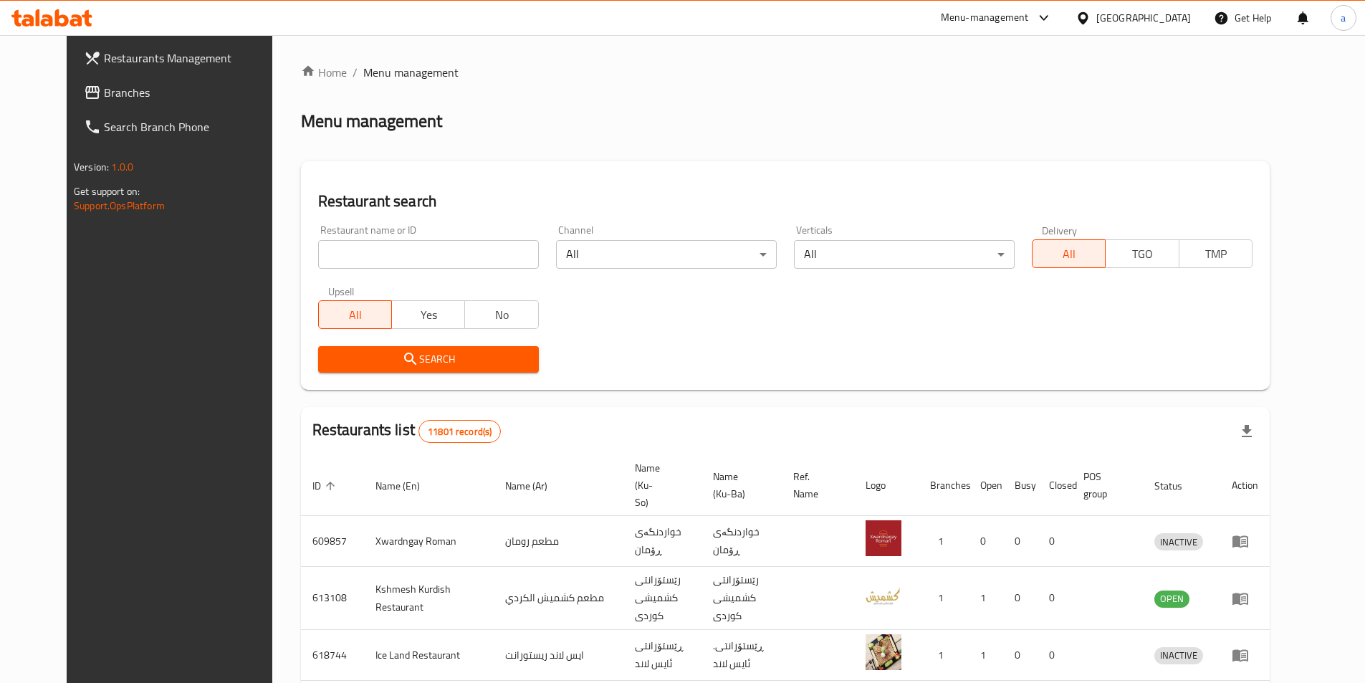
click at [120, 93] on span "Branches" at bounding box center [193, 92] width 179 height 17
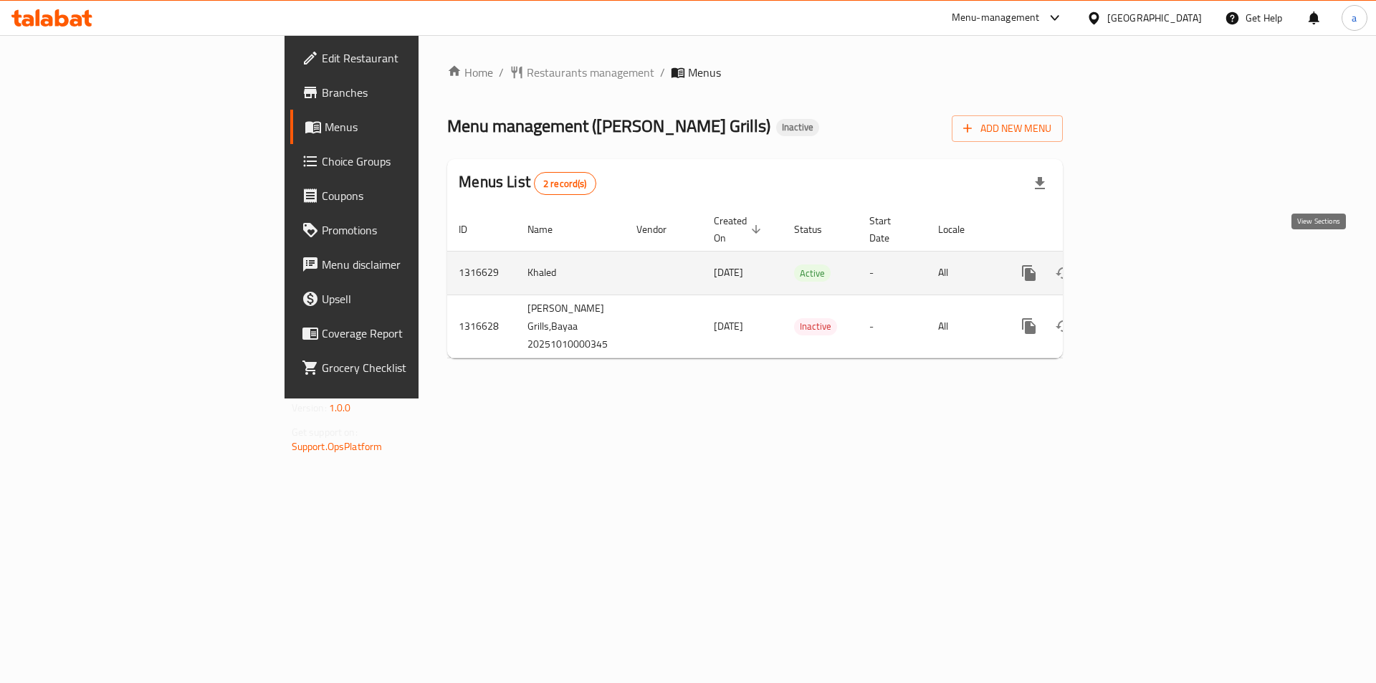
click at [1149, 267] on link "enhanced table" at bounding box center [1132, 273] width 34 height 34
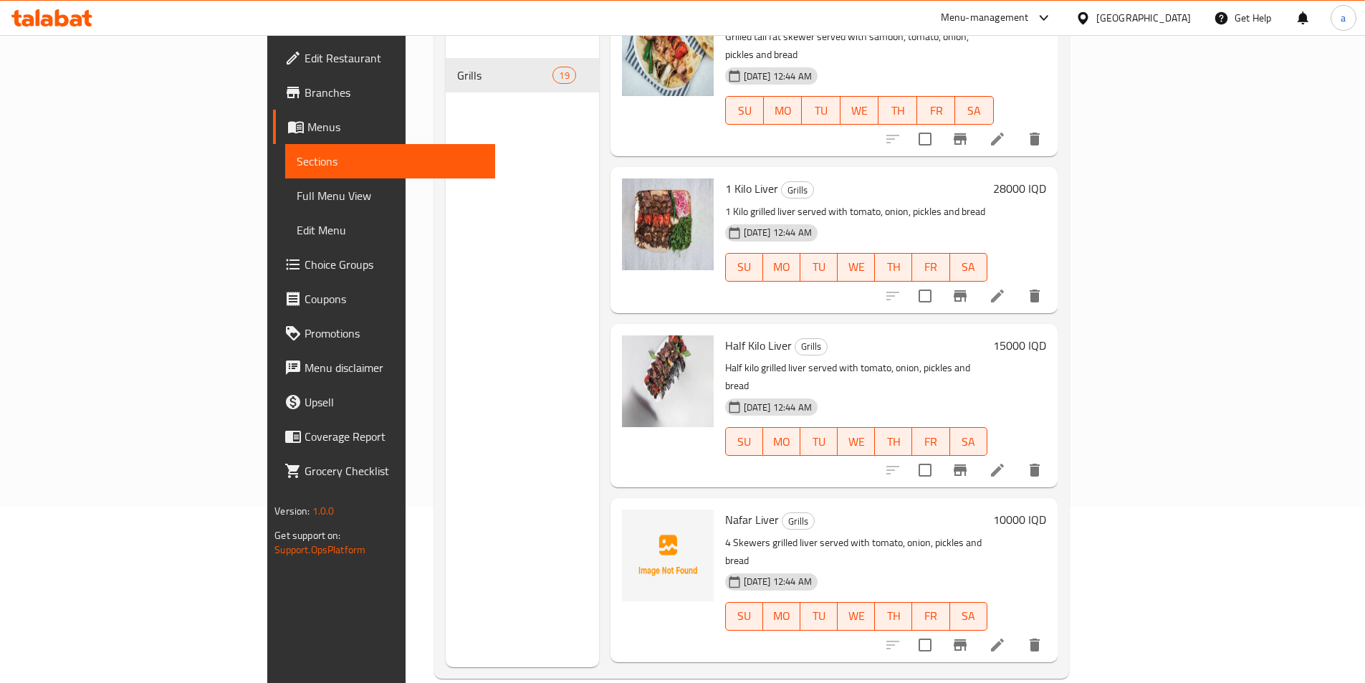
scroll to position [201, 0]
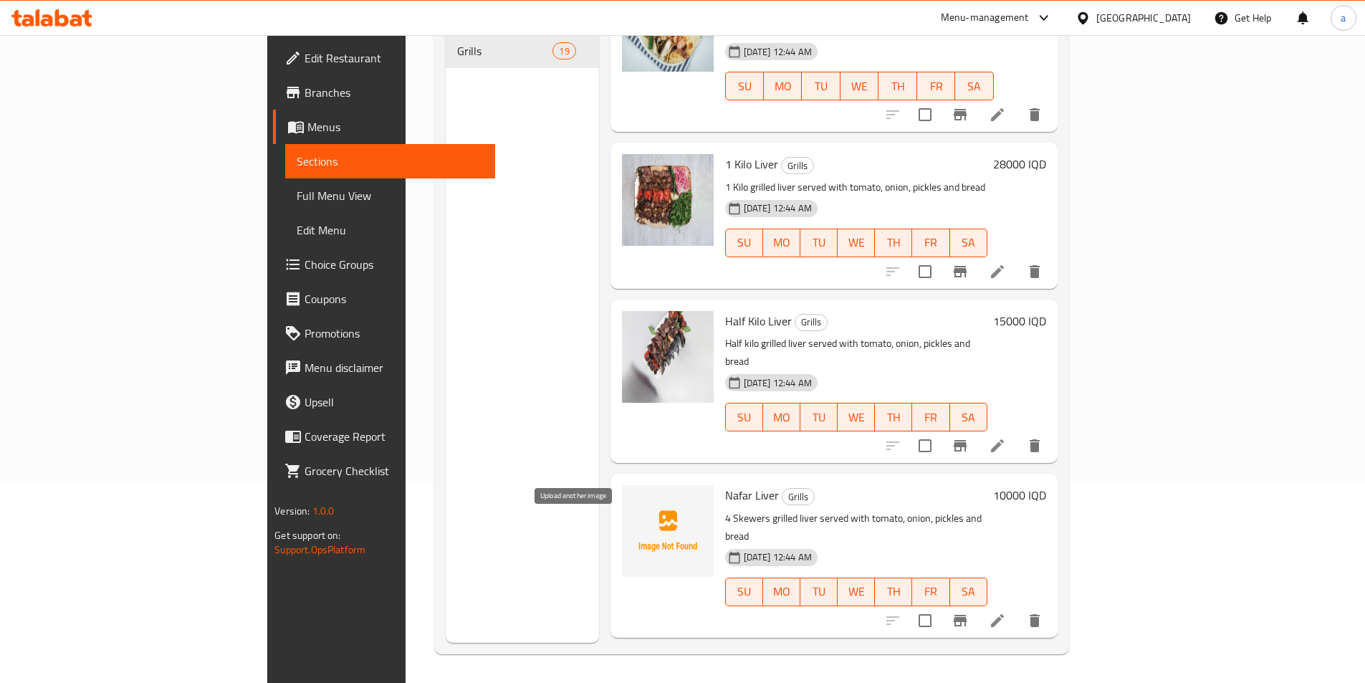
click at [305, 67] on span "Edit Restaurant" at bounding box center [394, 57] width 179 height 17
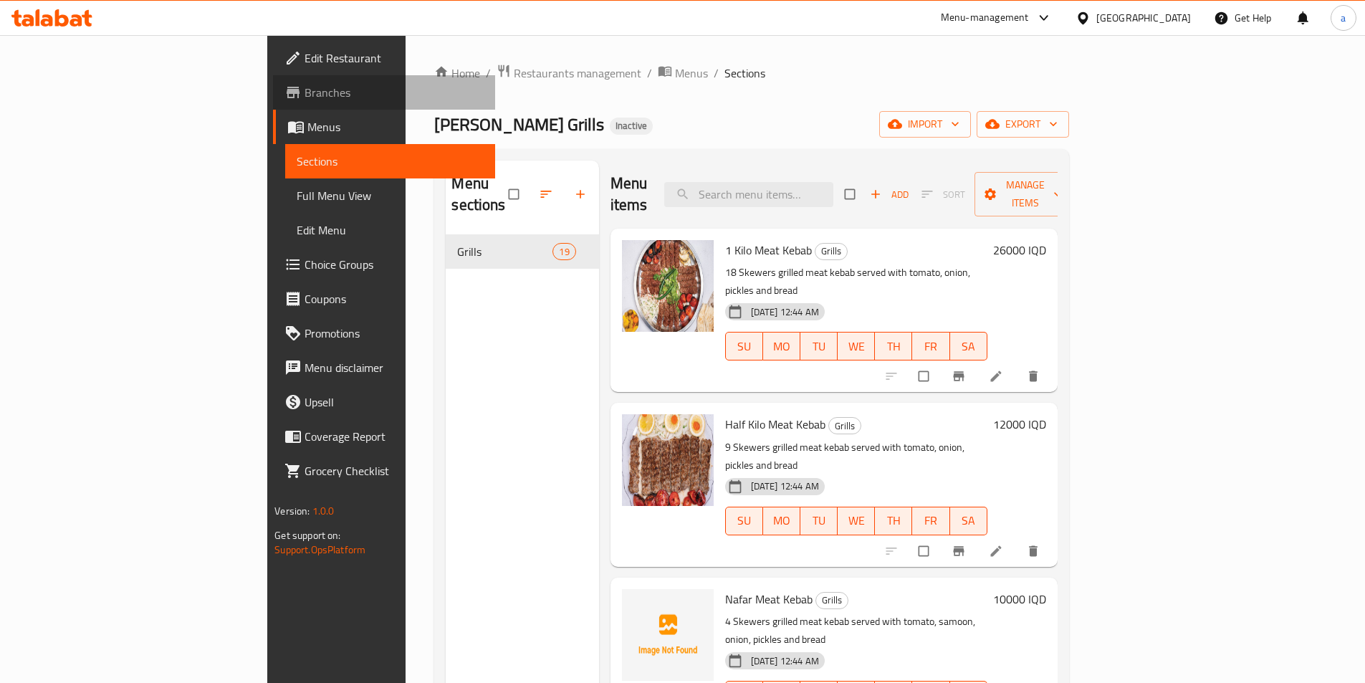
click at [305, 89] on span "Branches" at bounding box center [394, 92] width 179 height 17
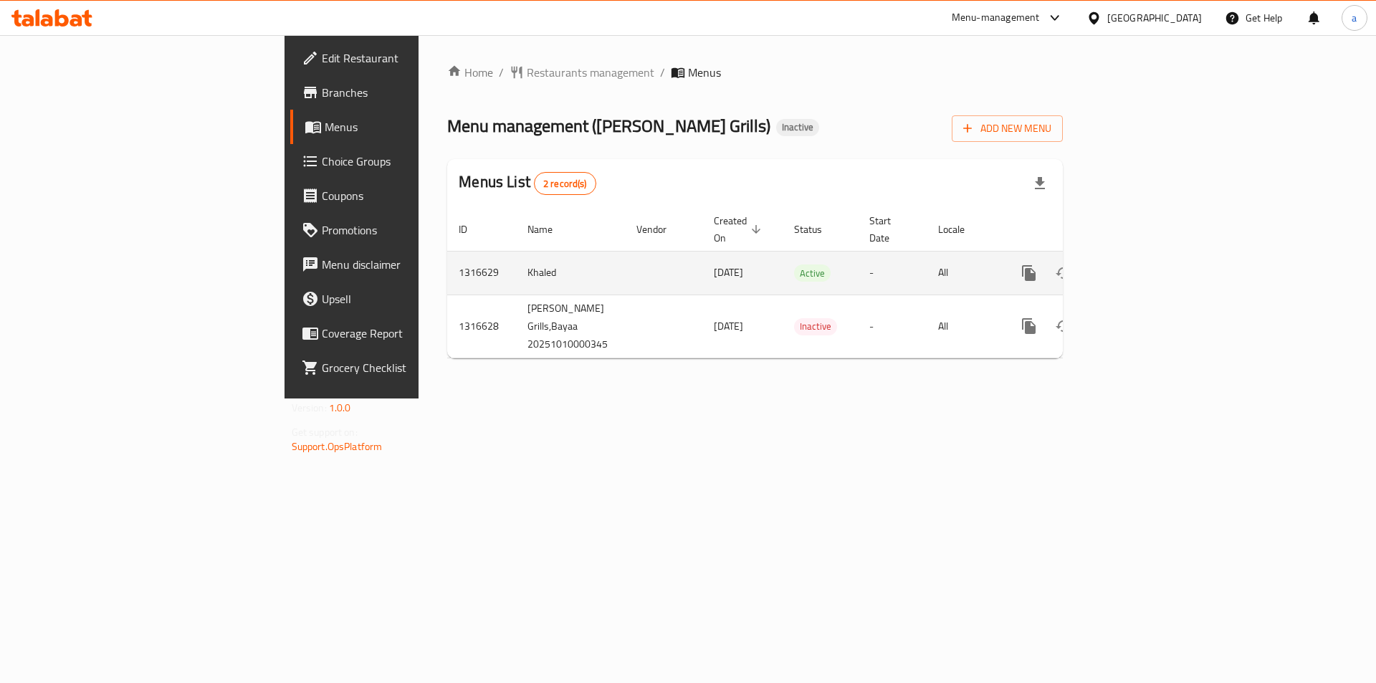
click at [1138, 267] on icon "enhanced table" at bounding box center [1132, 273] width 13 height 13
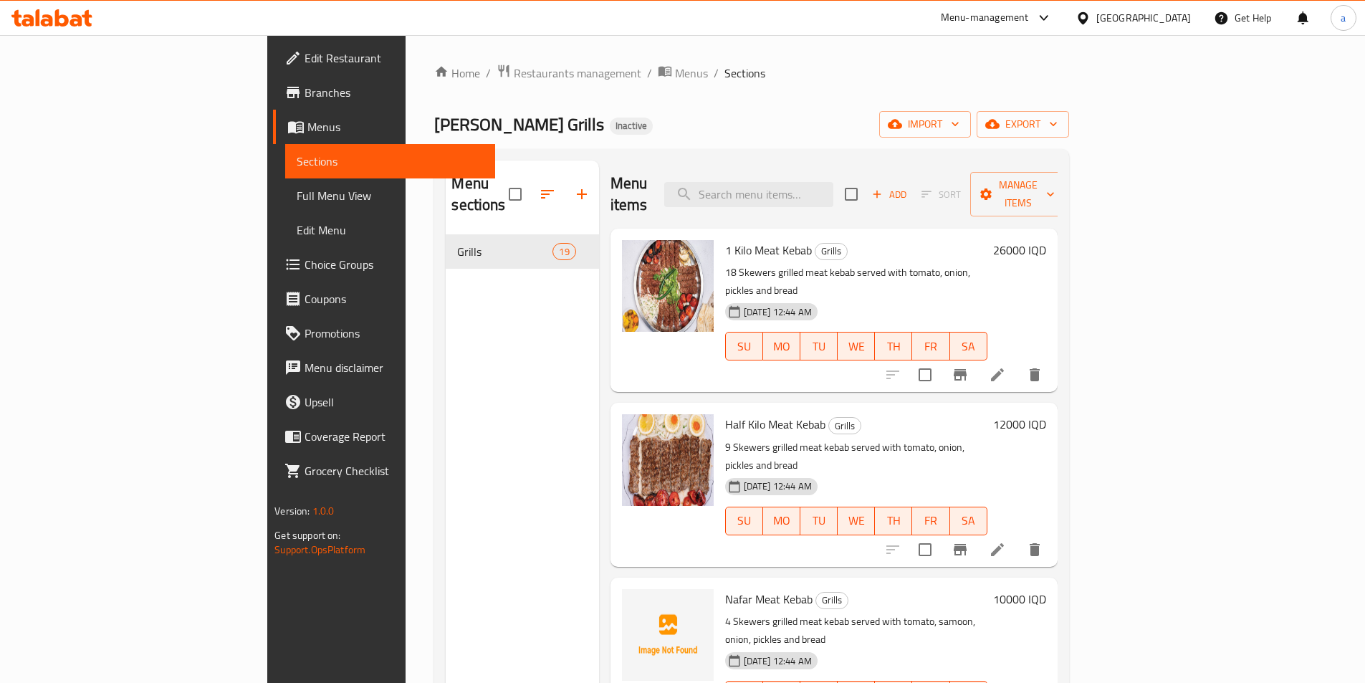
scroll to position [215, 0]
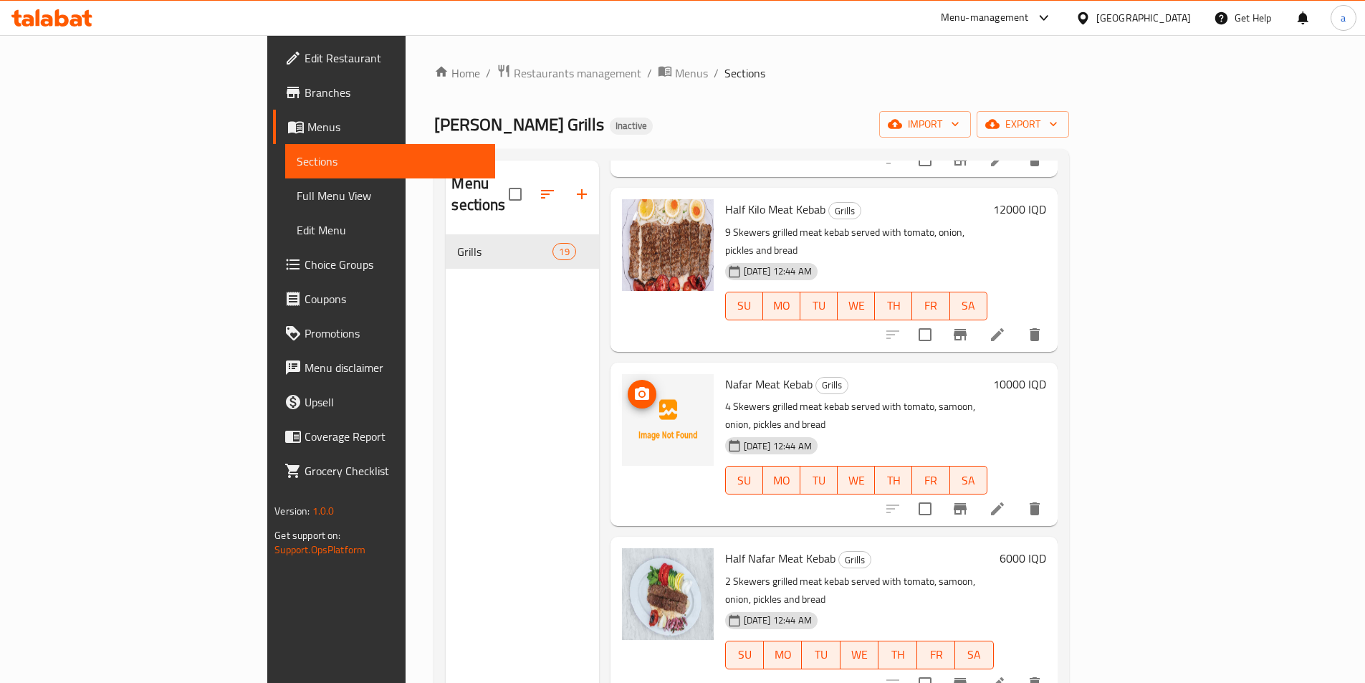
click at [635, 387] on icon "upload picture" at bounding box center [642, 393] width 14 height 13
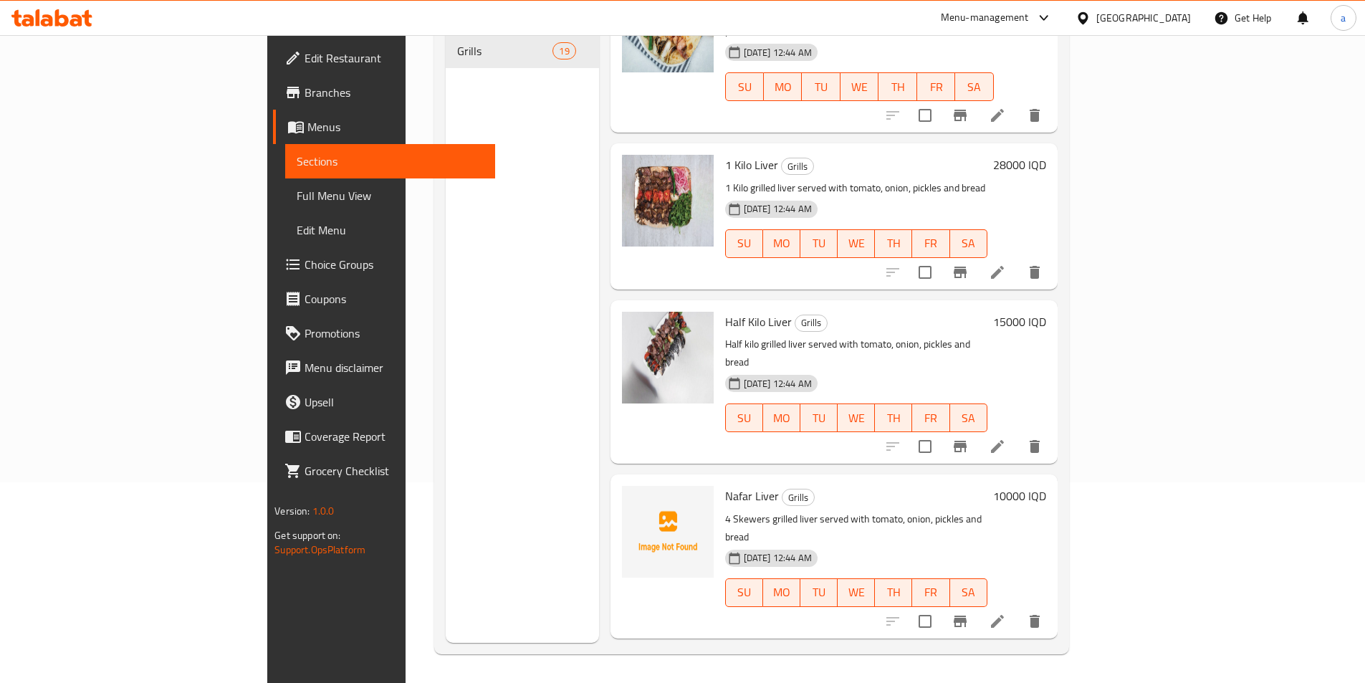
scroll to position [2327, 0]
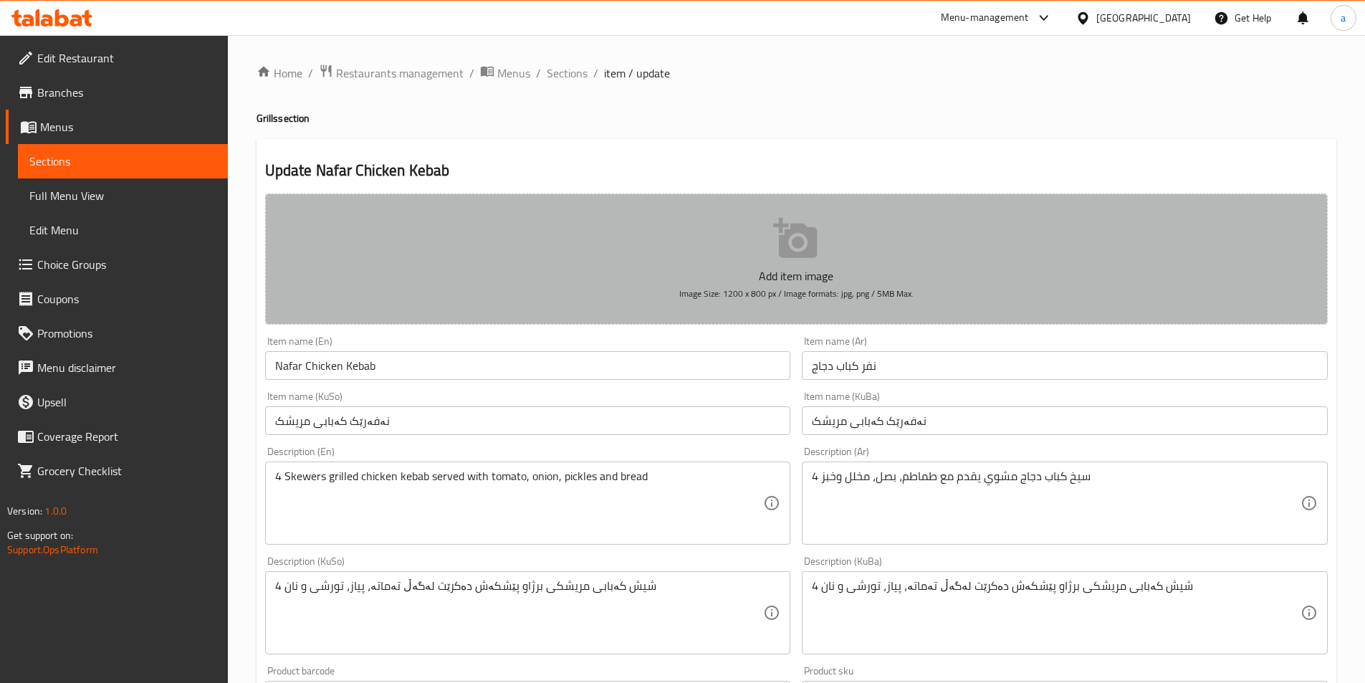
click at [779, 270] on p "Add item image" at bounding box center [796, 275] width 1018 height 17
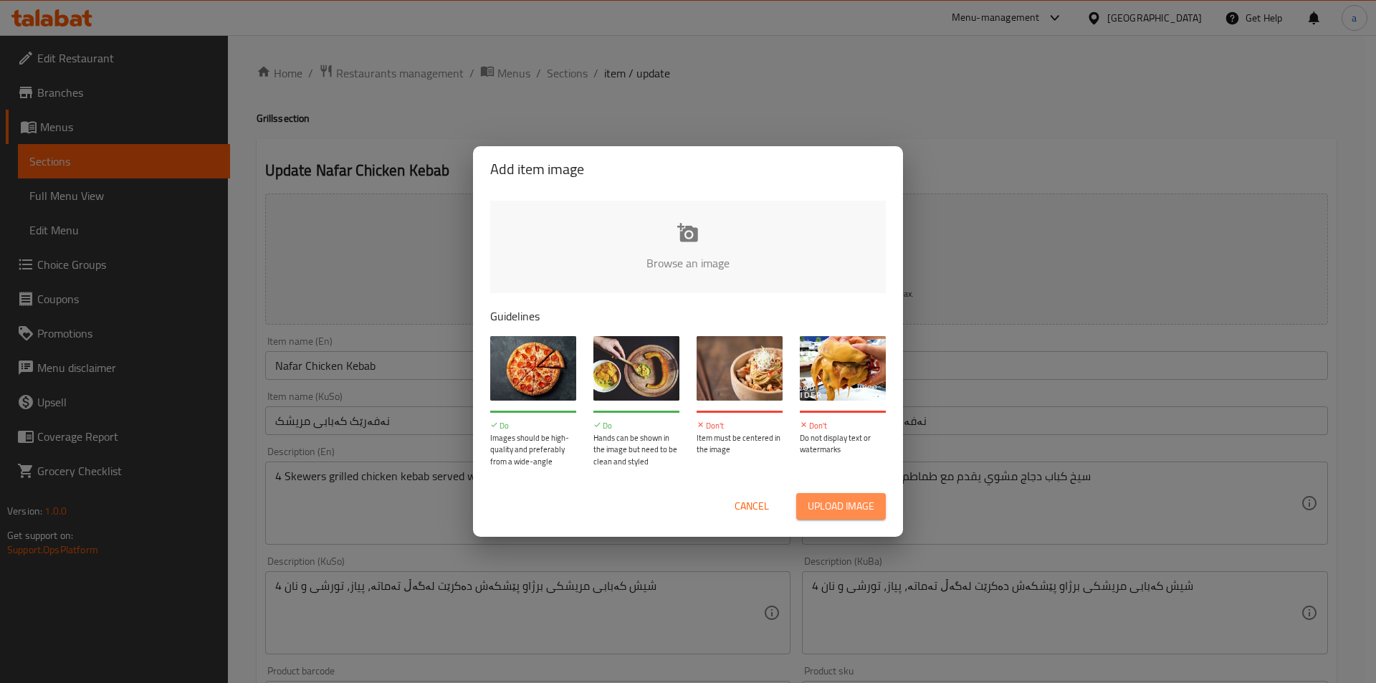
click at [822, 512] on span "Upload image" at bounding box center [840, 506] width 67 height 18
type input "C:\fakepath\نفر كباب دجاج.jpg"
click at [692, 249] on input "file" at bounding box center [1172, 268] width 1364 height 134
type input "C:\fakepath\نفر كباب دجاج.jpg"
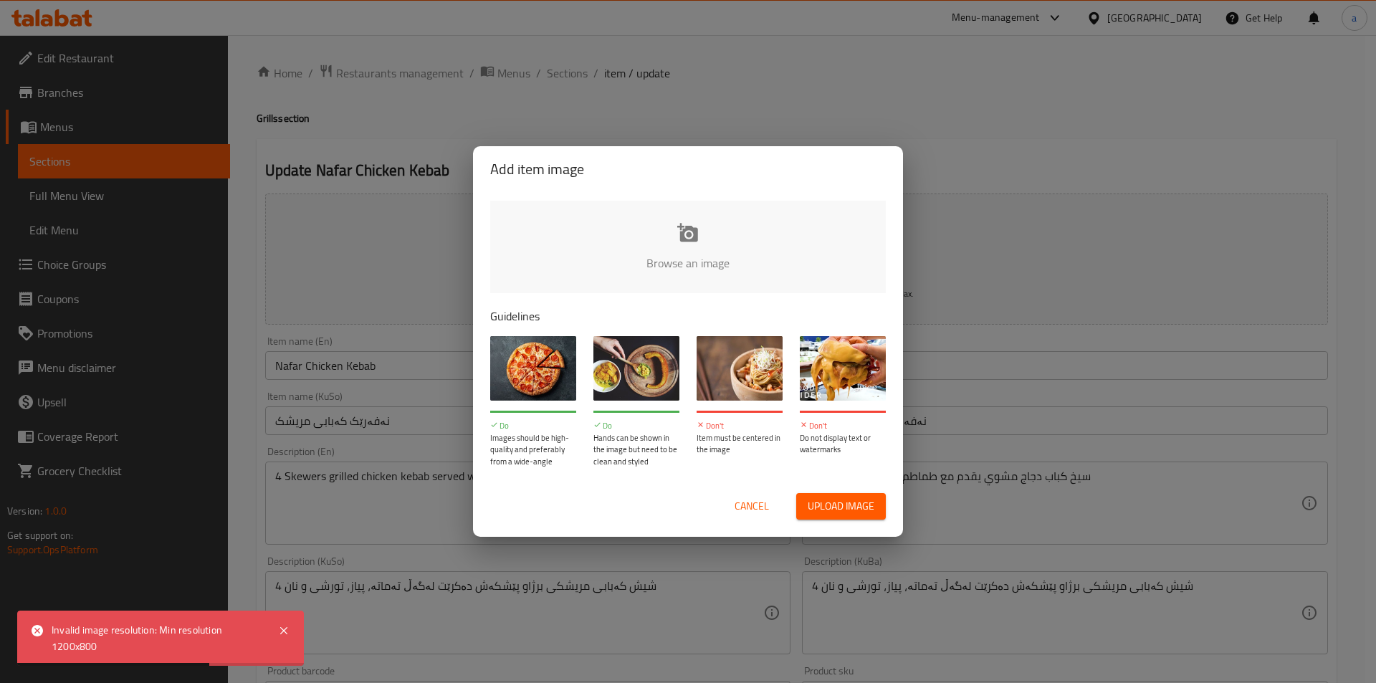
click at [823, 500] on span "Upload image" at bounding box center [840, 506] width 67 height 18
click at [284, 622] on icon at bounding box center [283, 630] width 17 height 17
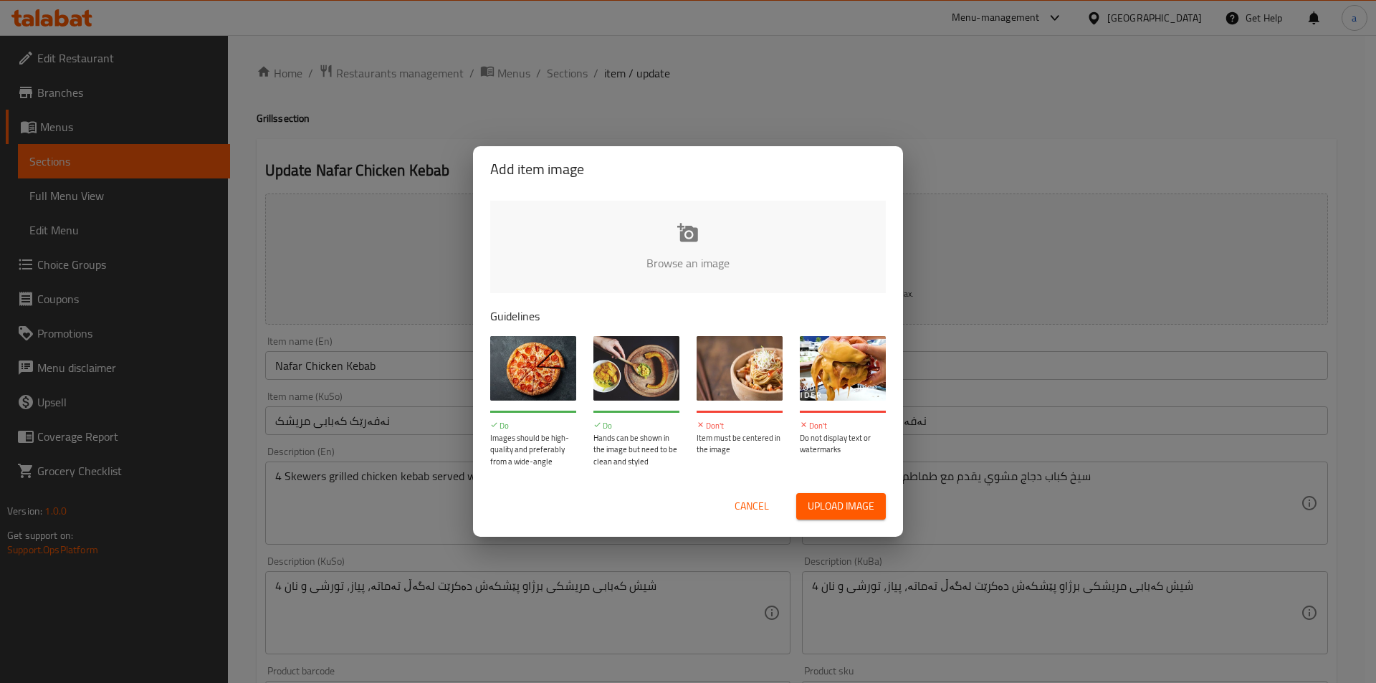
click at [709, 303] on div "Browse an image Guidelines Do Images should be high-quality and preferably from…" at bounding box center [688, 334] width 430 height 284
click at [542, 219] on input "file" at bounding box center [1172, 268] width 1364 height 134
click at [756, 516] on button "Cancel" at bounding box center [752, 506] width 46 height 27
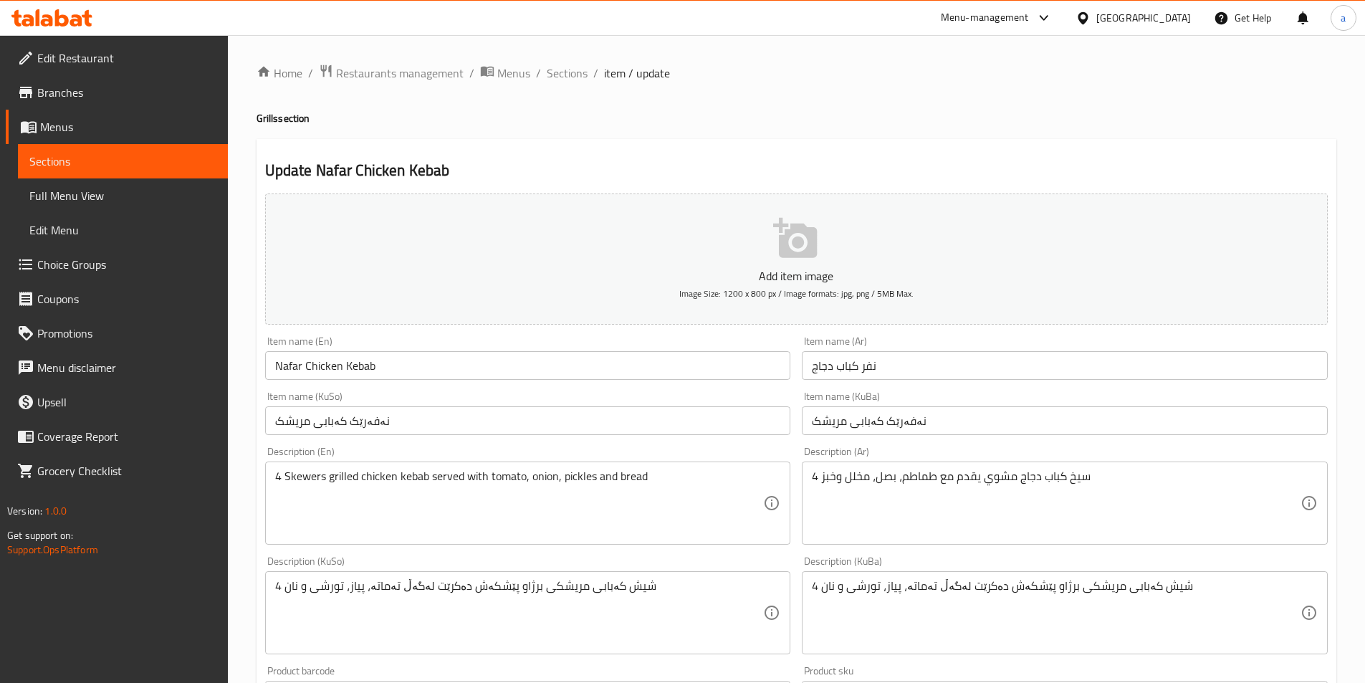
click at [86, 119] on span "Menus" at bounding box center [128, 126] width 176 height 17
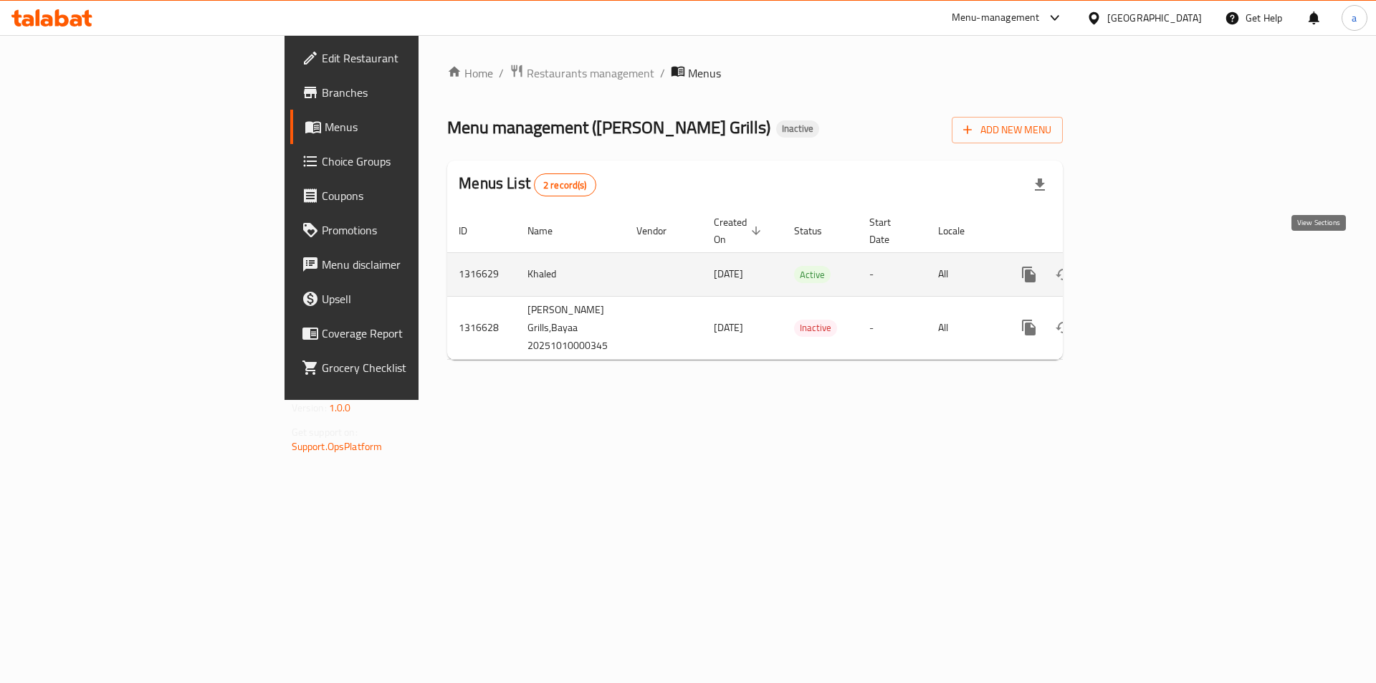
click at [1141, 266] on icon "enhanced table" at bounding box center [1131, 274] width 17 height 17
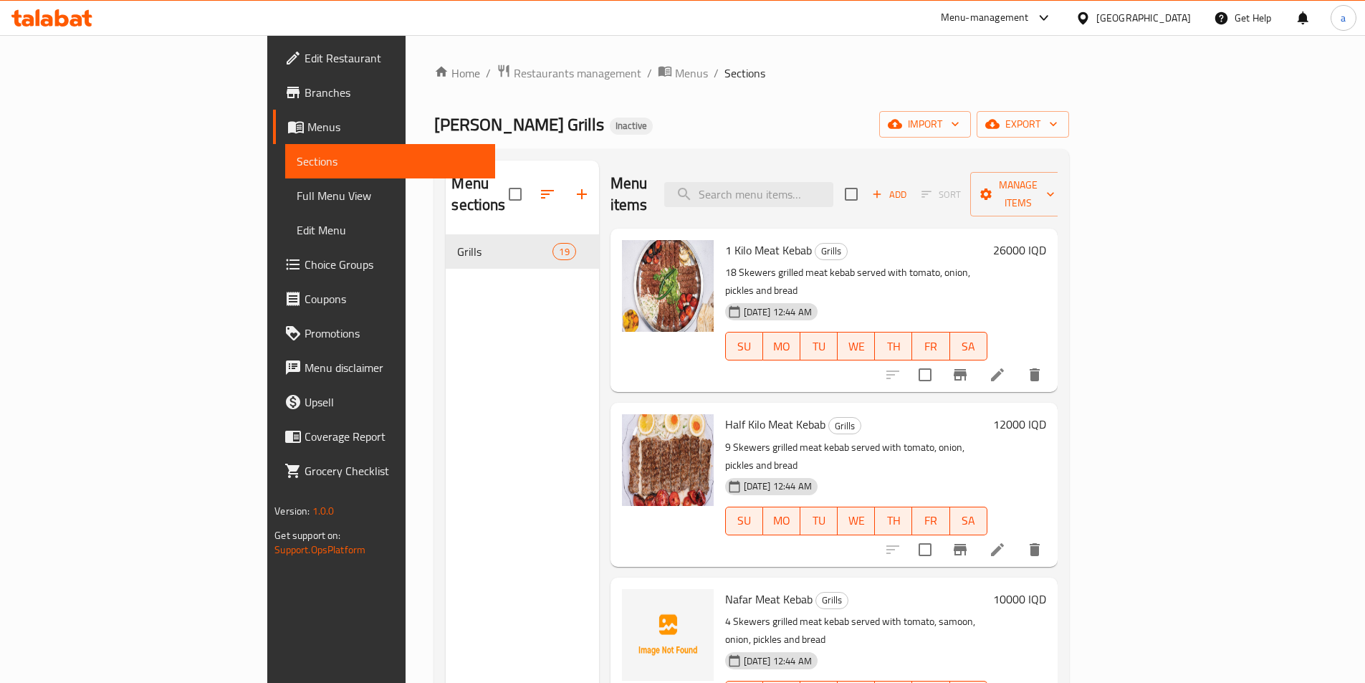
click at [297, 202] on span "Full Menu View" at bounding box center [390, 195] width 187 height 17
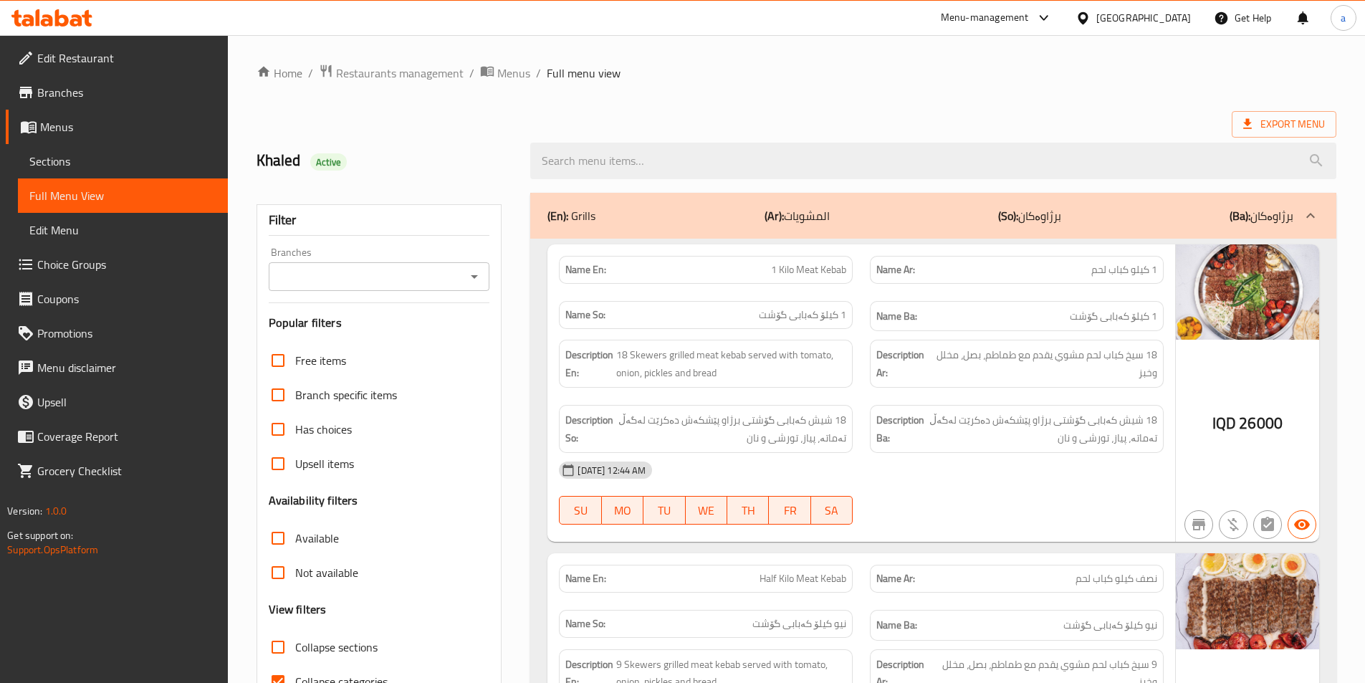
click at [469, 277] on icon "Open" at bounding box center [474, 276] width 17 height 17
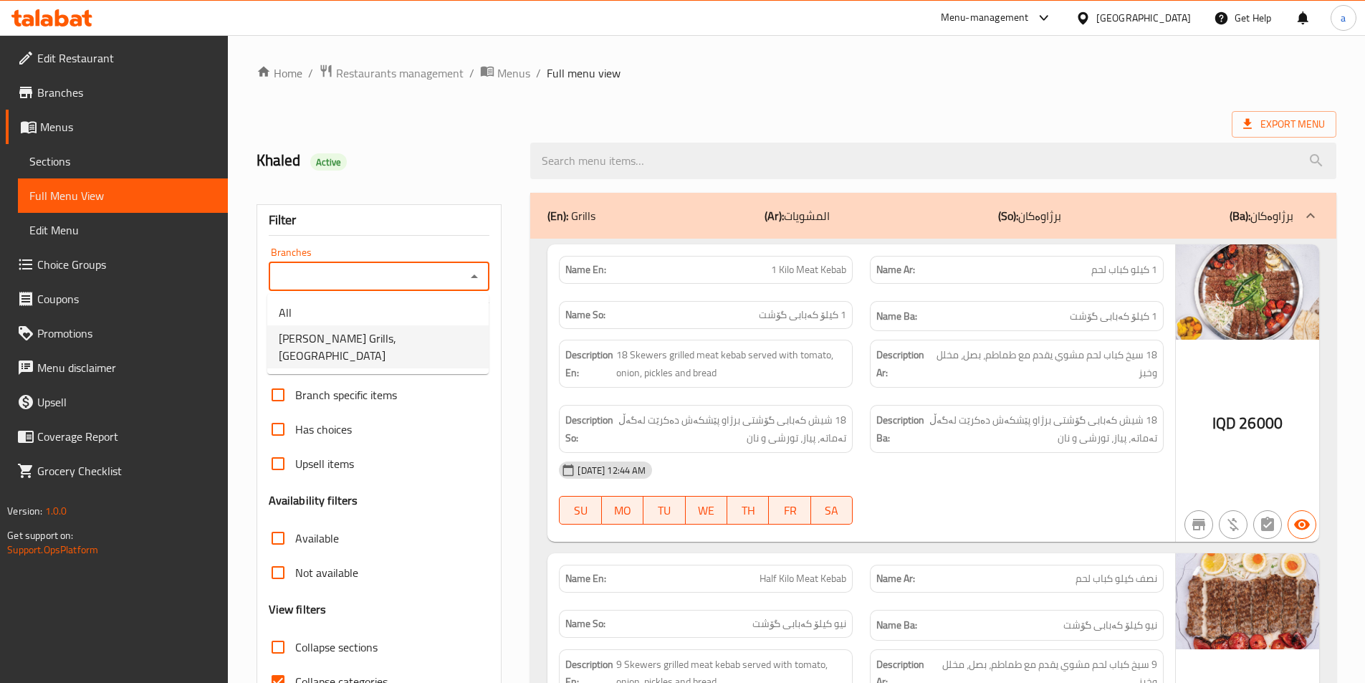
click at [464, 333] on li "[PERSON_NAME] Grills, [GEOGRAPHIC_DATA]" at bounding box center [377, 346] width 221 height 43
type input "[PERSON_NAME] Grills, [GEOGRAPHIC_DATA]"
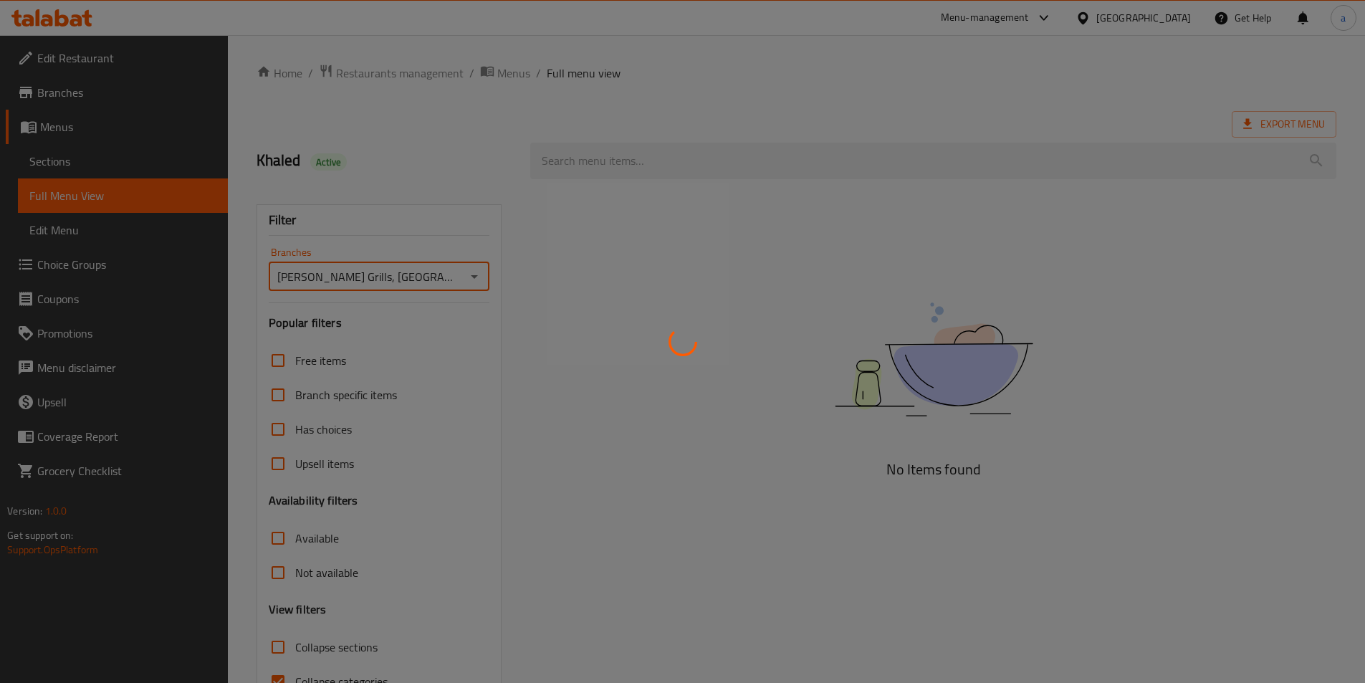
scroll to position [80, 0]
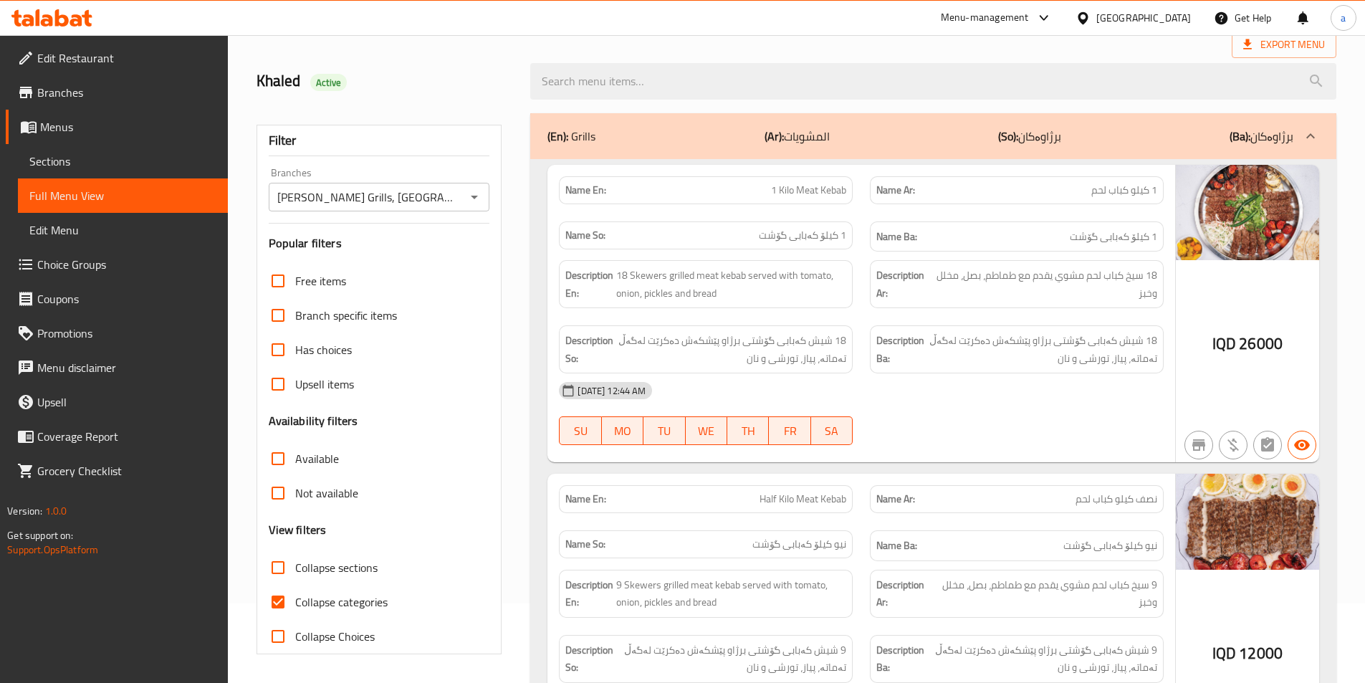
click at [340, 600] on span "Collapse categories" at bounding box center [341, 601] width 92 height 17
click at [295, 600] on input "Collapse categories" at bounding box center [278, 602] width 34 height 34
click at [280, 593] on input "Collapse categories" at bounding box center [278, 602] width 34 height 34
checkbox input "true"
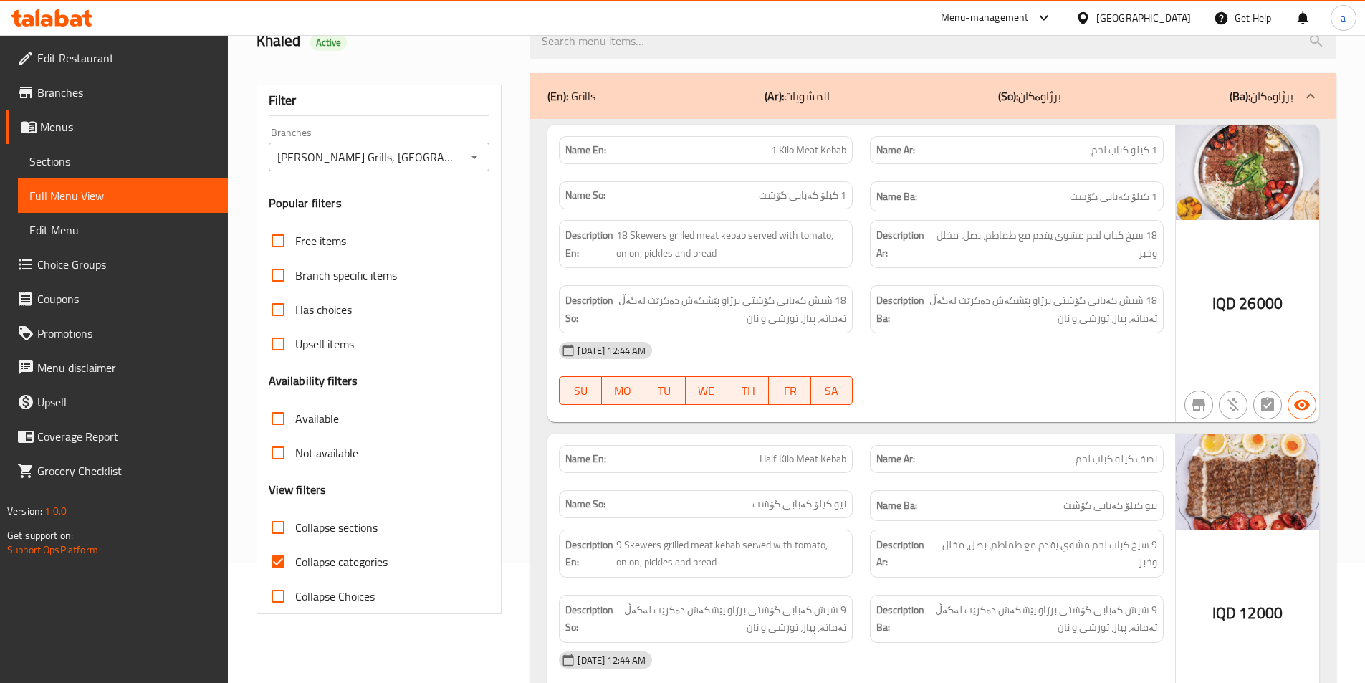
scroll to position [0, 0]
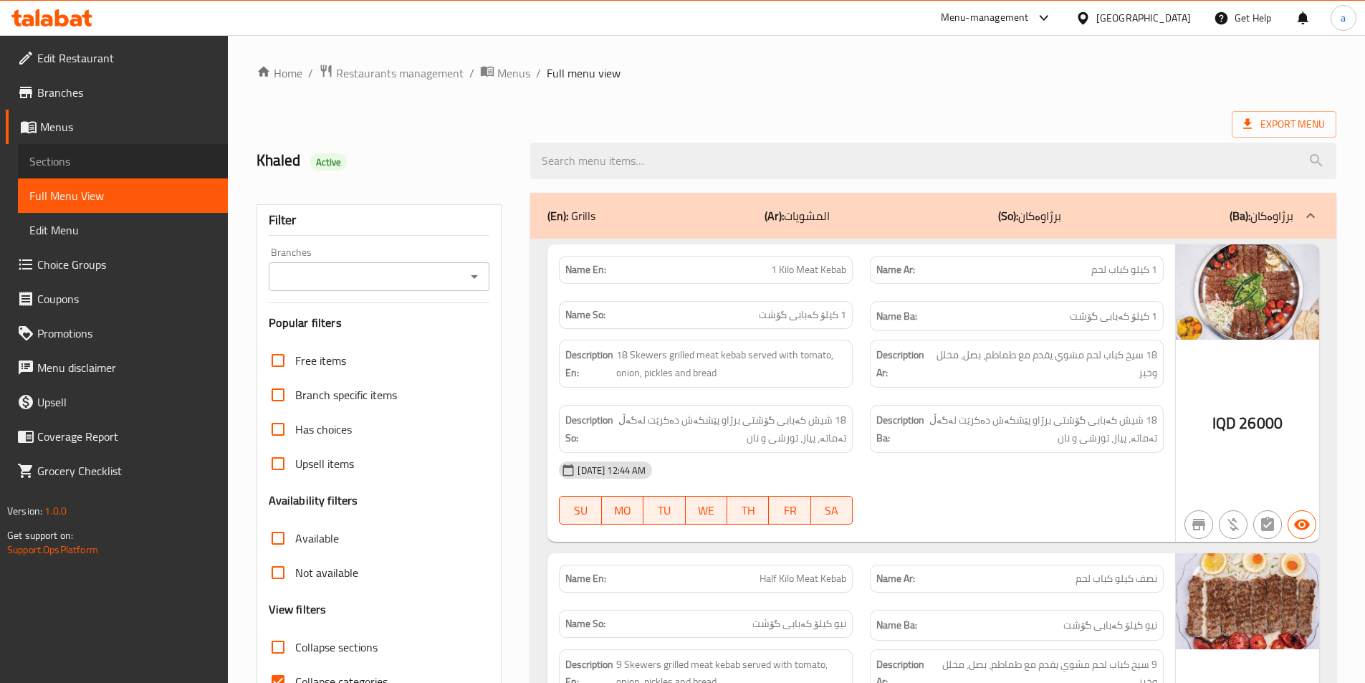
click at [111, 164] on span "Sections" at bounding box center [122, 161] width 187 height 17
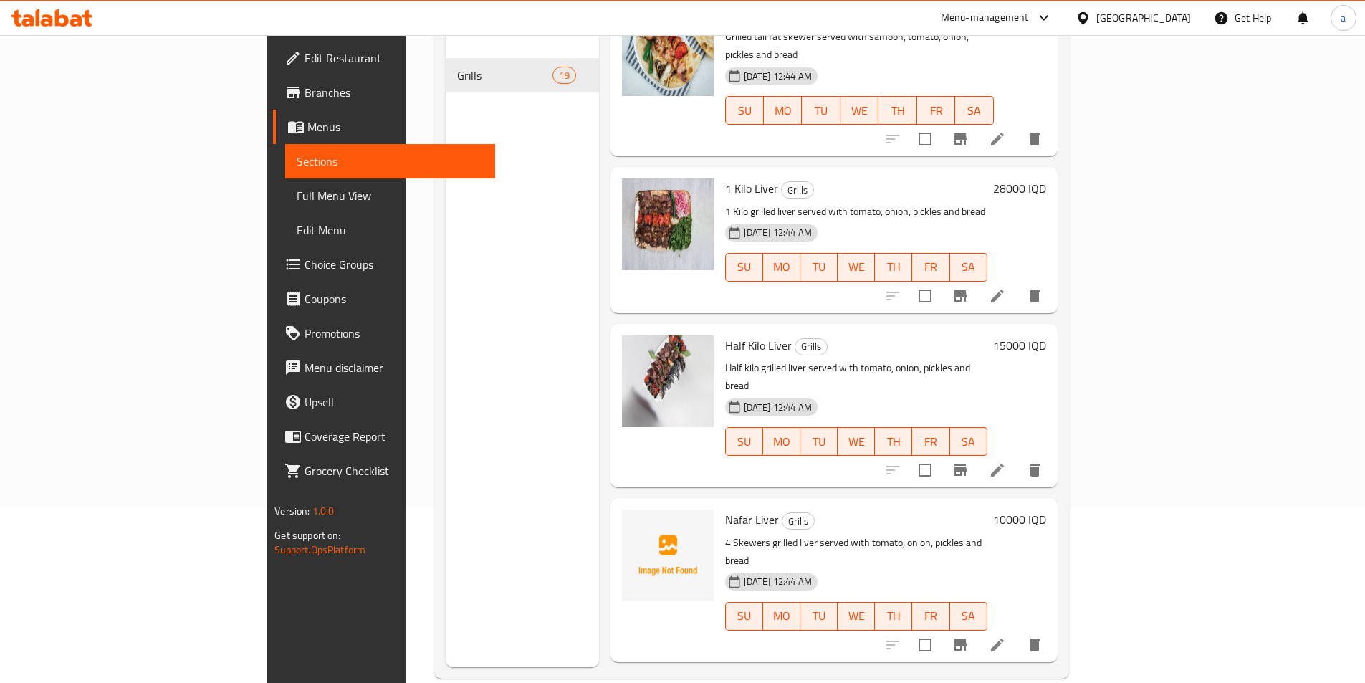
scroll to position [201, 0]
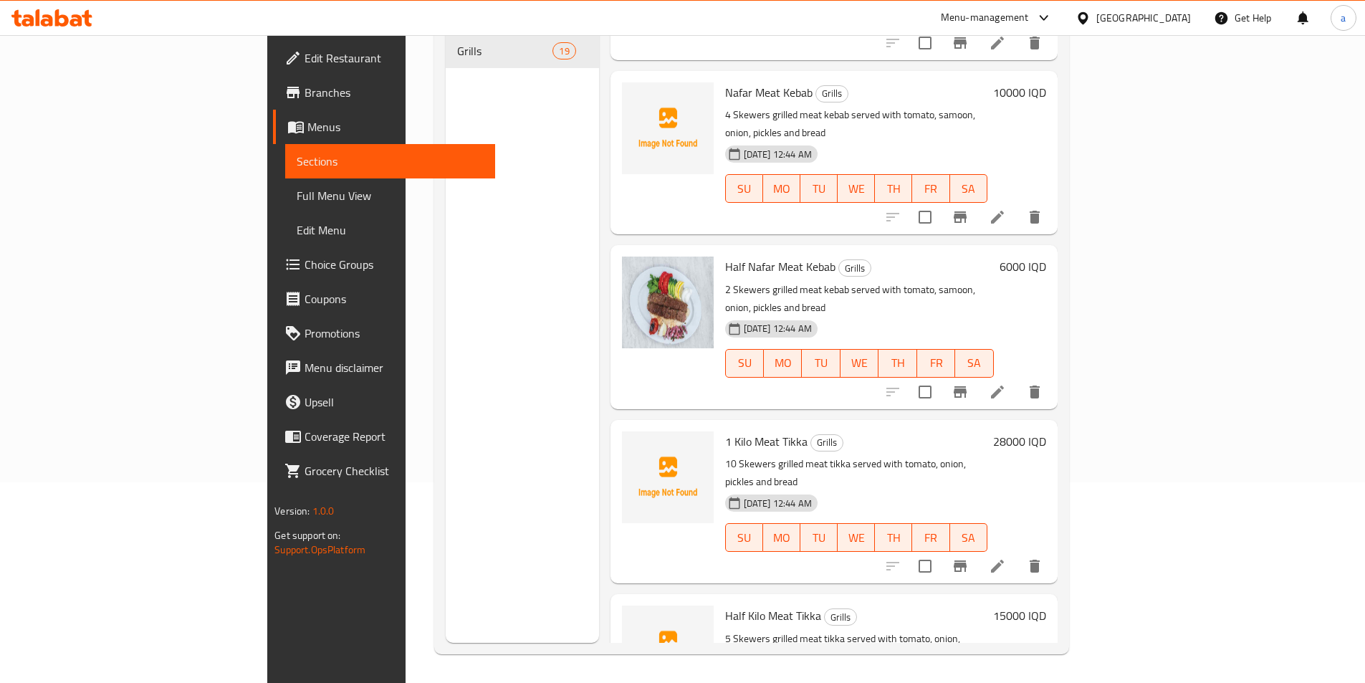
scroll to position [2327, 0]
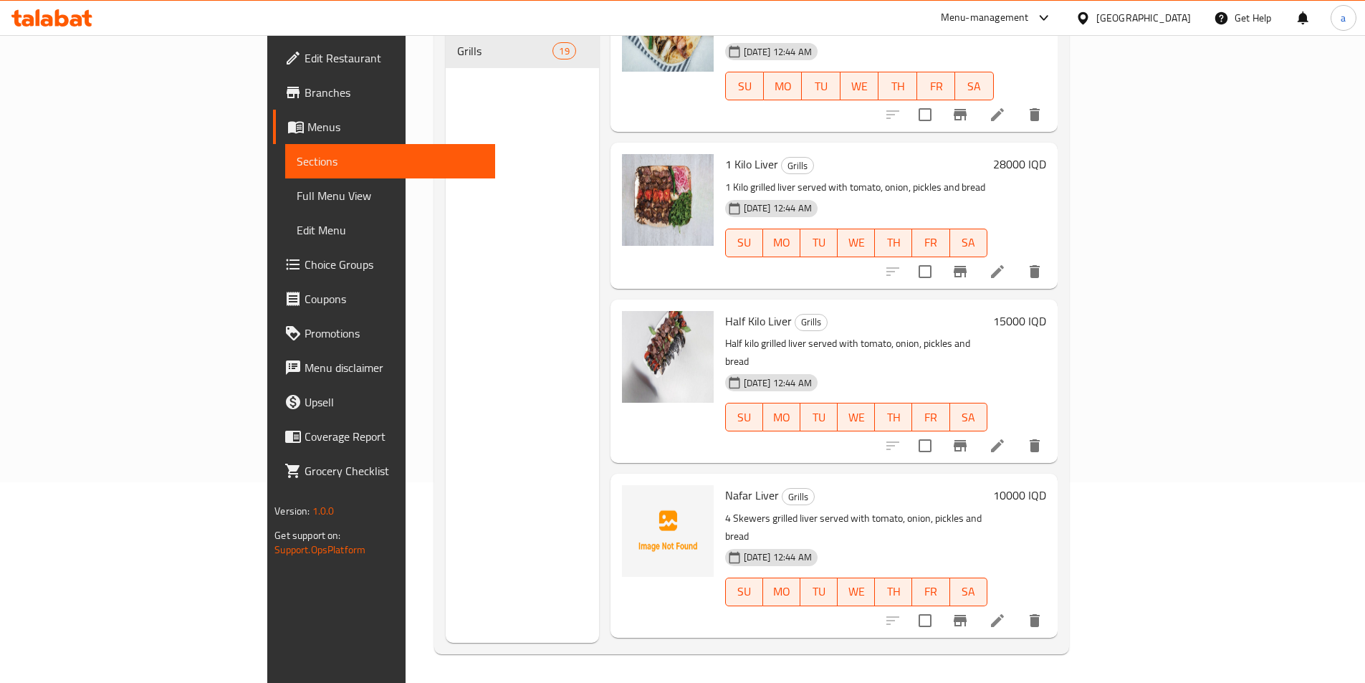
drag, startPoint x: 658, startPoint y: 519, endPoint x: 756, endPoint y: 514, distance: 97.6
copy span "Nafar Chicken Kebab"
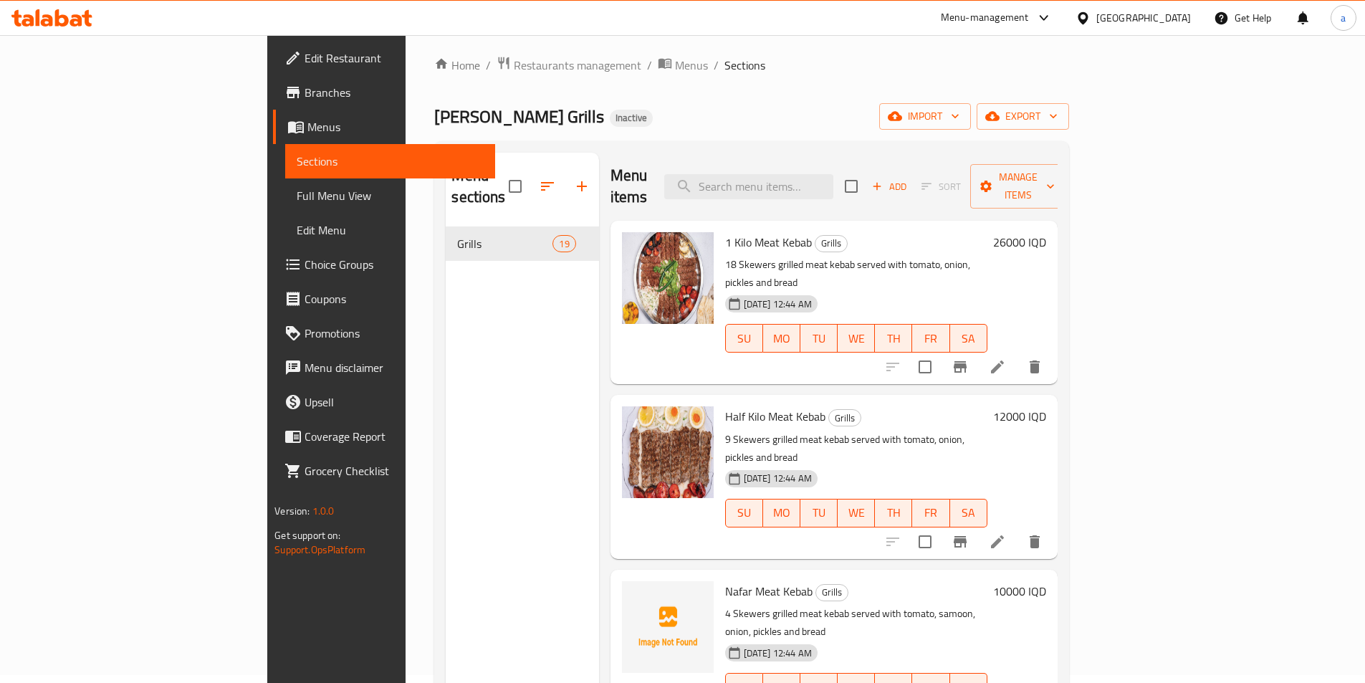
scroll to position [0, 0]
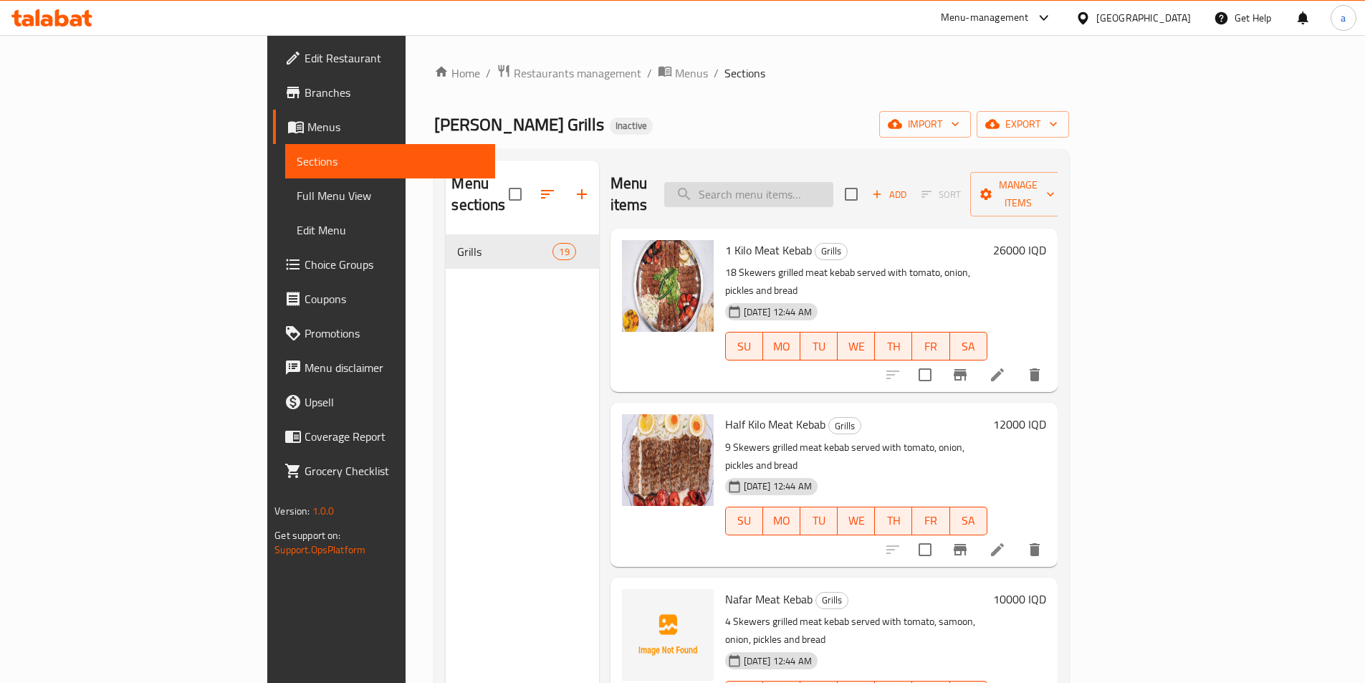
click at [833, 186] on input "search" at bounding box center [748, 194] width 169 height 25
paste input "Nafar Chicken Kebab"
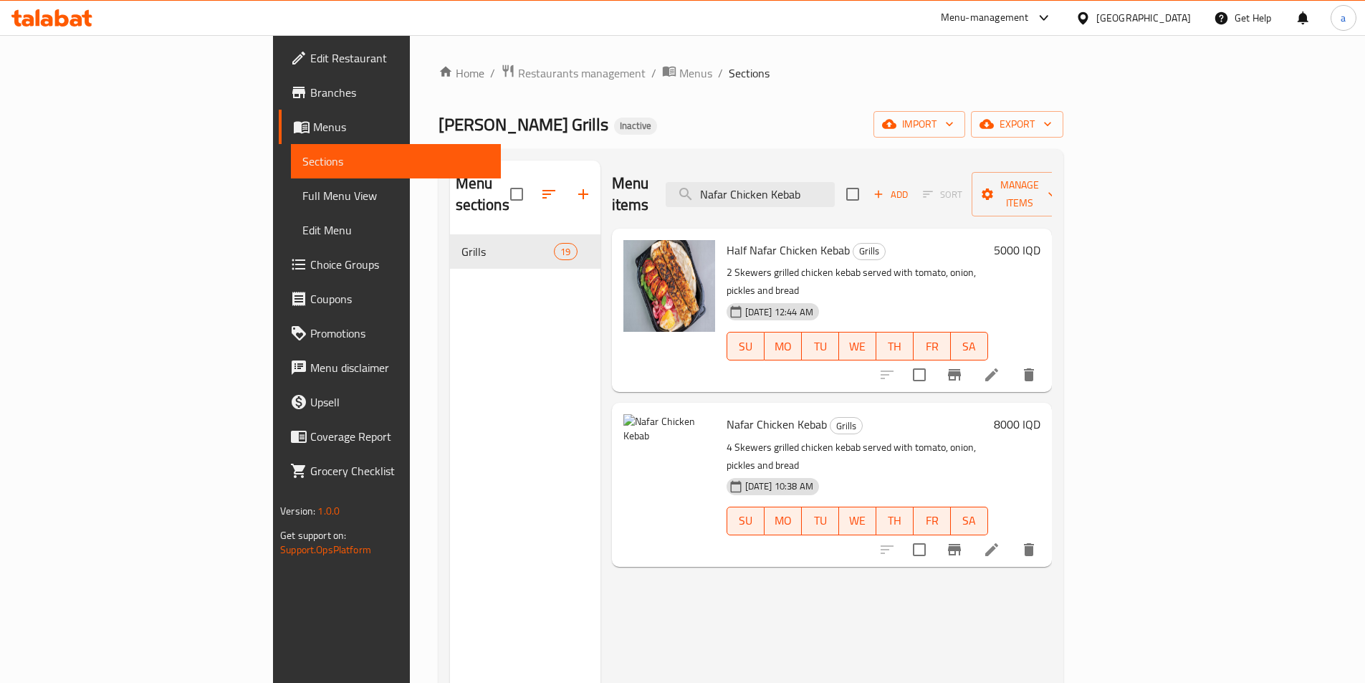
type input "Nafar Chicken Kebab"
click at [492, 358] on div "Menu sections Grills 19" at bounding box center [525, 501] width 150 height 683
click at [641, 432] on circle "upload picture" at bounding box center [643, 434] width 4 height 4
click at [636, 427] on icon "upload picture" at bounding box center [643, 433] width 14 height 13
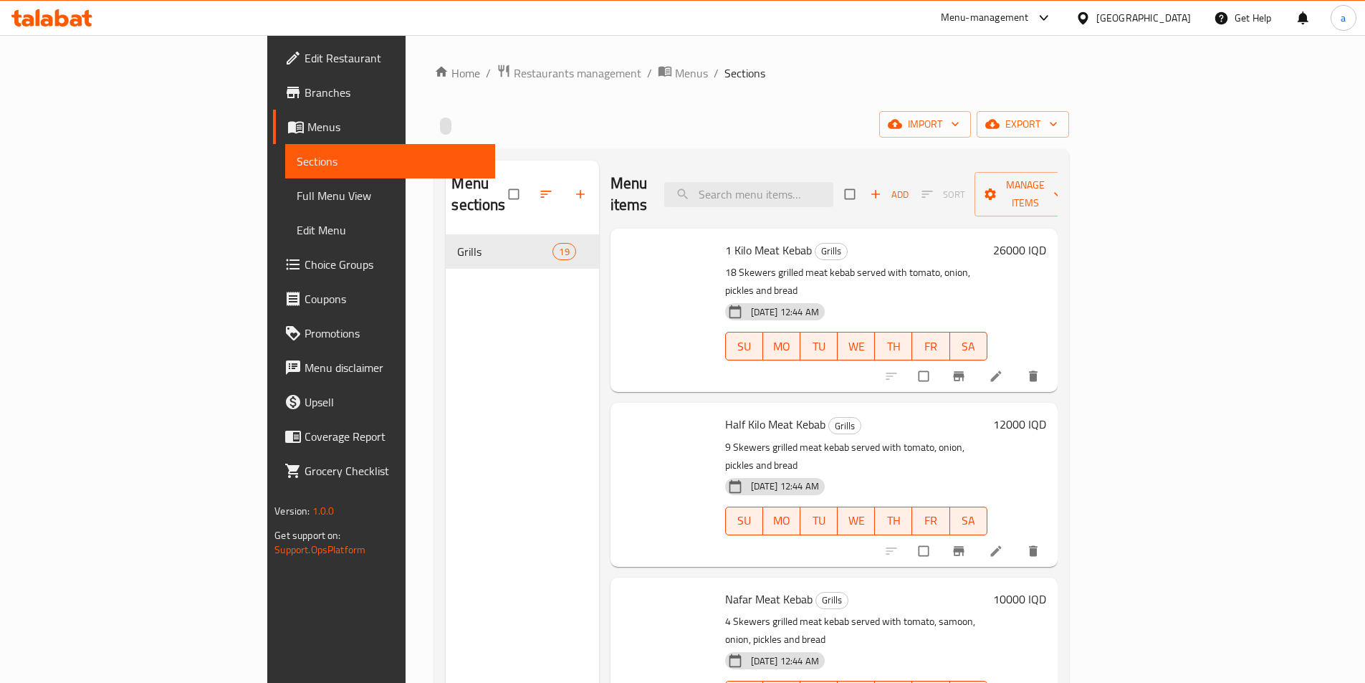
click at [838, 234] on div "1 Kilo Meat Kebab Grills 18 Skewers grilled meat kebab served with tomato, onio…" at bounding box center [856, 310] width 274 height 152
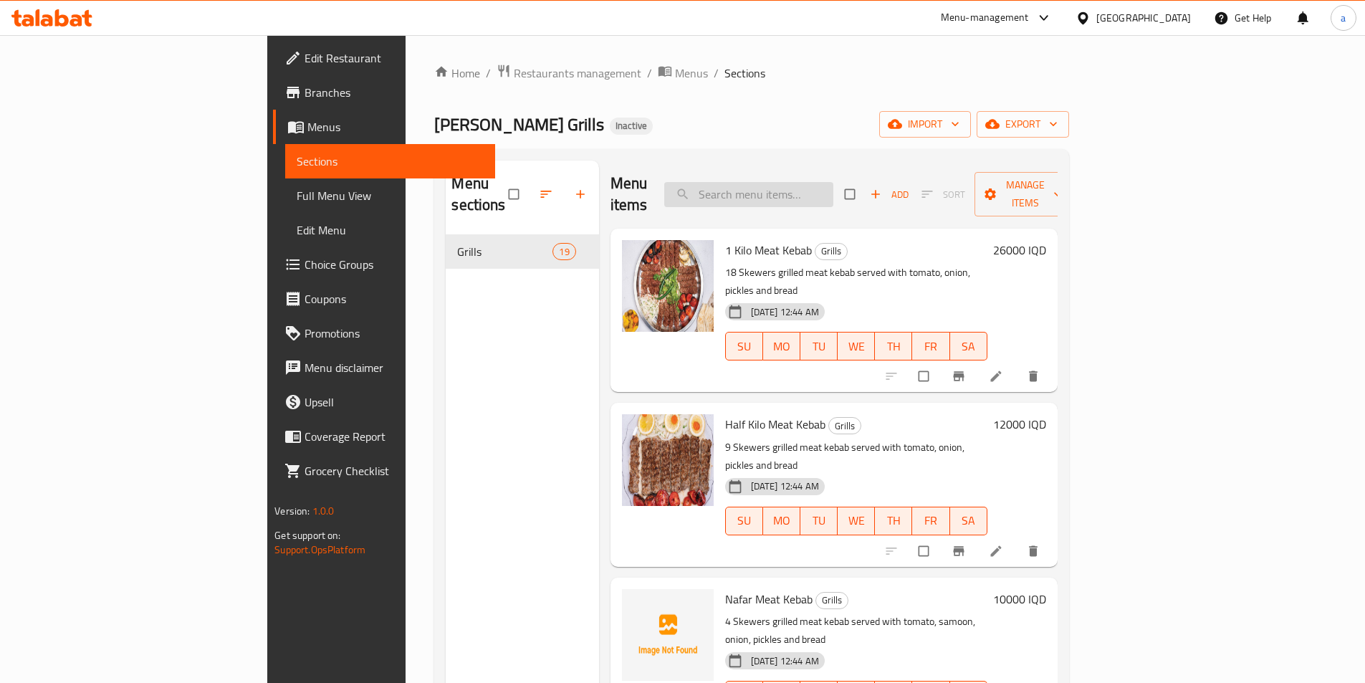
click at [833, 182] on input "search" at bounding box center [748, 194] width 169 height 25
paste input "Nafar Chicken Kebab"
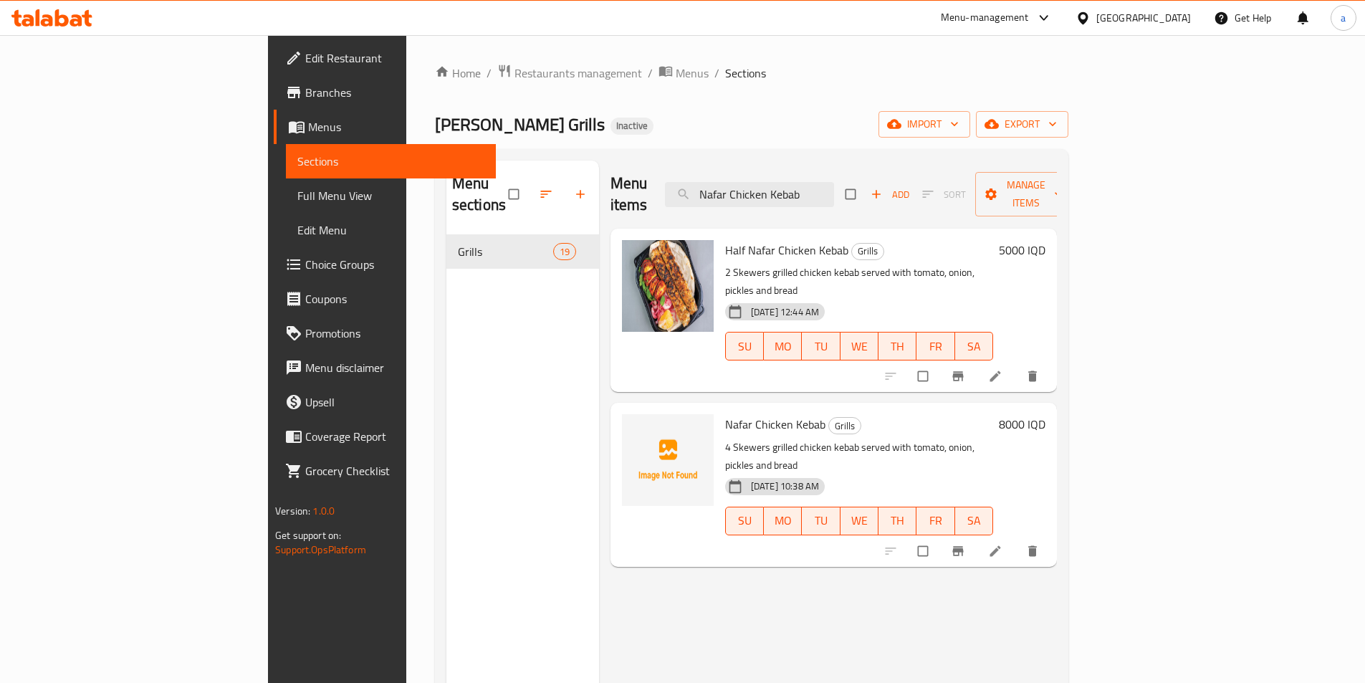
type input "Nafar Chicken Kebab"
click at [297, 187] on span "Full Menu View" at bounding box center [390, 195] width 187 height 17
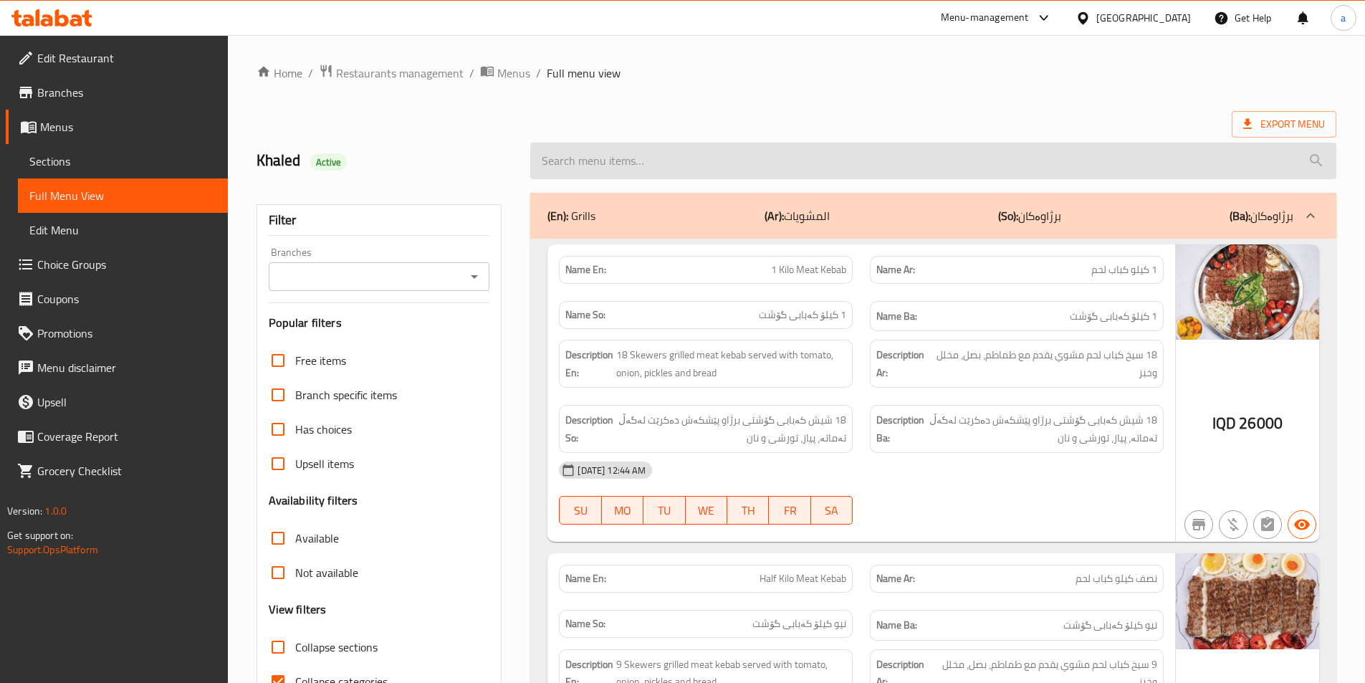
click at [779, 155] on input "search" at bounding box center [933, 161] width 806 height 37
paste input "Nafar Chicken Kebab"
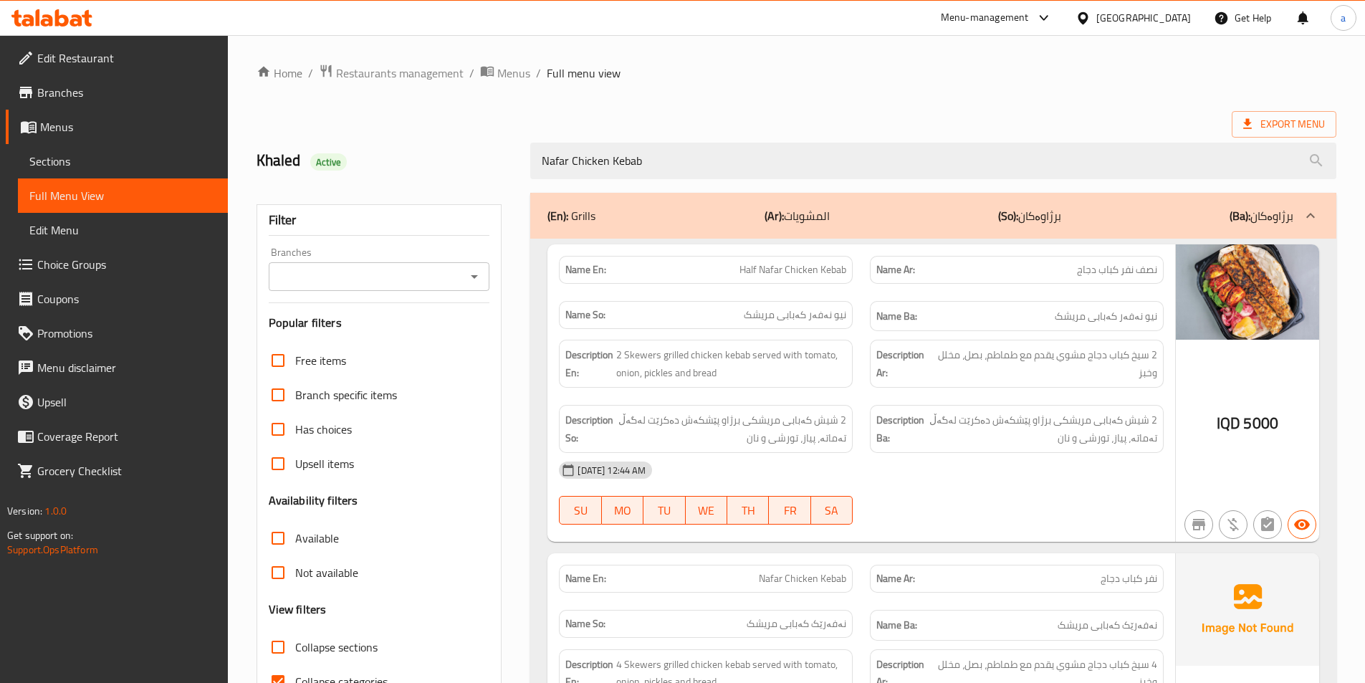
type input "Nafar Chicken Kebab"
click at [776, 110] on div "Home / Restaurants management / Menus / Full menu view Export Menu Khaled Activ…" at bounding box center [796, 472] width 1080 height 816
click at [469, 282] on icon "Open" at bounding box center [474, 276] width 17 height 17
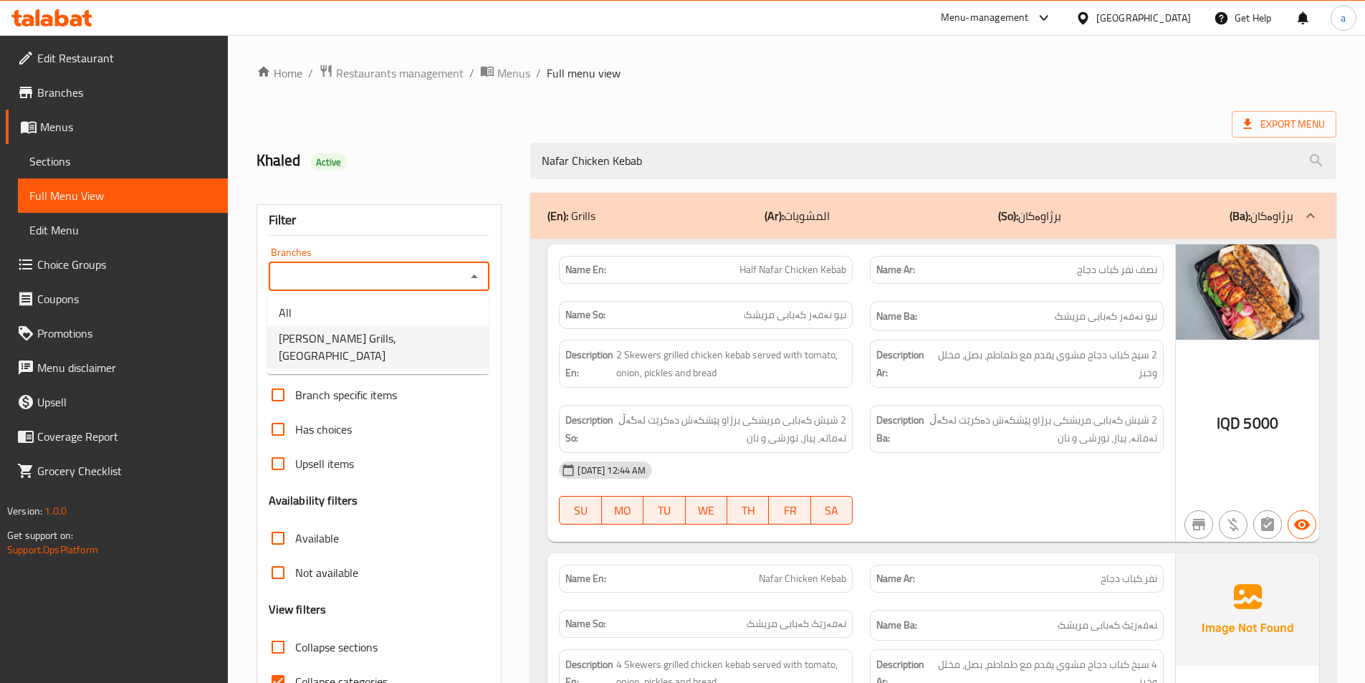
click at [443, 345] on li "[PERSON_NAME] Grills, [GEOGRAPHIC_DATA]" at bounding box center [377, 346] width 221 height 43
type input "[PERSON_NAME] Grills, [GEOGRAPHIC_DATA]"
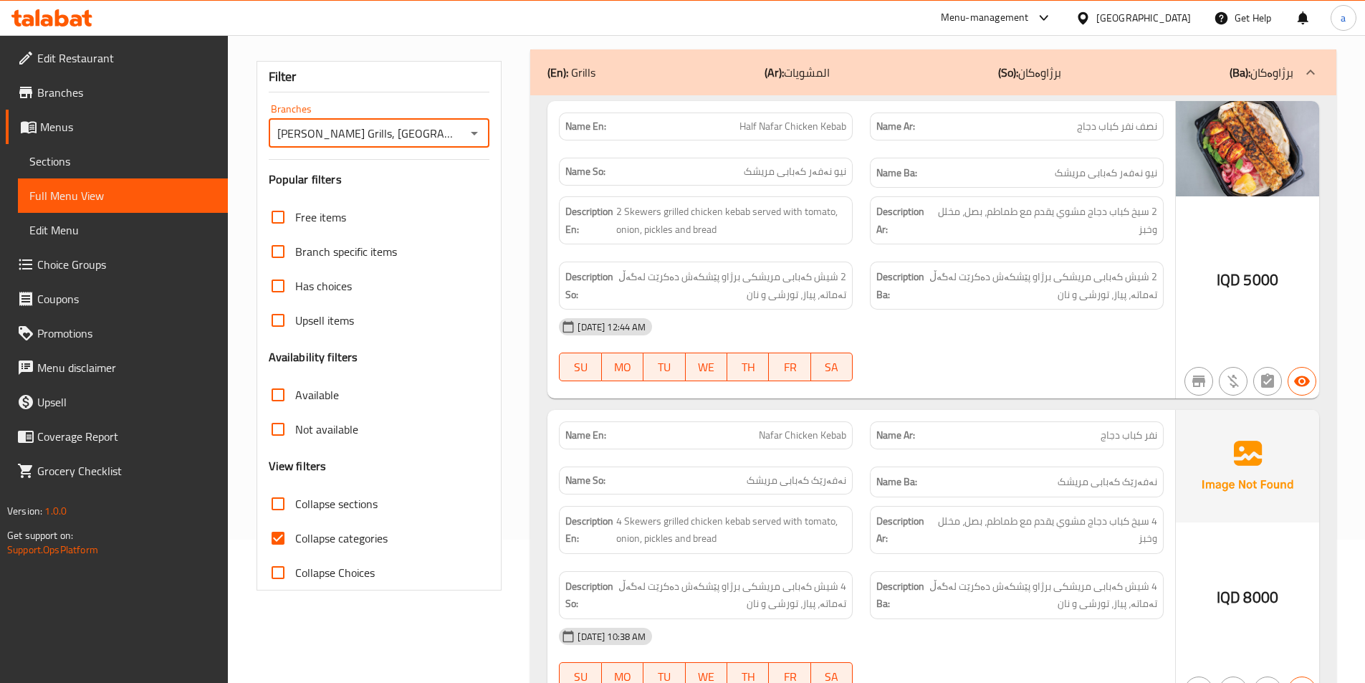
scroll to position [226, 0]
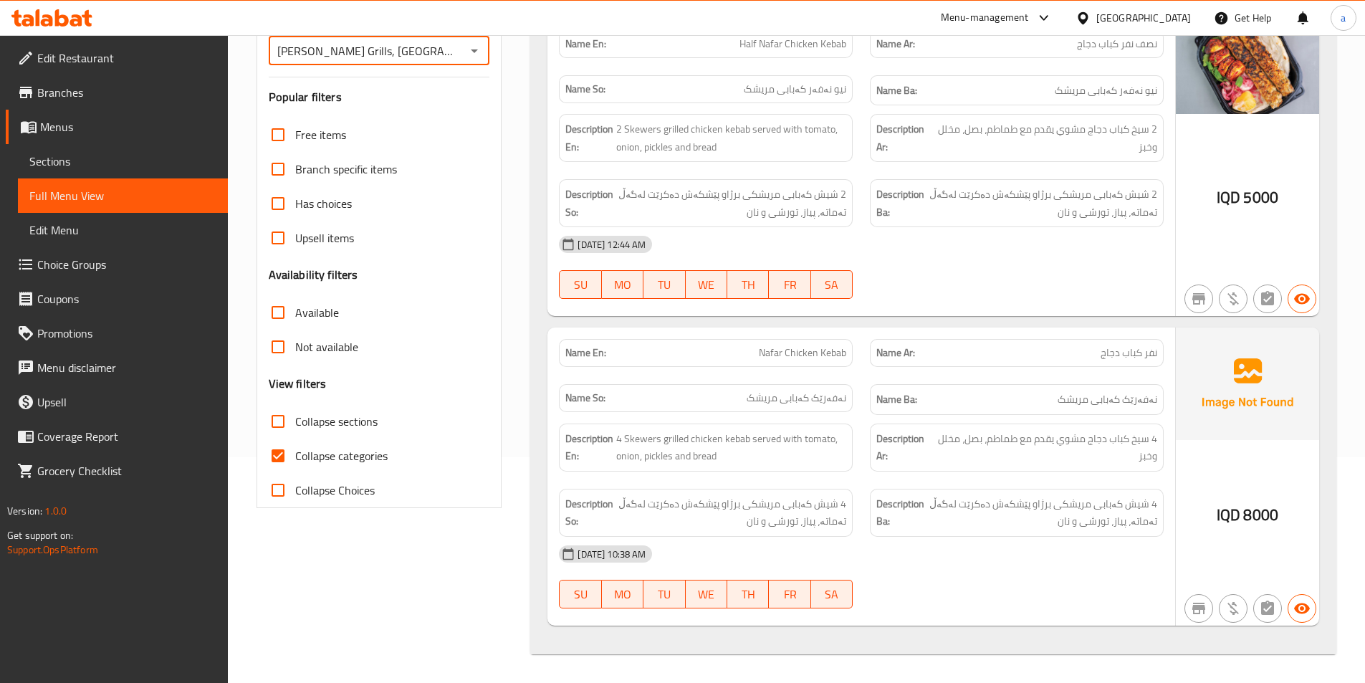
click at [90, 163] on span "Sections" at bounding box center [122, 161] width 187 height 17
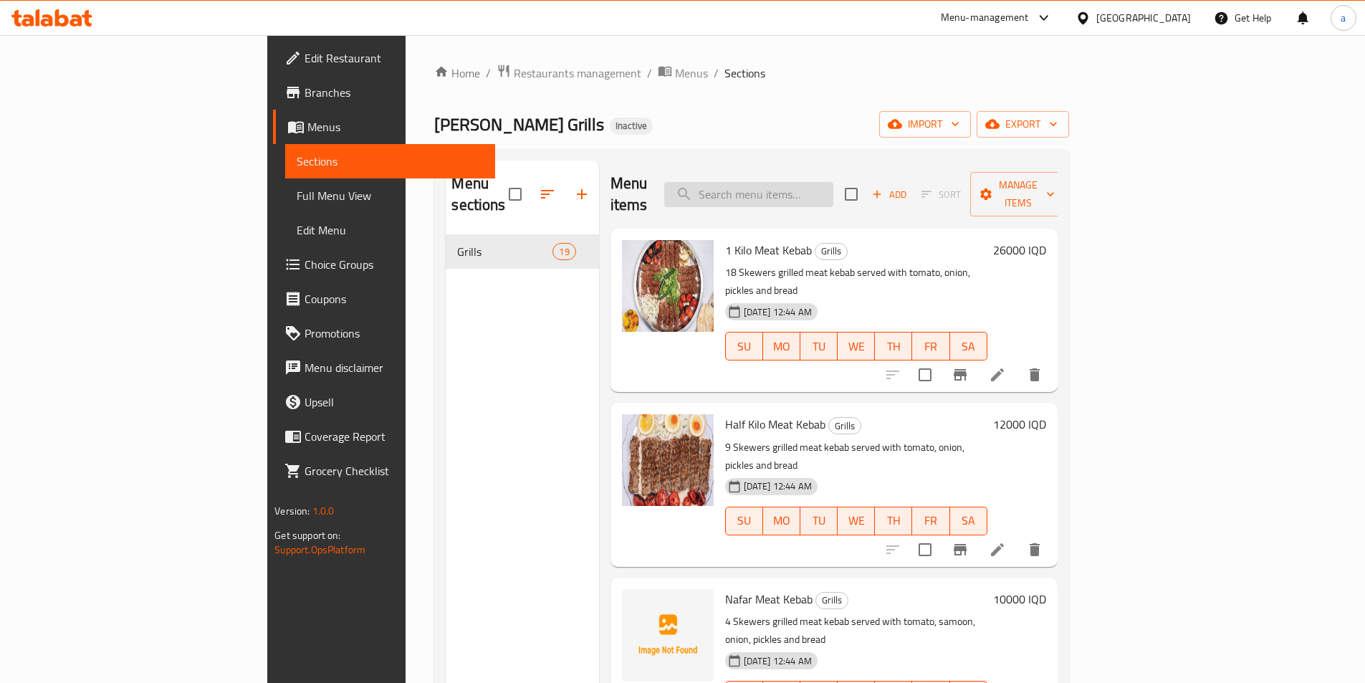
click at [833, 193] on input "search" at bounding box center [748, 194] width 169 height 25
paste input "Nafar Chicken Kebab"
type input "Nafar Chicken Kebab"
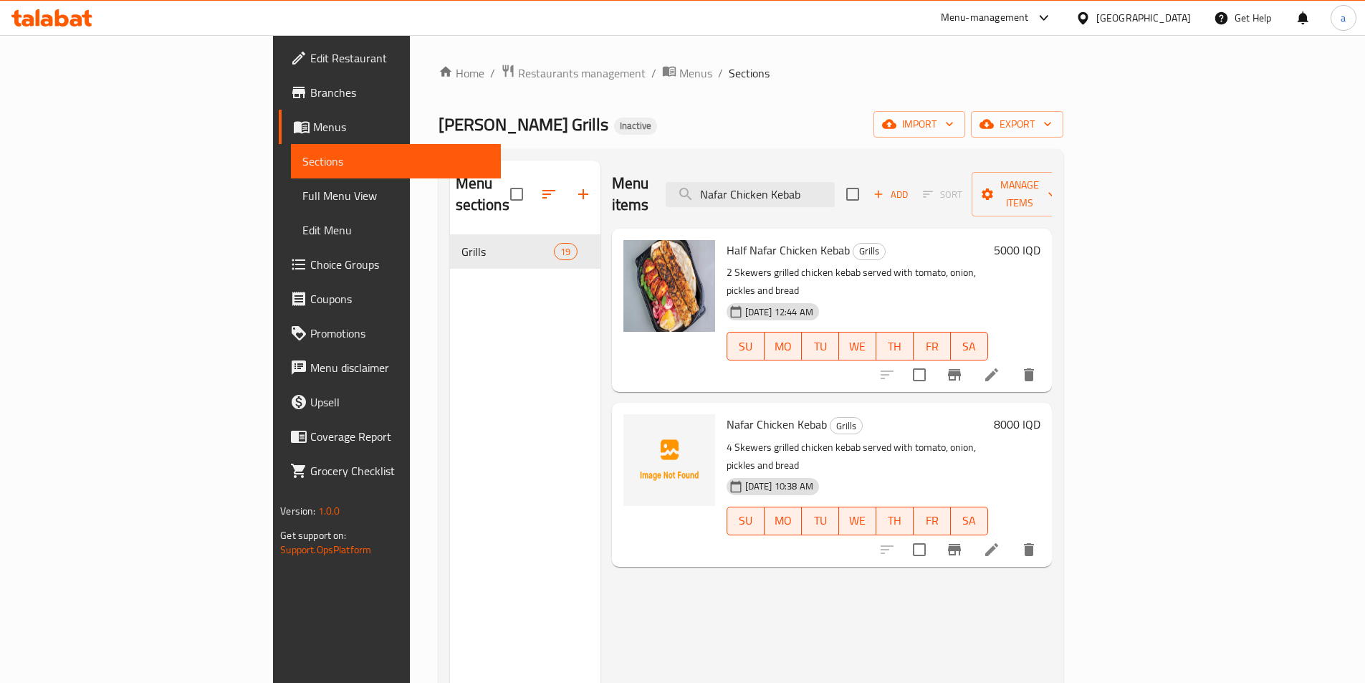
click at [824, 132] on div "[PERSON_NAME] Grills Inactive import export" at bounding box center [750, 124] width 625 height 27
click at [636, 427] on icon "upload picture" at bounding box center [643, 433] width 14 height 13
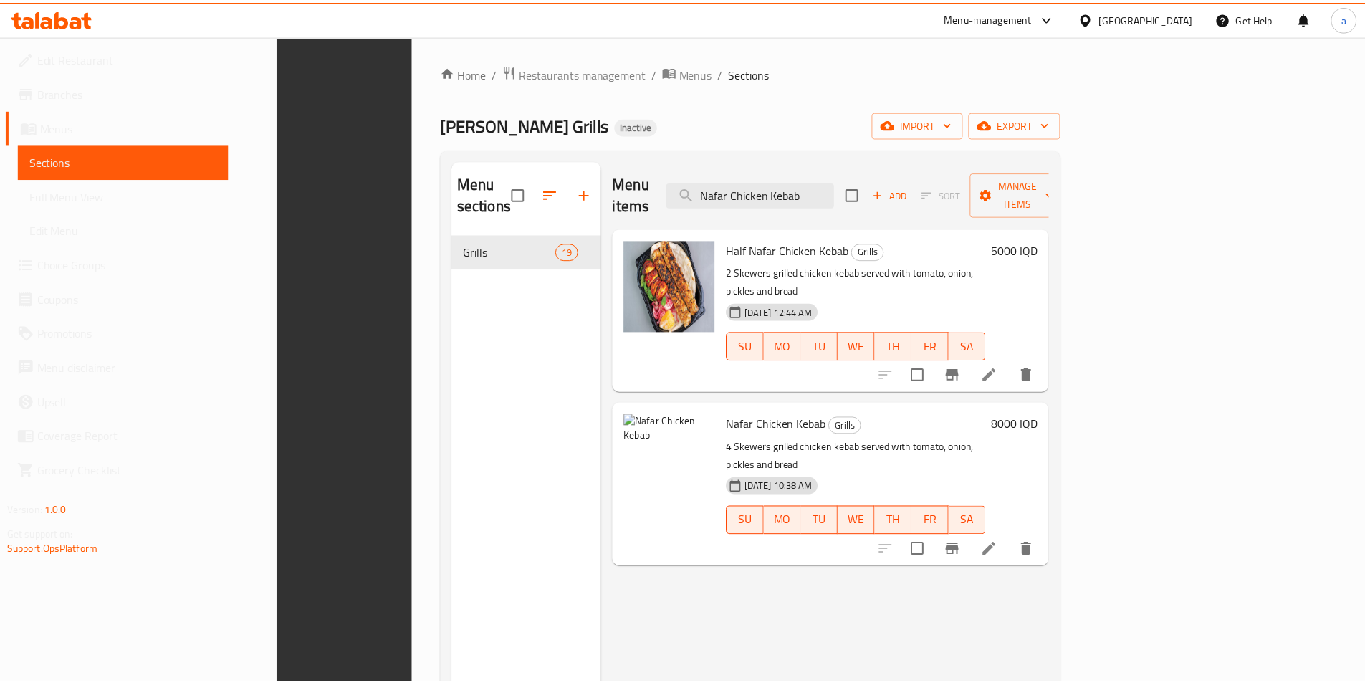
scroll to position [201, 0]
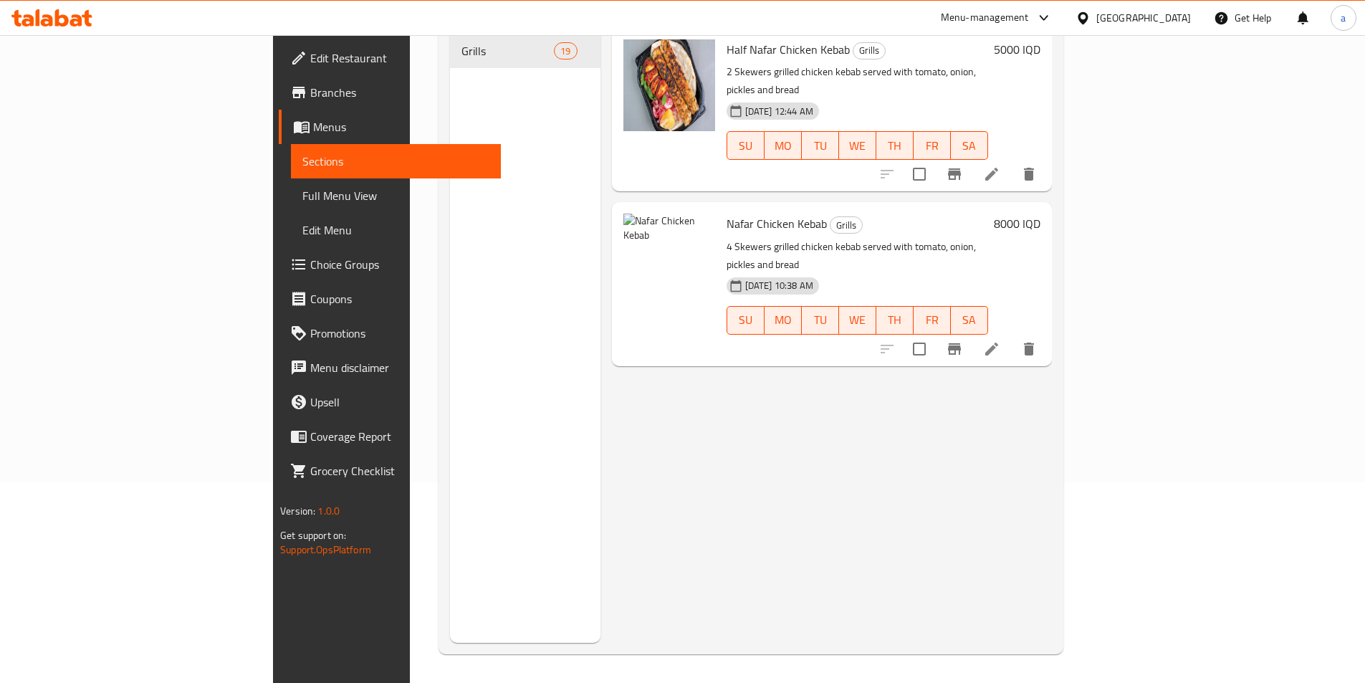
click at [998, 342] on icon at bounding box center [991, 348] width 13 height 13
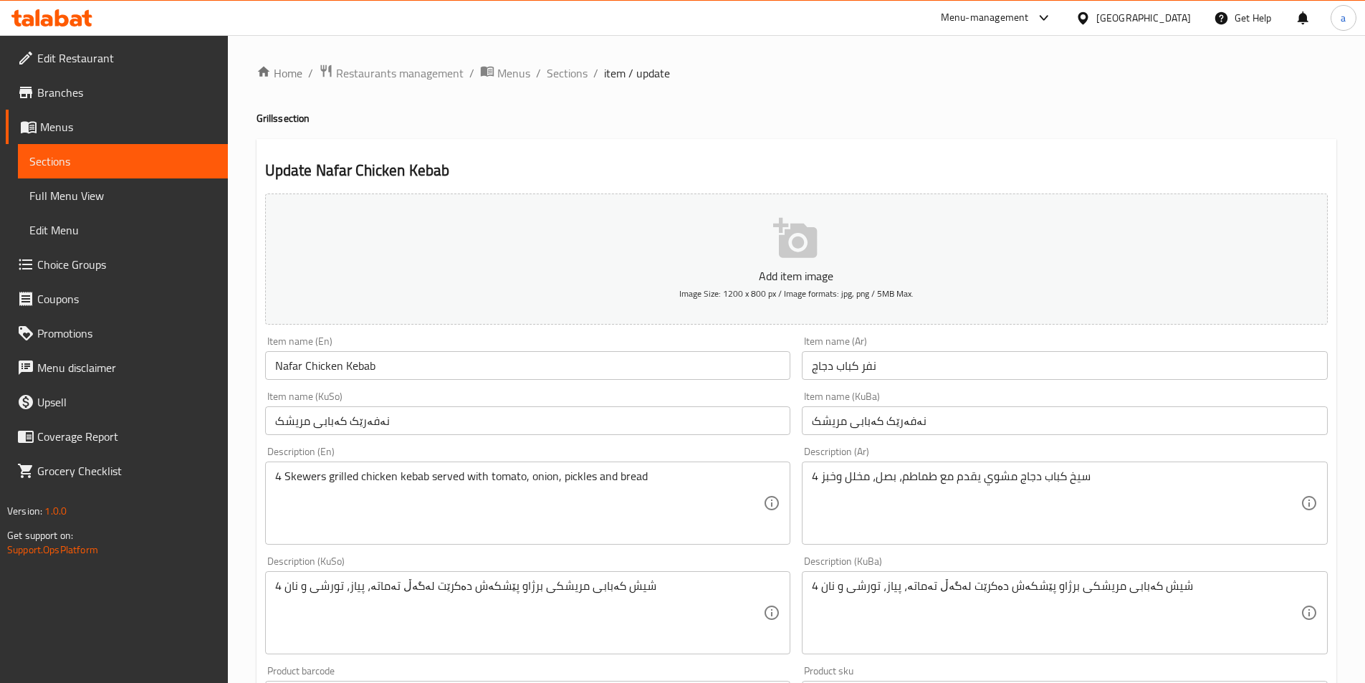
click at [744, 304] on button "Add item image Image Size: 1200 x 800 px / Image formats: jpg, png / 5MB Max." at bounding box center [796, 258] width 1063 height 131
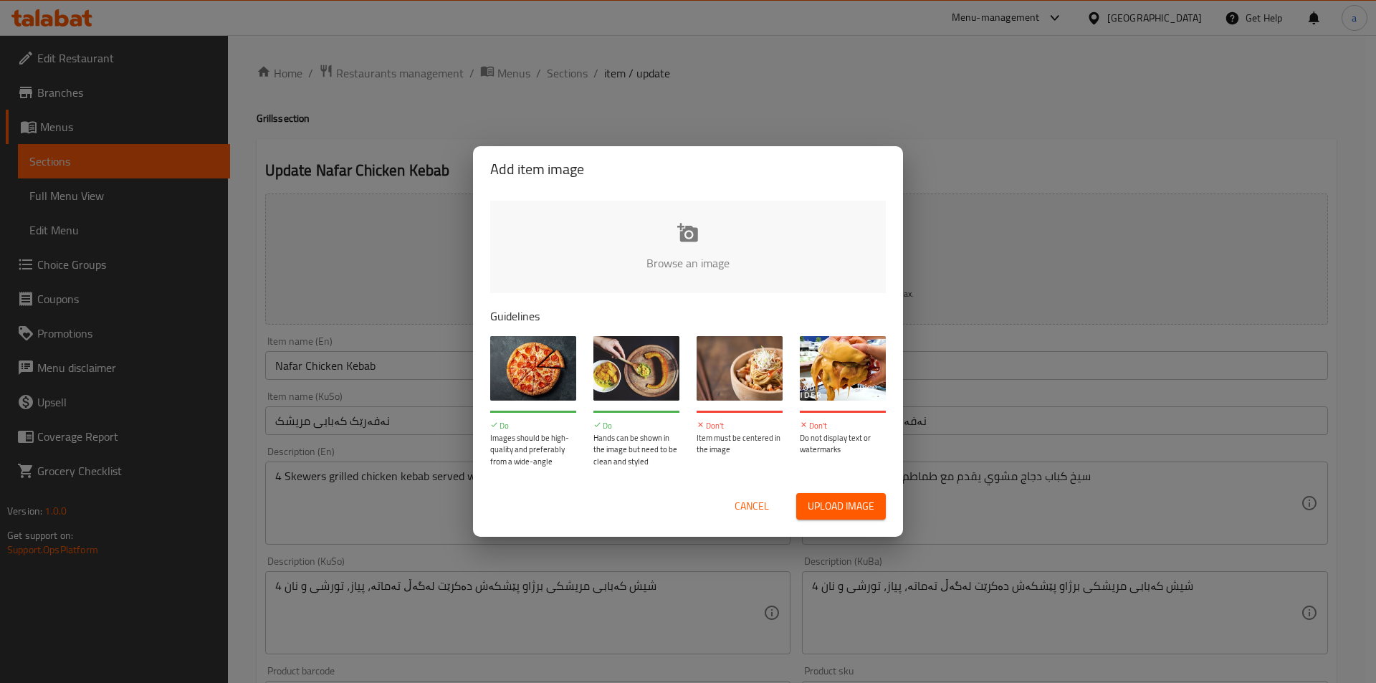
click at [714, 285] on input "file" at bounding box center [1172, 268] width 1364 height 134
type input "C:\fakepath\نفر كباب دجاج.jpg"
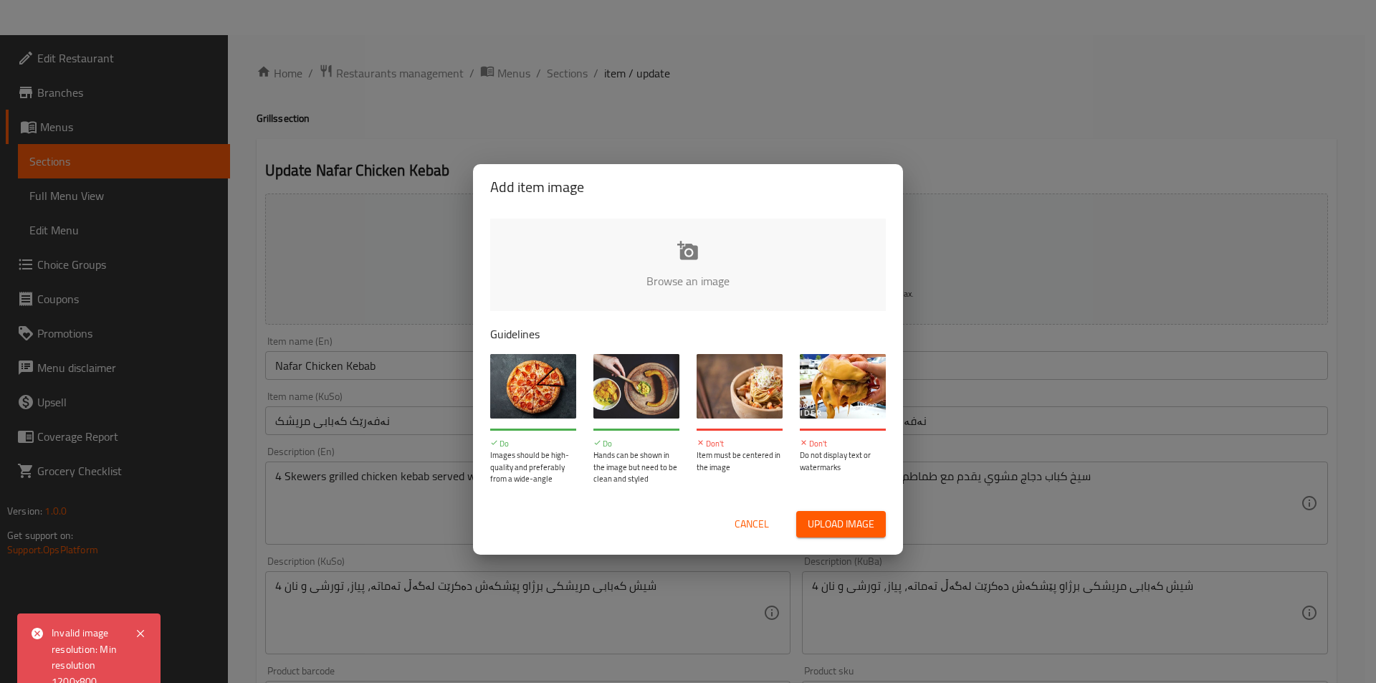
scroll to position [494, 0]
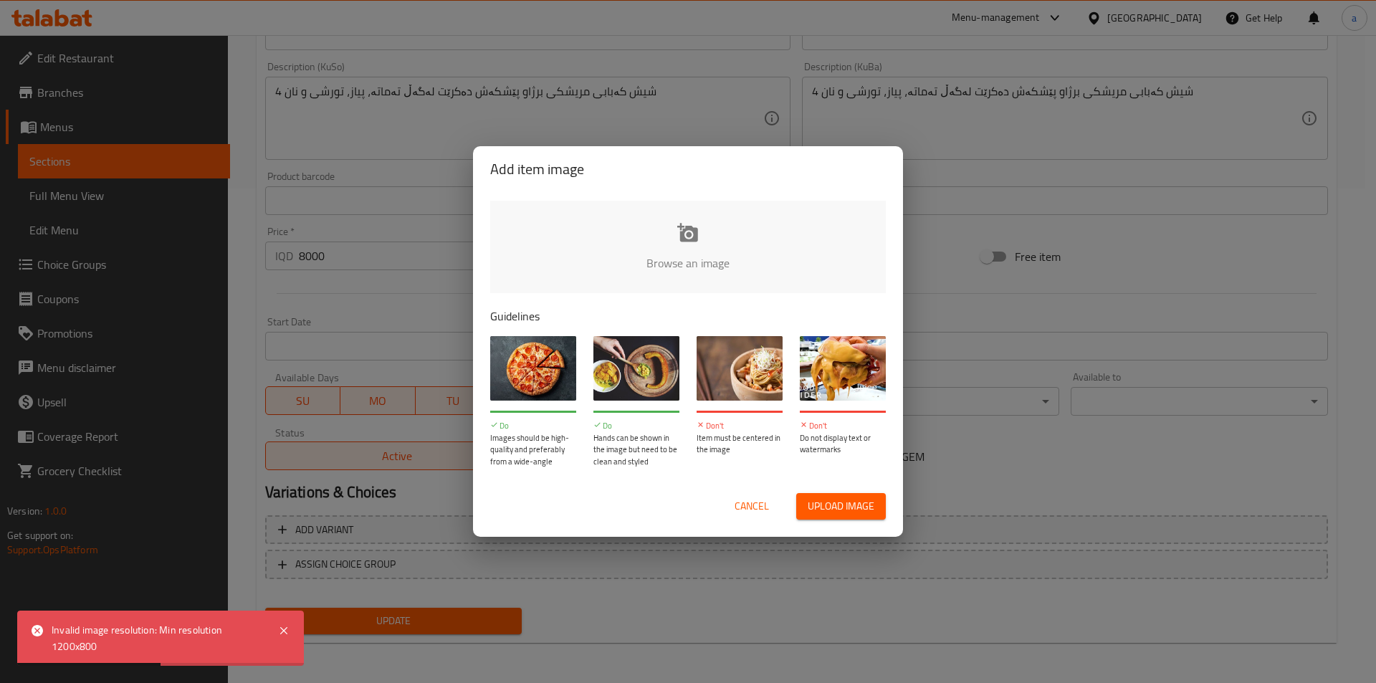
click at [748, 498] on span "Cancel" at bounding box center [751, 506] width 34 height 18
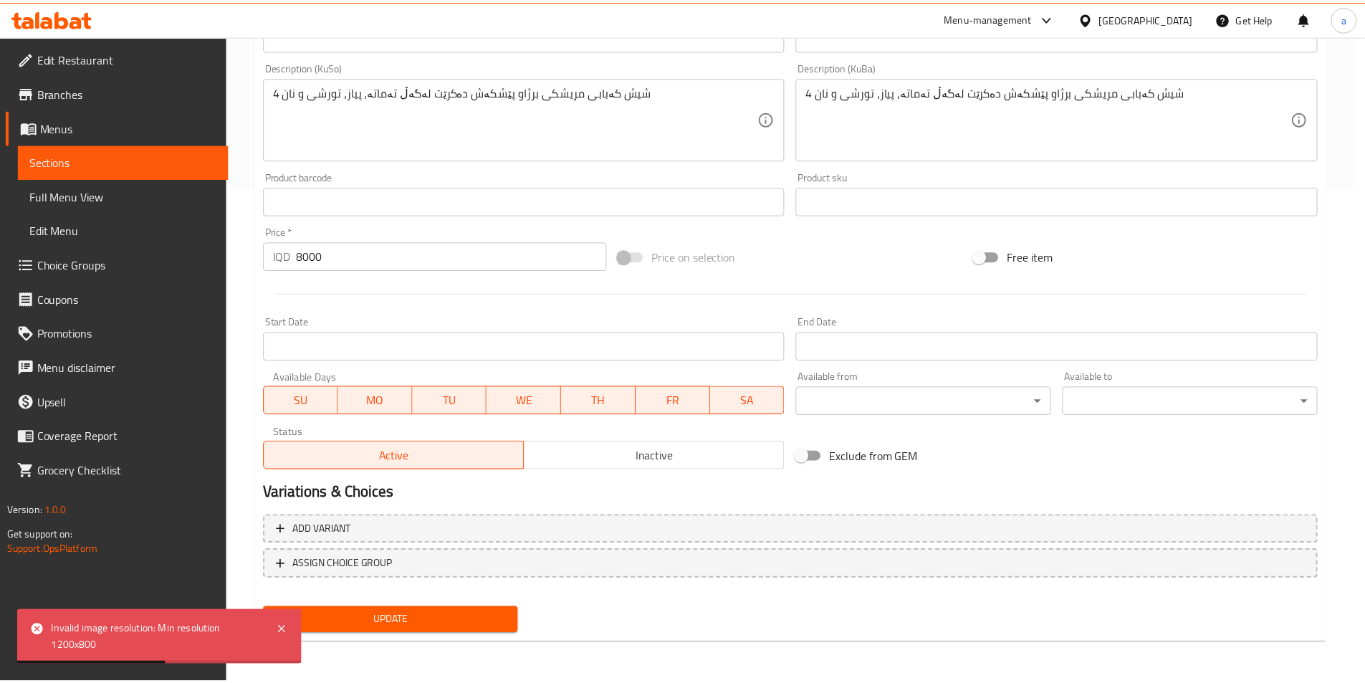
scroll to position [0, 0]
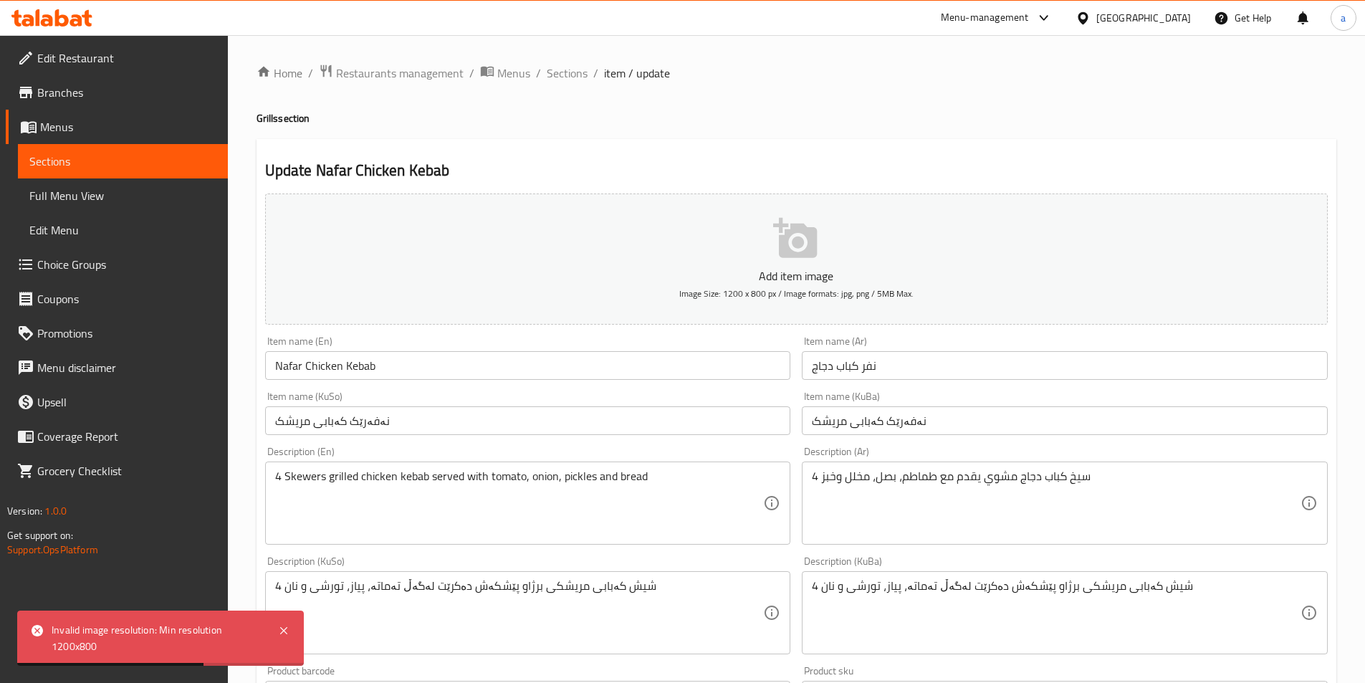
click at [150, 166] on span "Sections" at bounding box center [122, 161] width 187 height 17
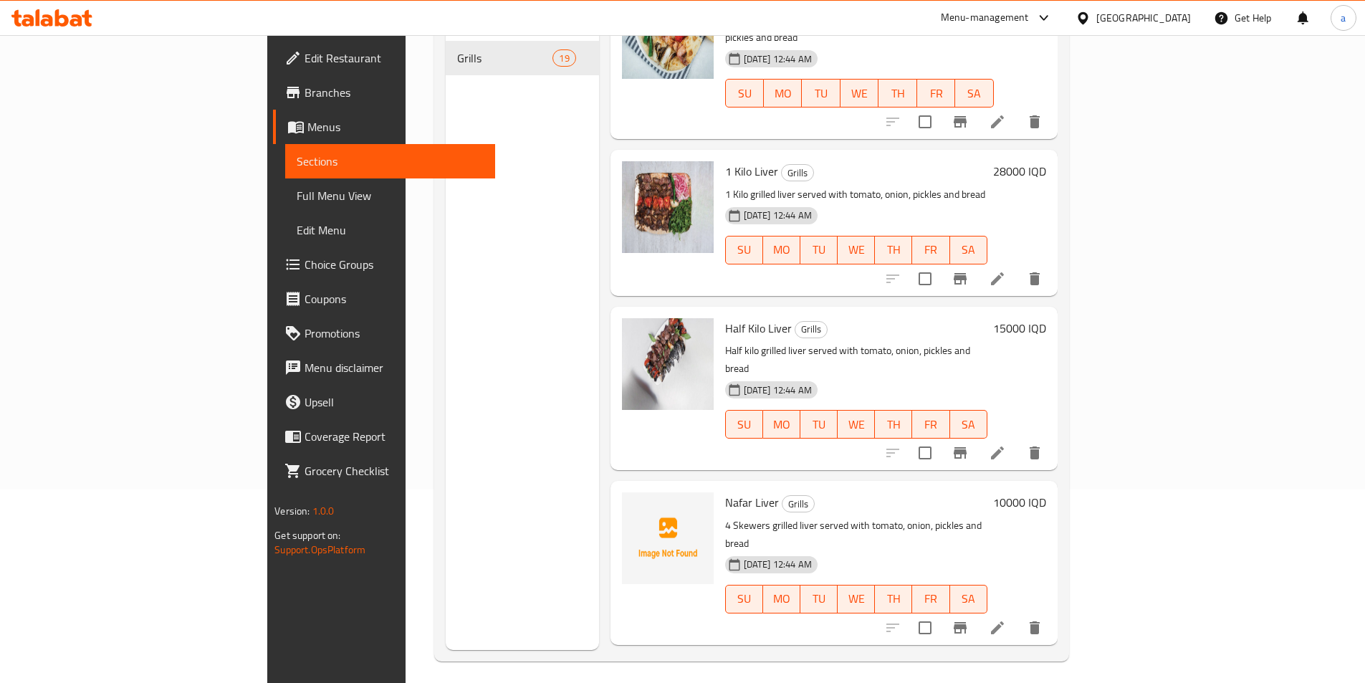
scroll to position [201, 0]
